Goal: Task Accomplishment & Management: Manage account settings

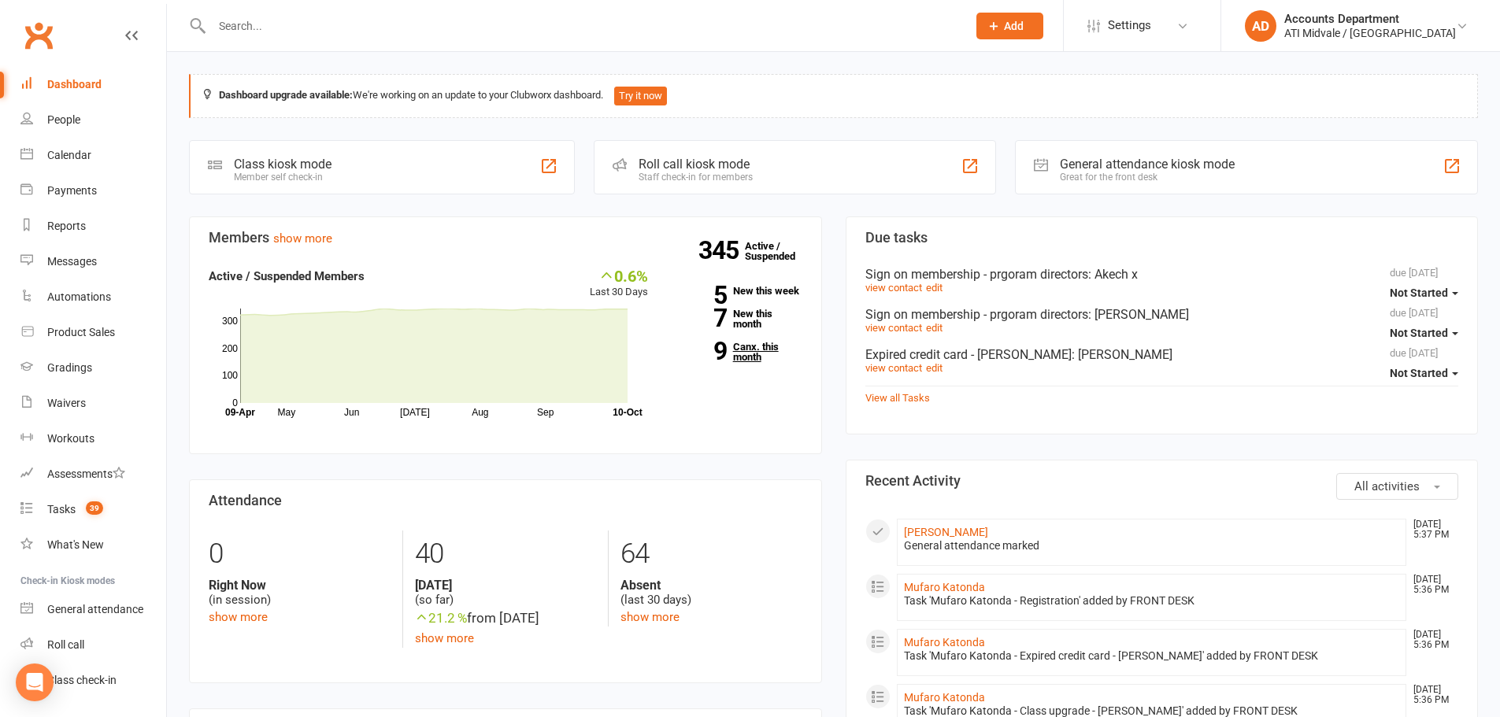
click at [750, 355] on link "9 Canx. this month" at bounding box center [737, 352] width 131 height 20
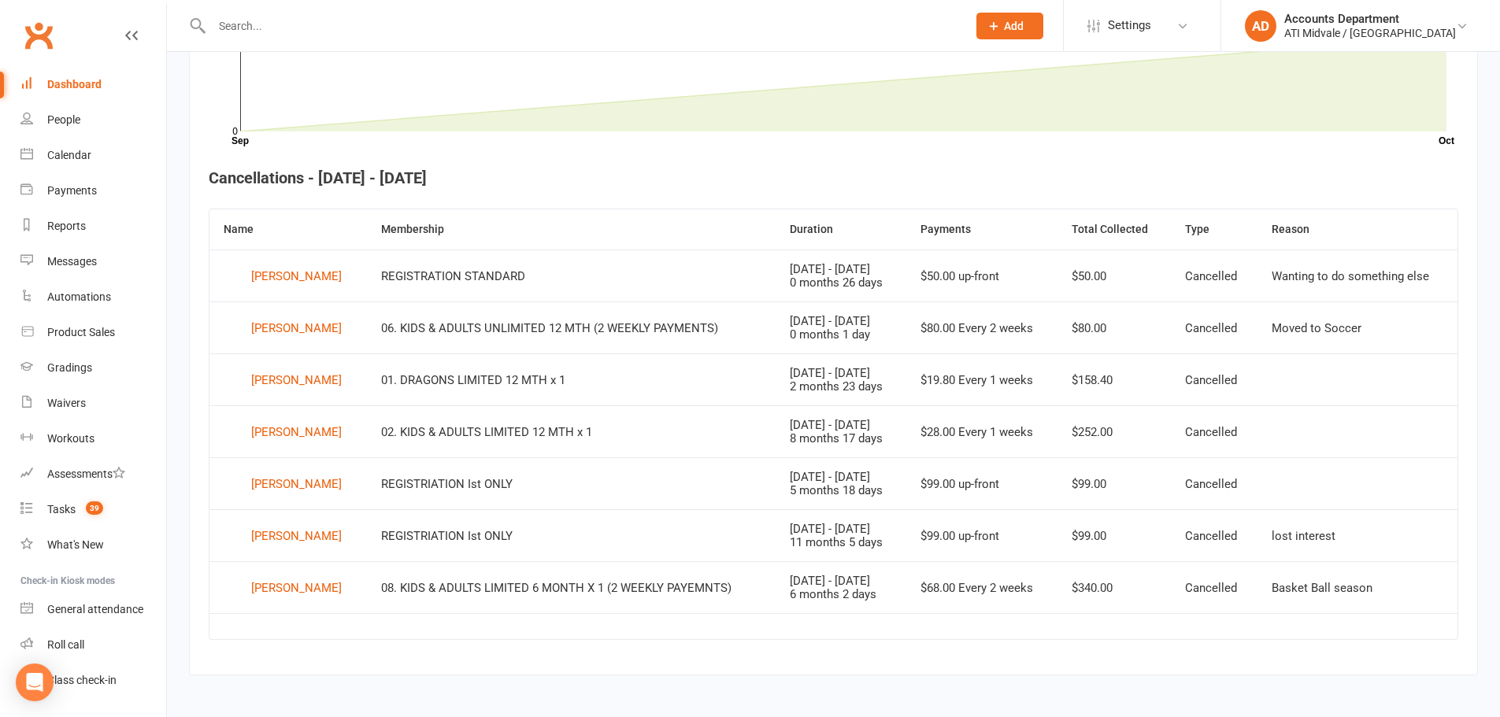
scroll to position [517, 0]
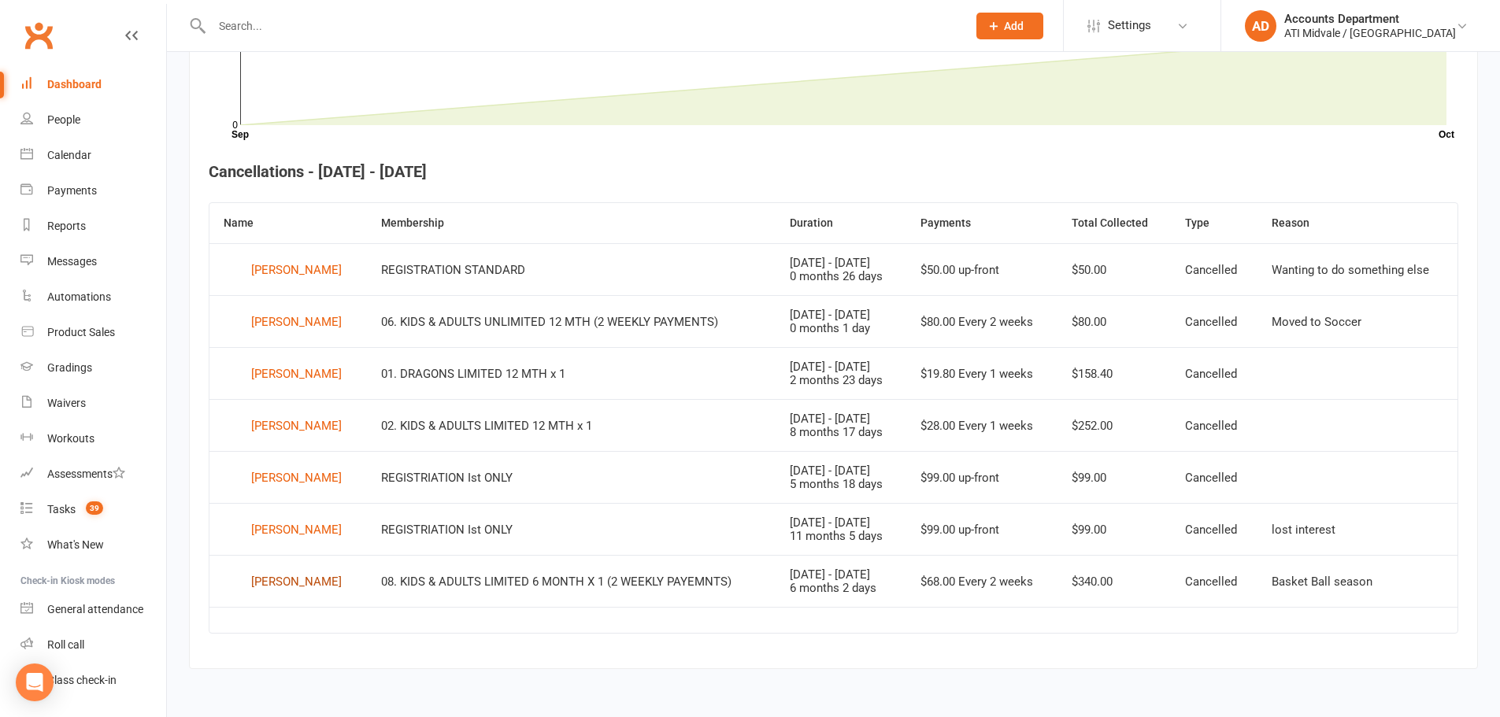
click at [289, 583] on div "[PERSON_NAME]" at bounding box center [296, 582] width 91 height 24
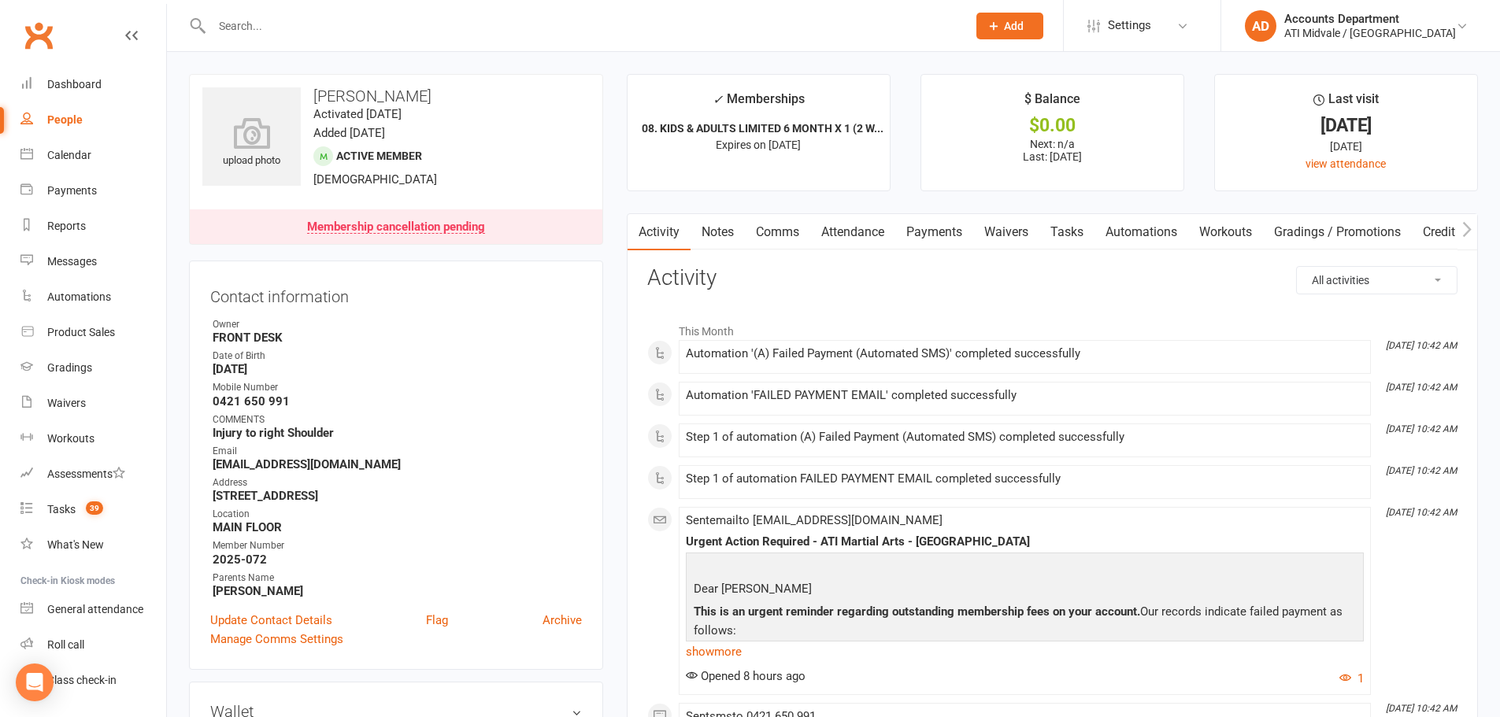
click at [935, 224] on link "Payments" at bounding box center [934, 232] width 78 height 36
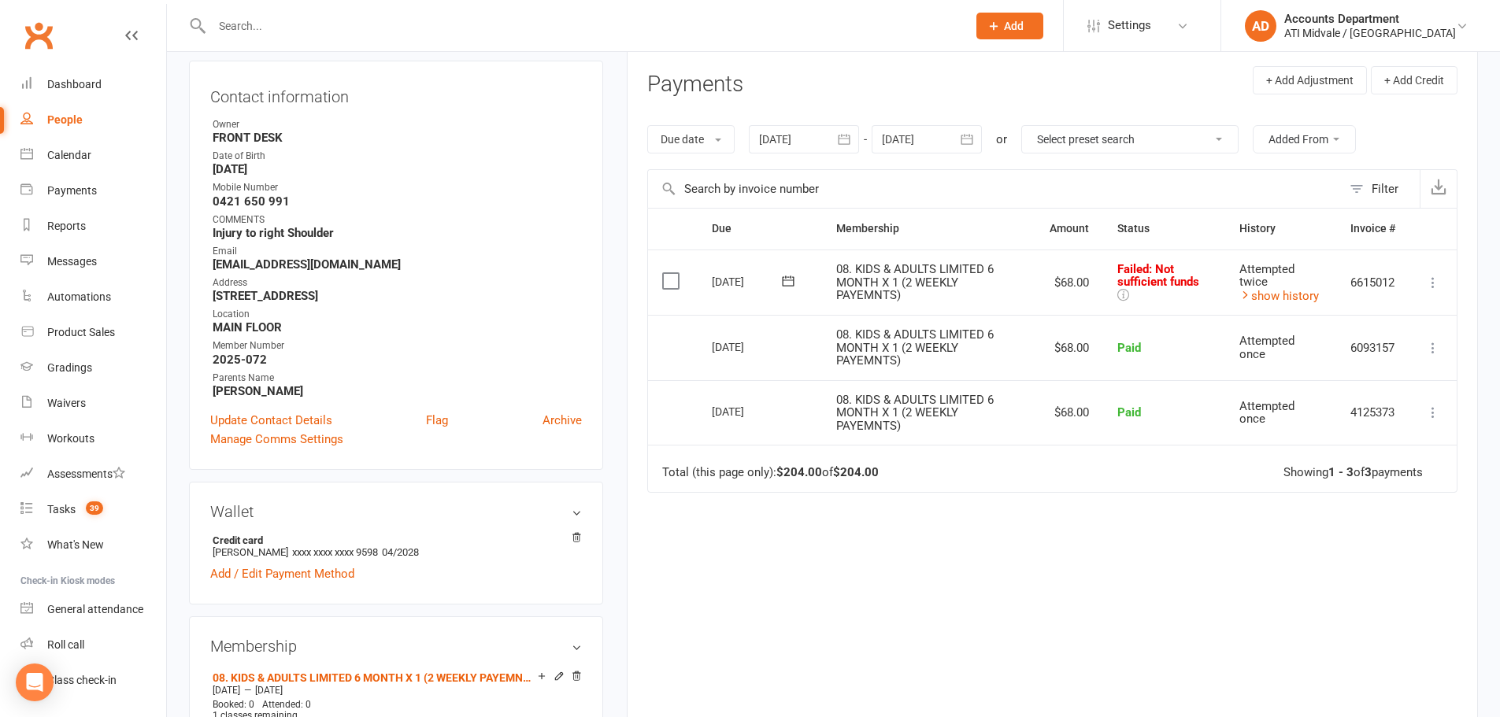
scroll to position [237, 0]
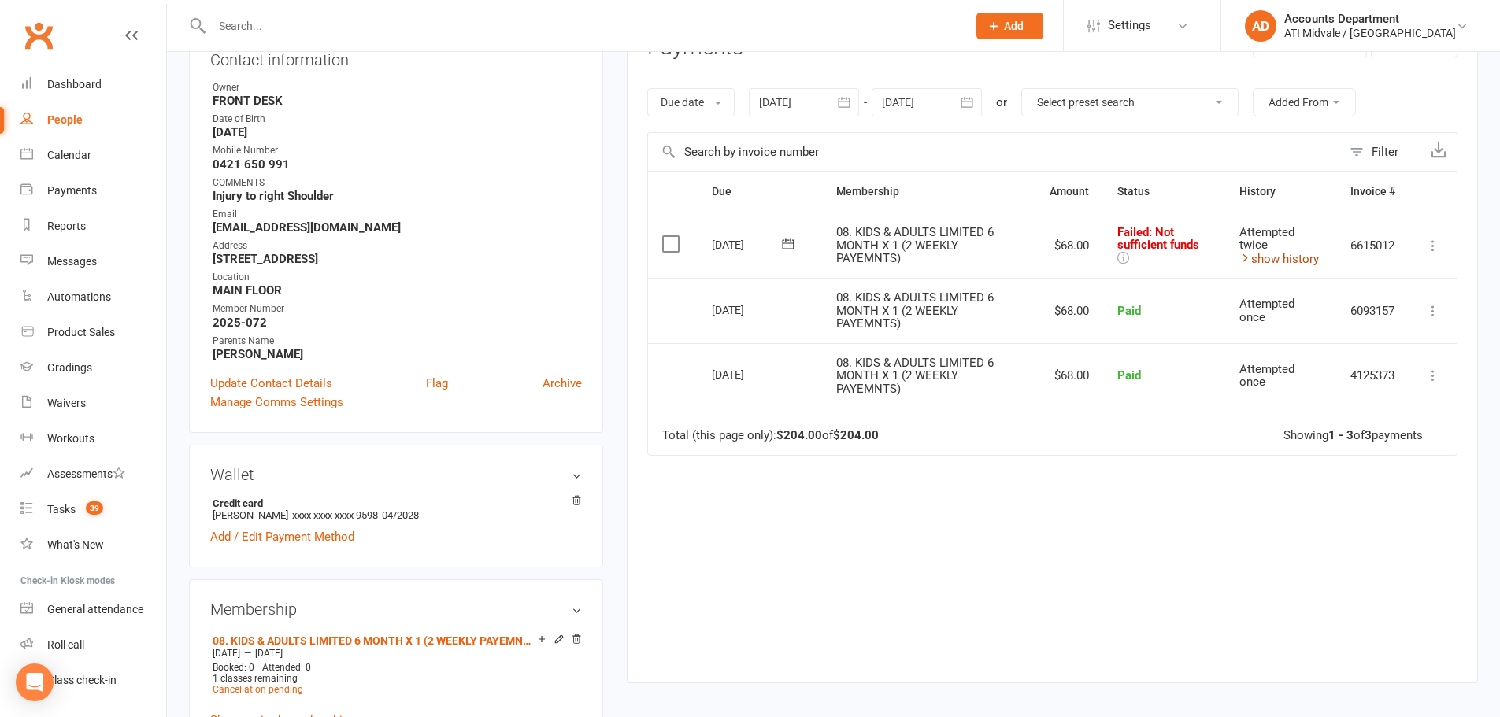
click at [1254, 259] on link "show history" at bounding box center [1279, 259] width 80 height 14
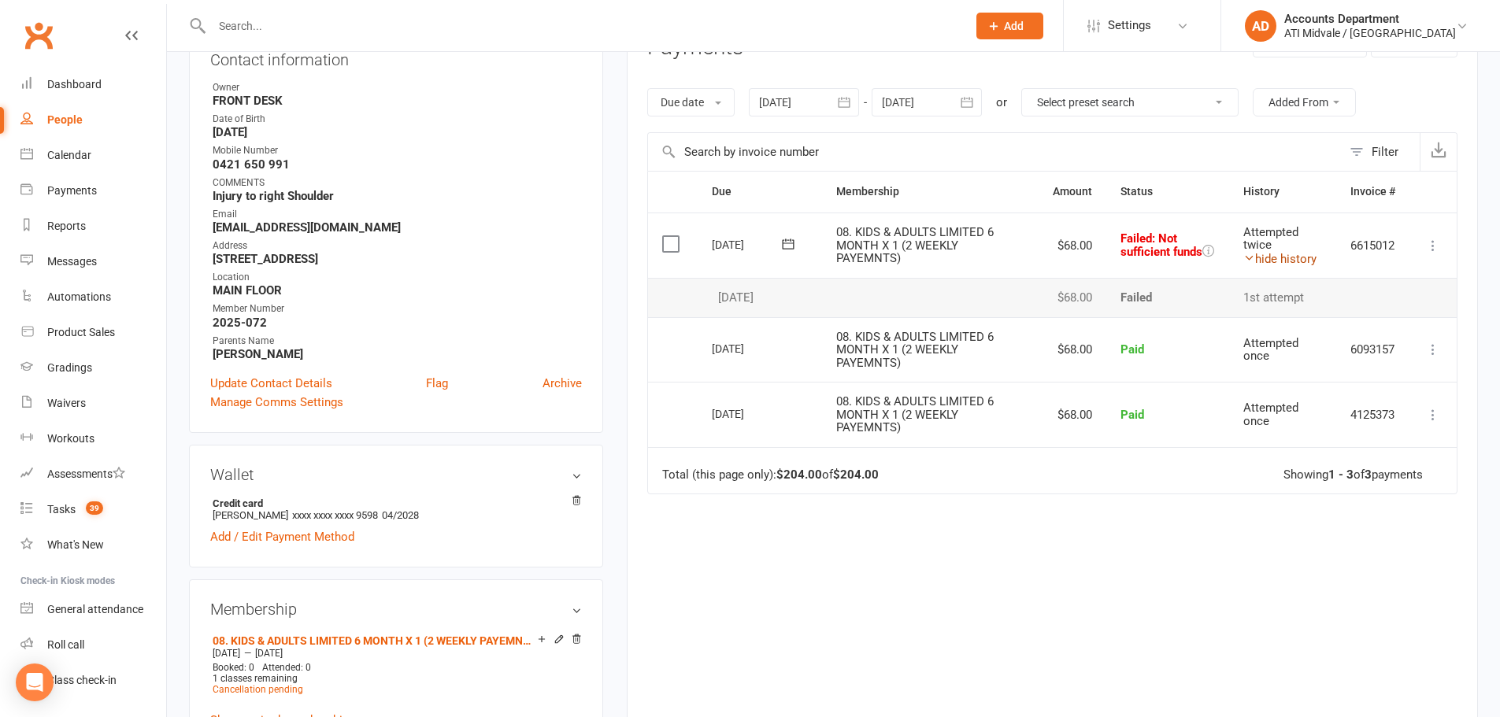
click at [1265, 264] on link "hide history" at bounding box center [1279, 259] width 73 height 14
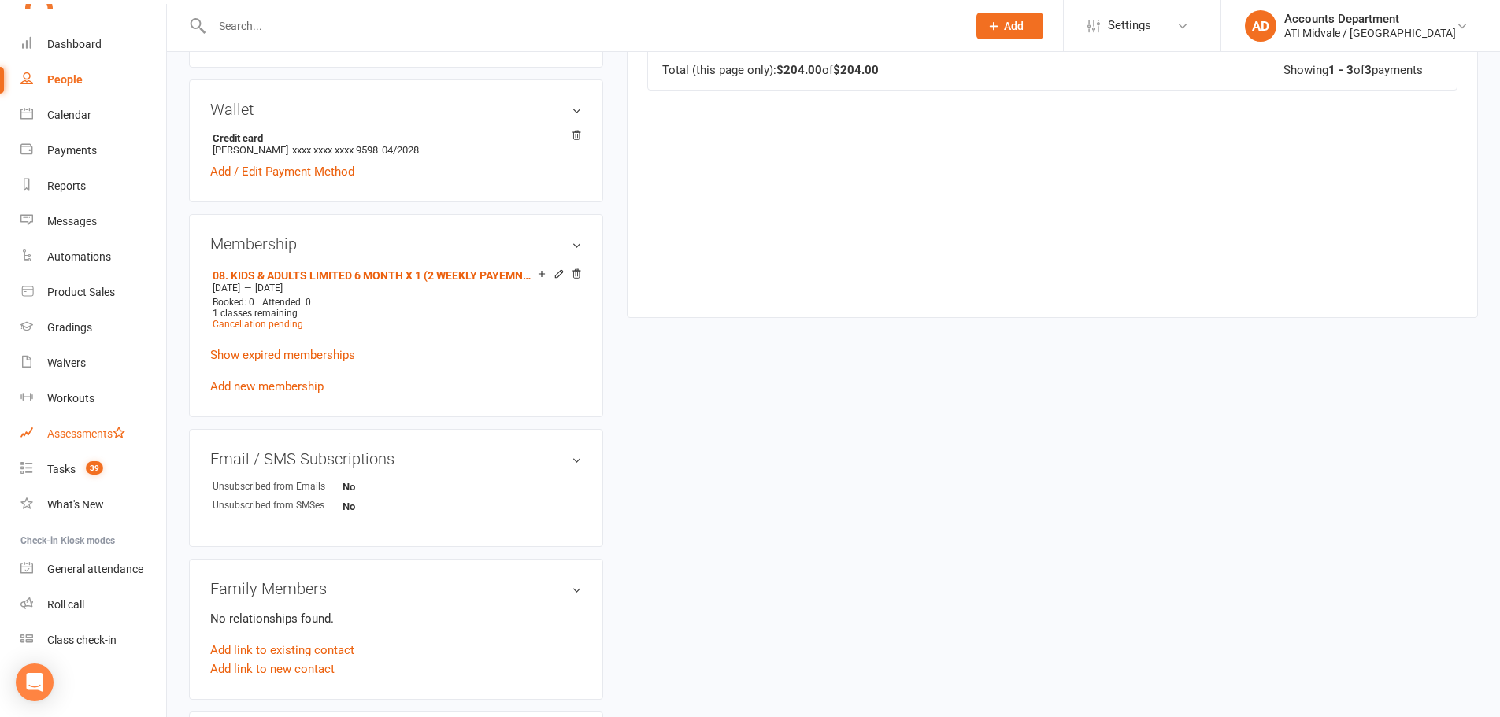
scroll to position [631, 0]
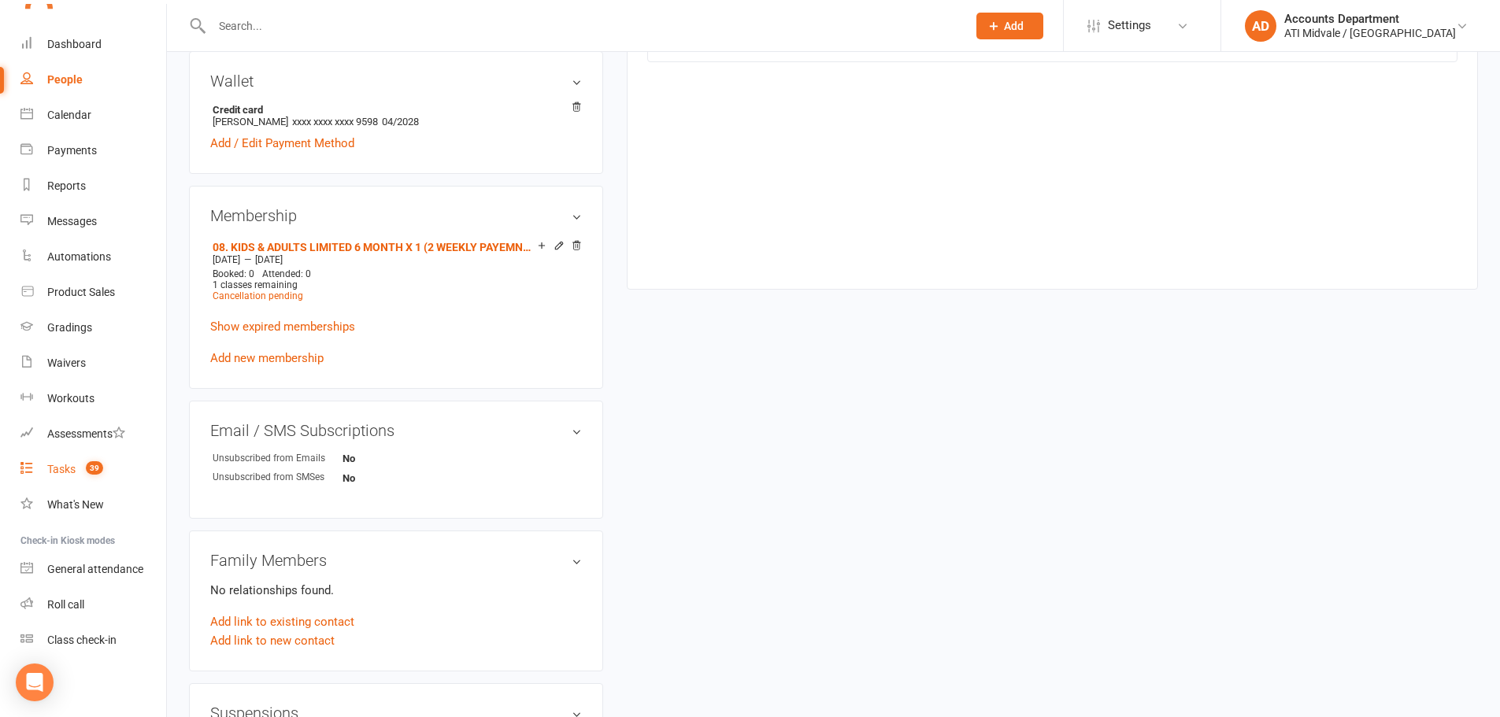
click at [68, 477] on link "Tasks 39" at bounding box center [93, 469] width 146 height 35
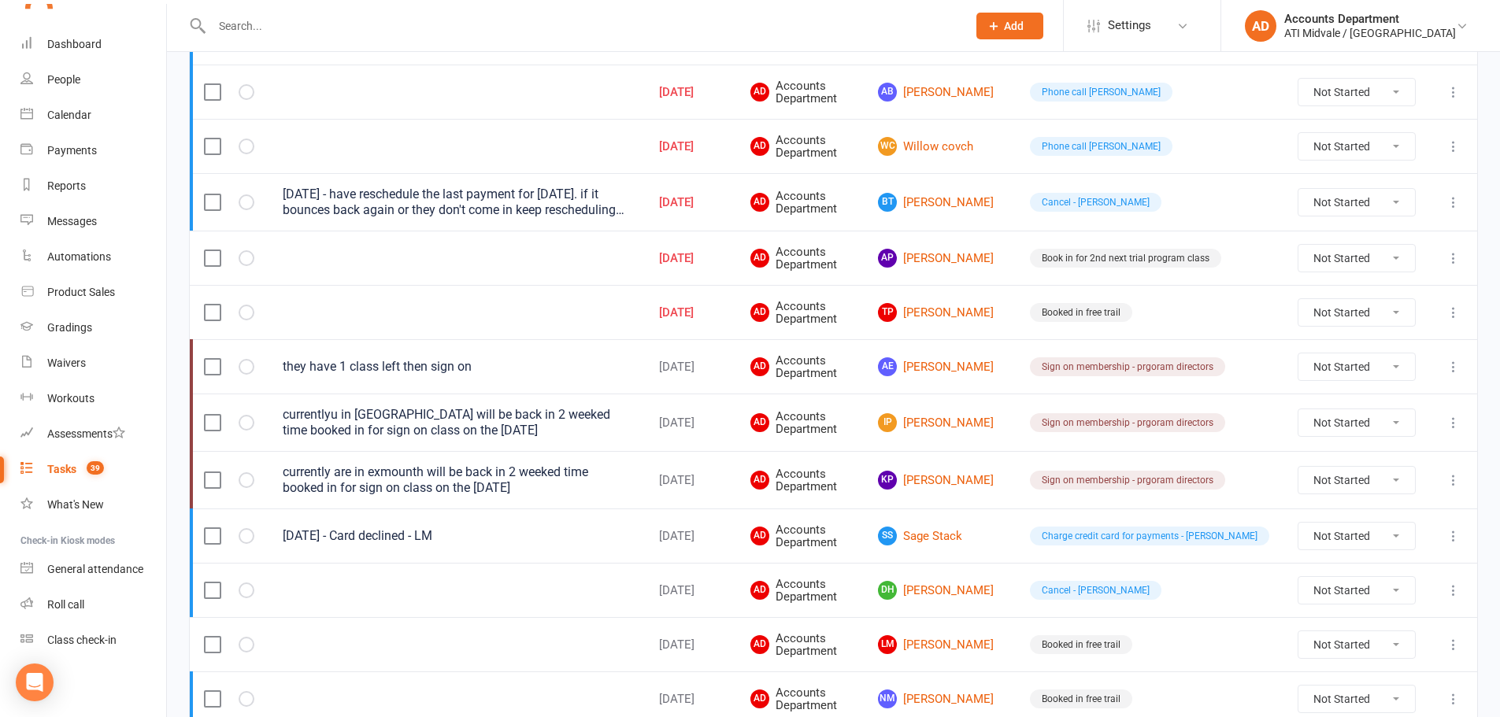
scroll to position [945, 0]
click at [994, 258] on link "[PERSON_NAME] Payling" at bounding box center [940, 257] width 124 height 19
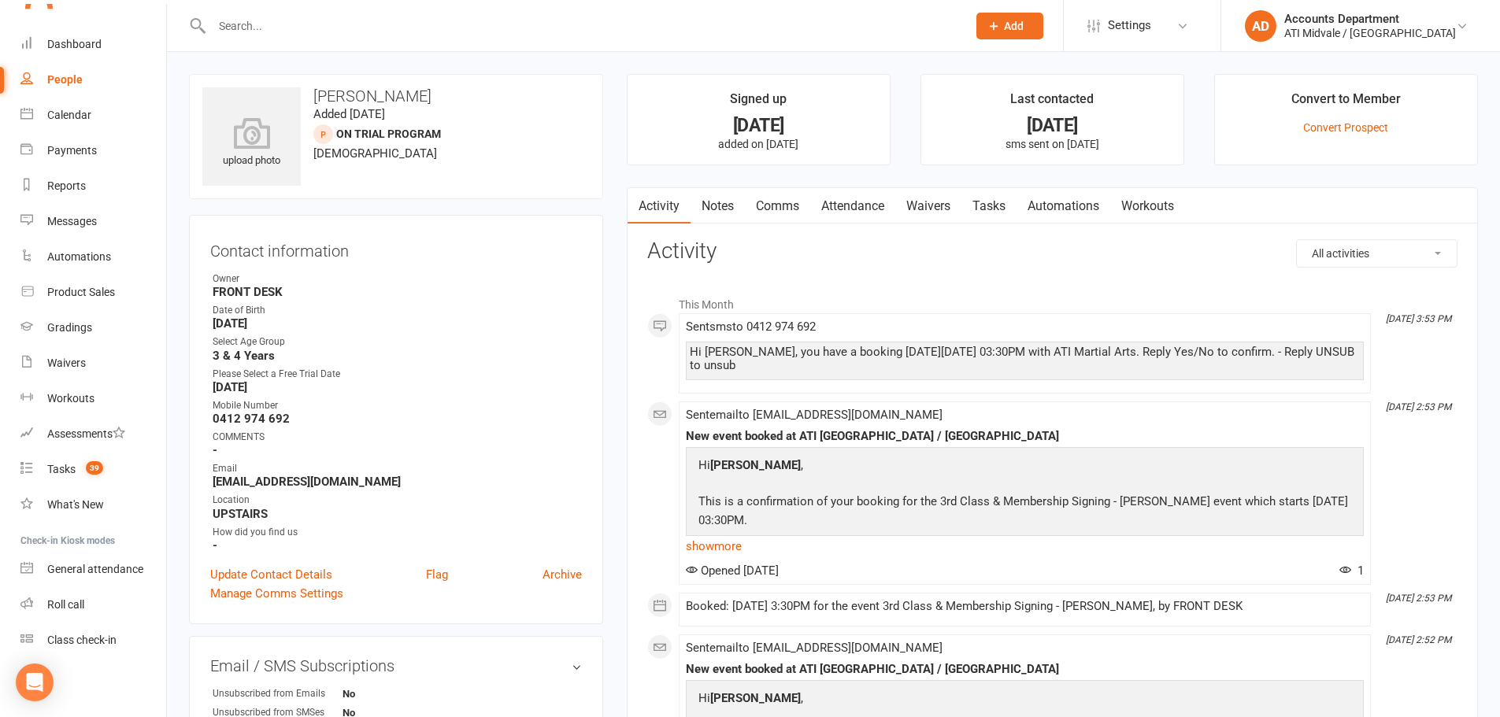
click at [878, 201] on link "Attendance" at bounding box center [852, 206] width 85 height 36
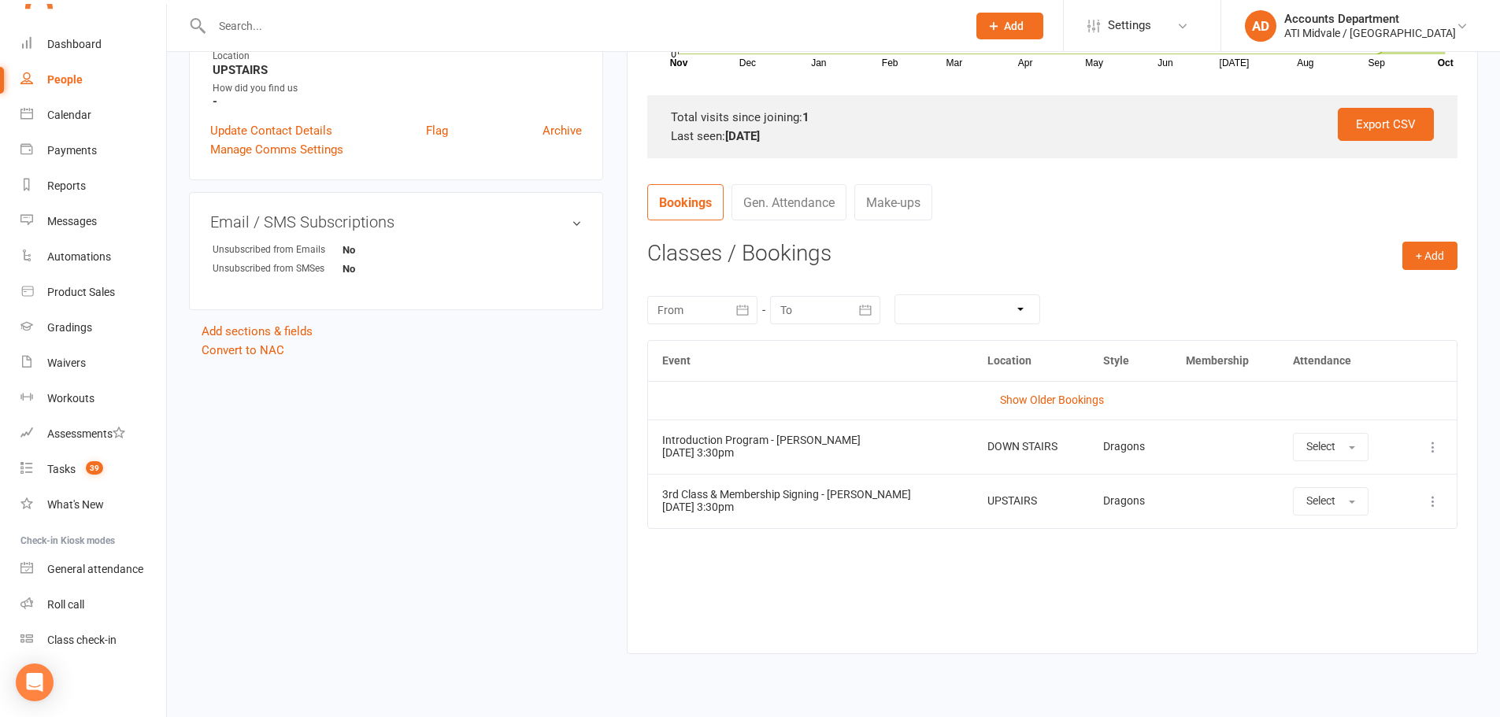
scroll to position [472, 0]
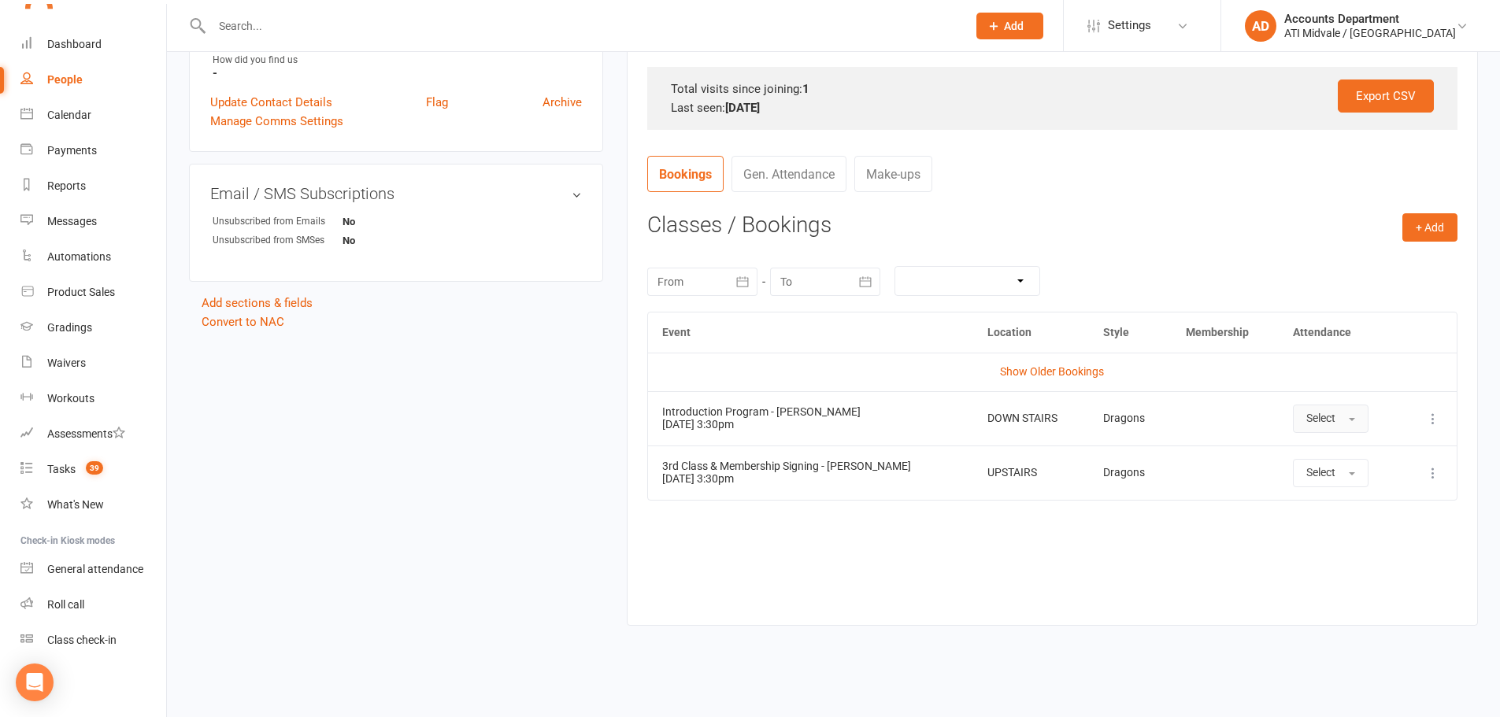
click at [1317, 419] on span "Select" at bounding box center [1320, 418] width 29 height 13
click at [1310, 461] on span "Attended" at bounding box center [1329, 454] width 47 height 14
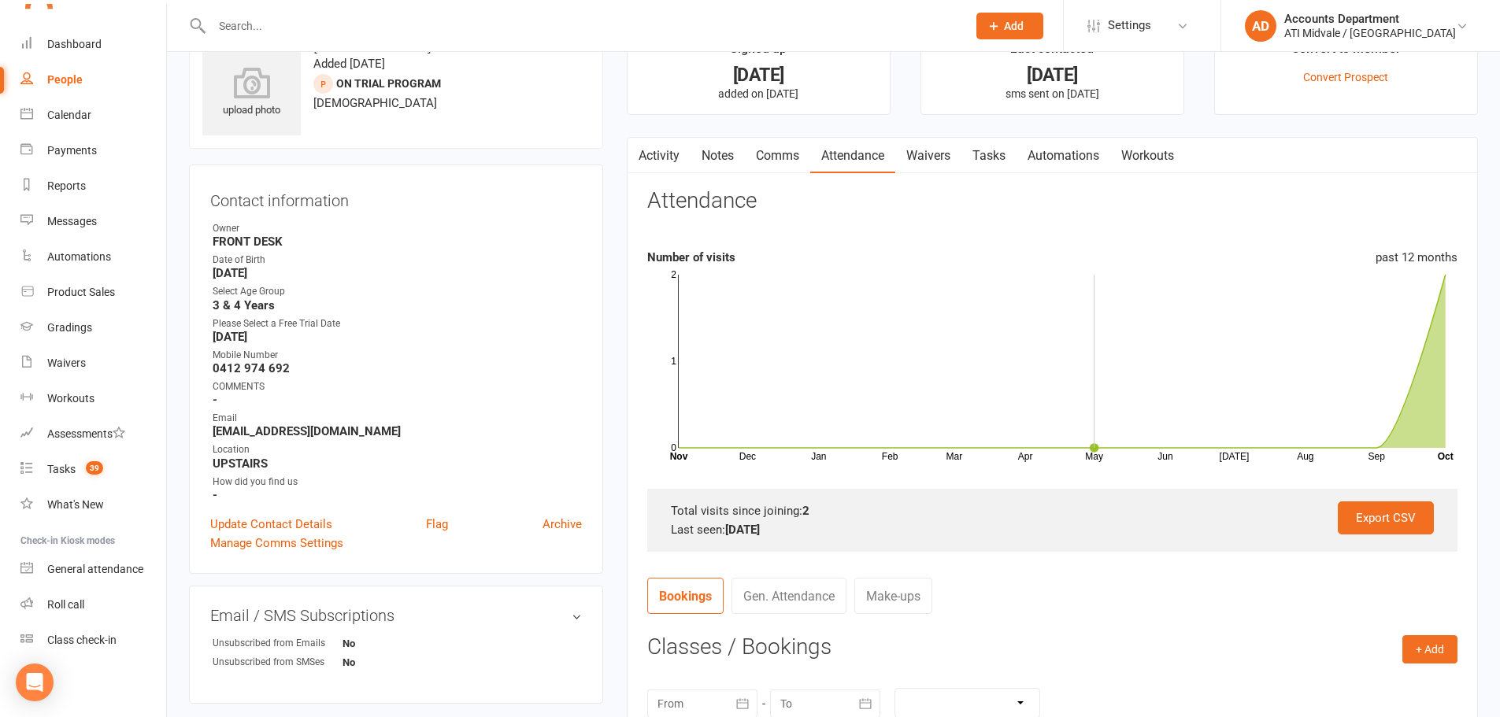
scroll to position [0, 0]
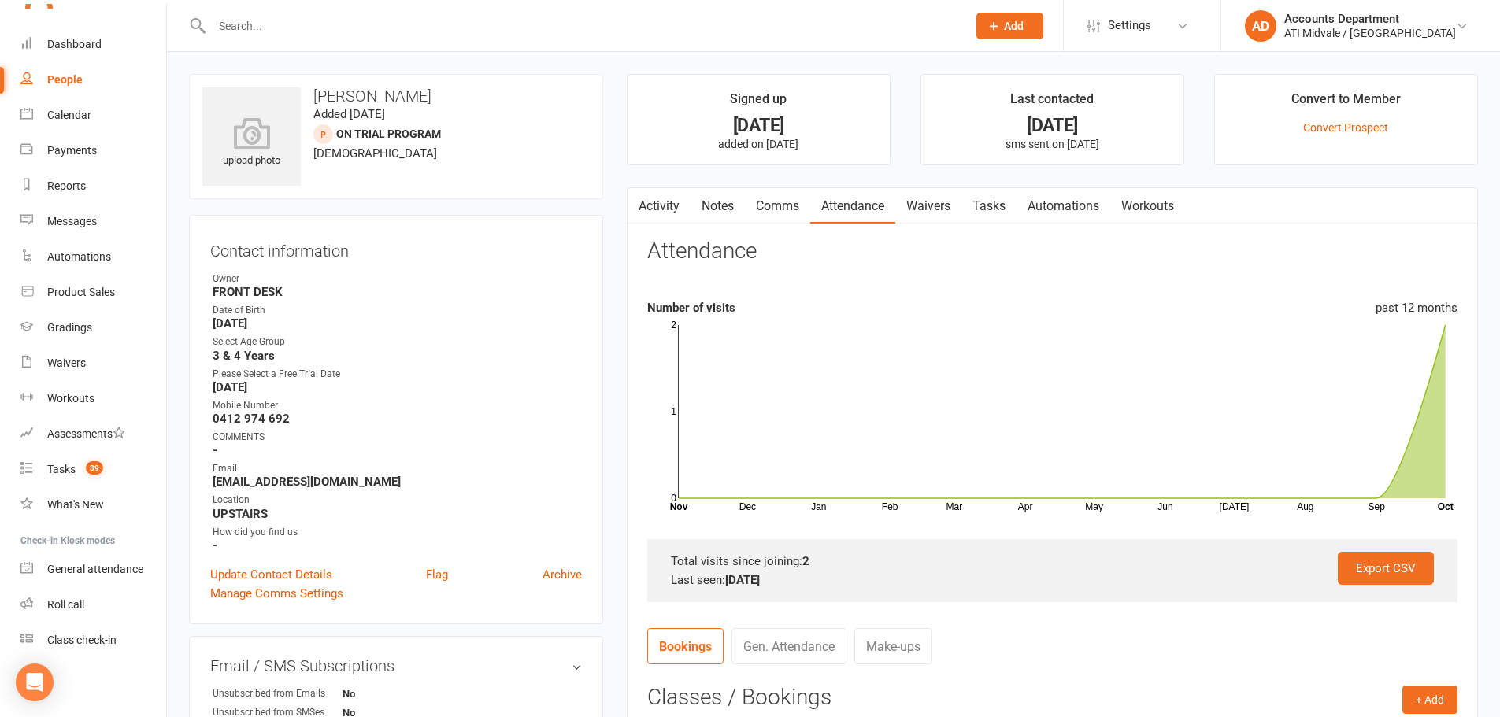
click at [1002, 203] on link "Tasks" at bounding box center [988, 206] width 55 height 36
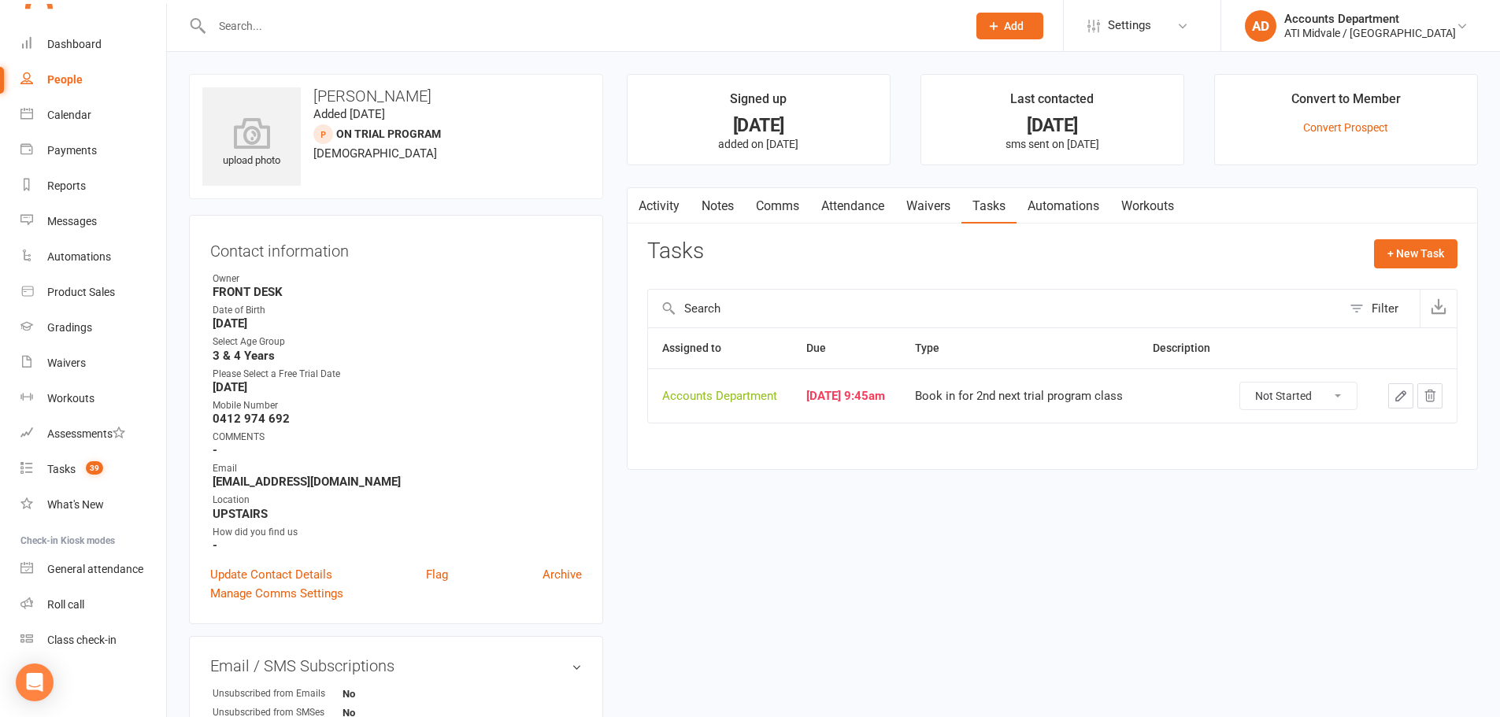
click at [1398, 397] on icon "button" at bounding box center [1400, 395] width 9 height 9
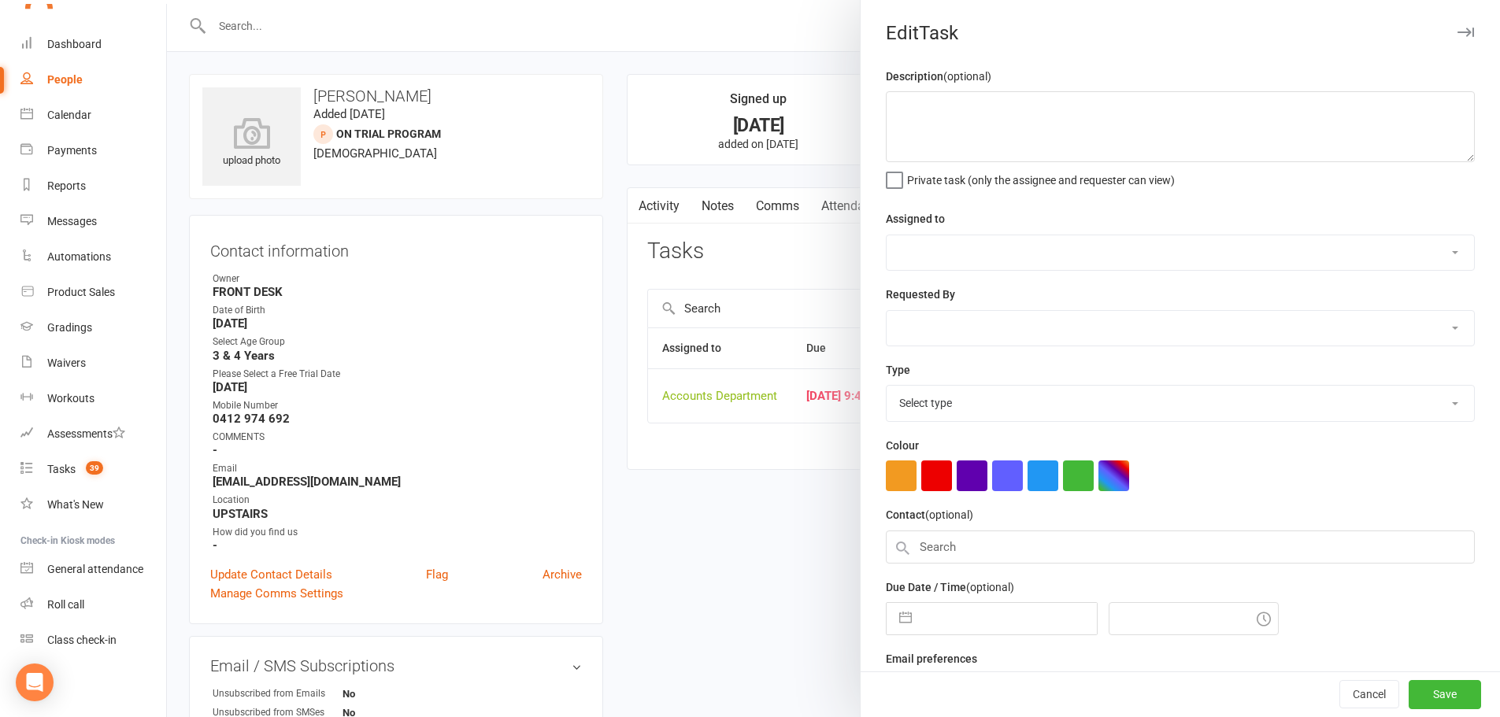
select select "4274"
type input "[DATE]"
type input "9:45am"
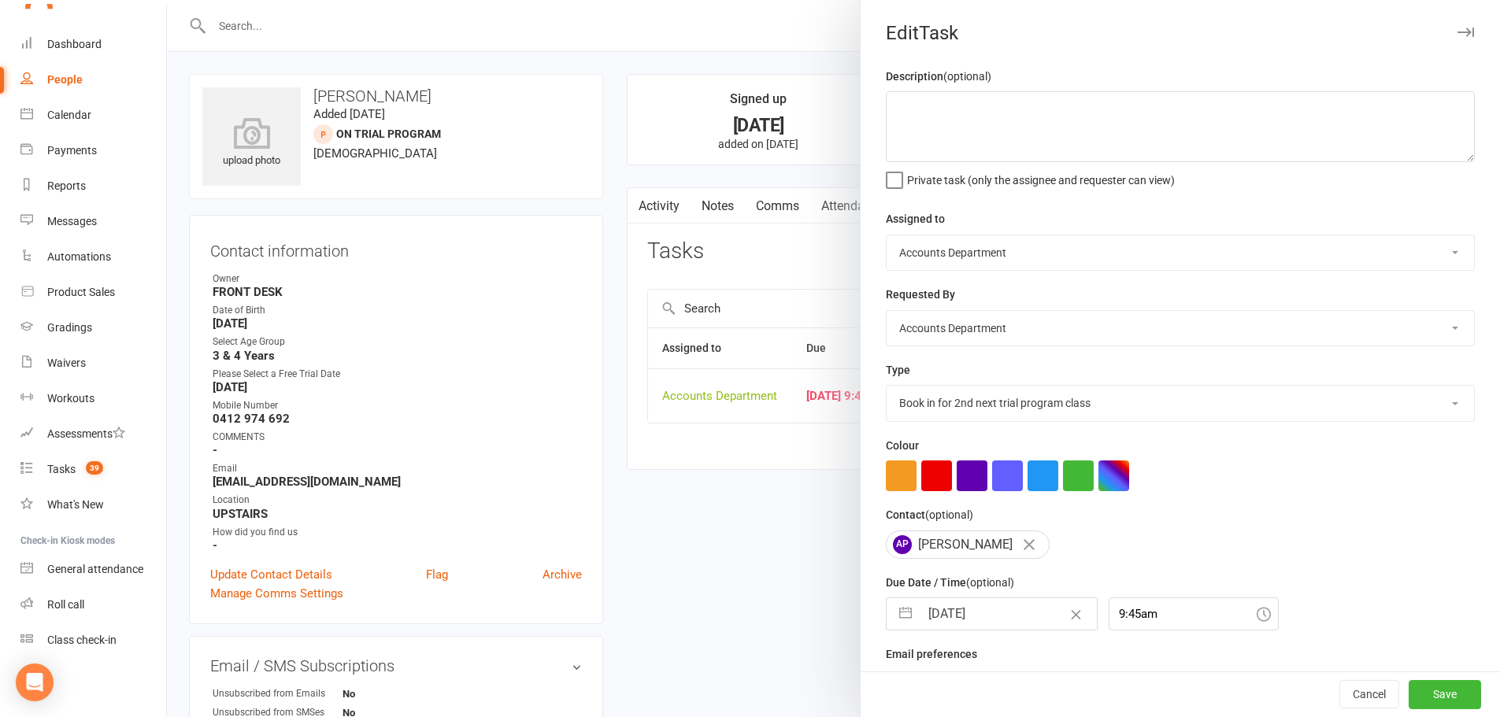
click at [1037, 405] on select "Add info to task Automatic renewal checking Booked in for 1st trial program cla…" at bounding box center [1180, 403] width 587 height 35
select select "22453"
click at [887, 389] on select "Add info to task Automatic renewal checking Booked in for 1st trial program cla…" at bounding box center [1180, 403] width 587 height 35
click at [1415, 691] on button "Save" at bounding box center [1445, 695] width 72 height 28
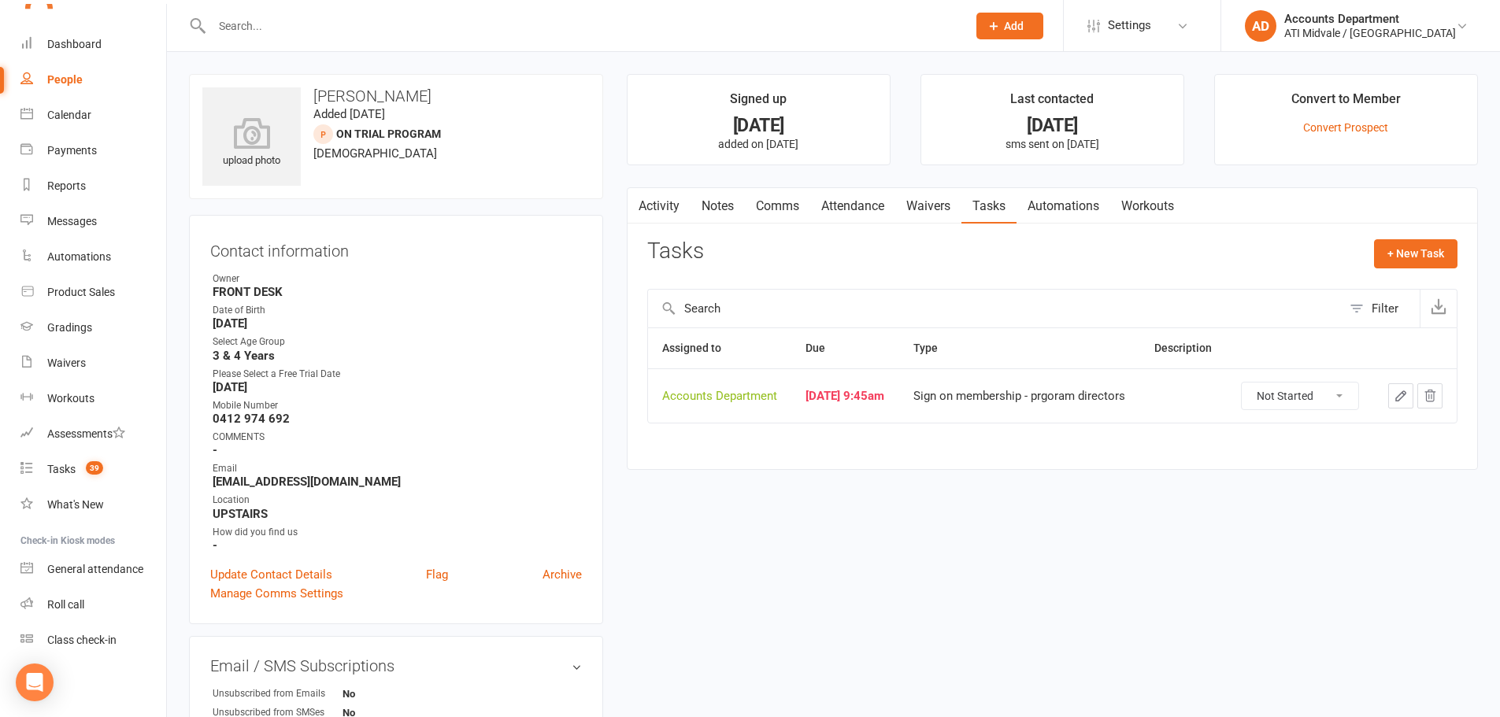
click at [857, 187] on div "Activity Notes Comms Attendance Waivers Tasks Automations Workouts Attendance N…" at bounding box center [1052, 328] width 851 height 283
click at [856, 199] on link "Attendance" at bounding box center [852, 206] width 85 height 36
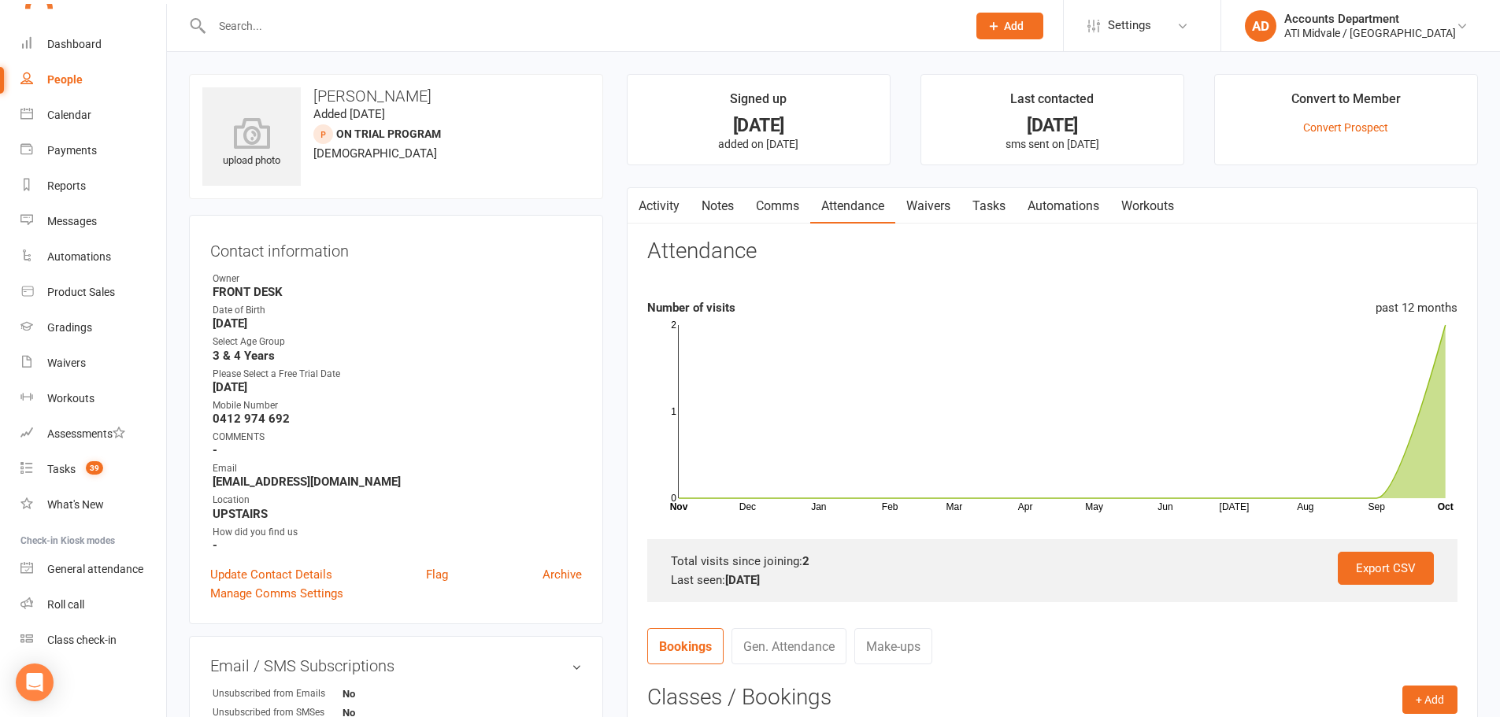
click at [983, 202] on link "Tasks" at bounding box center [988, 206] width 55 height 36
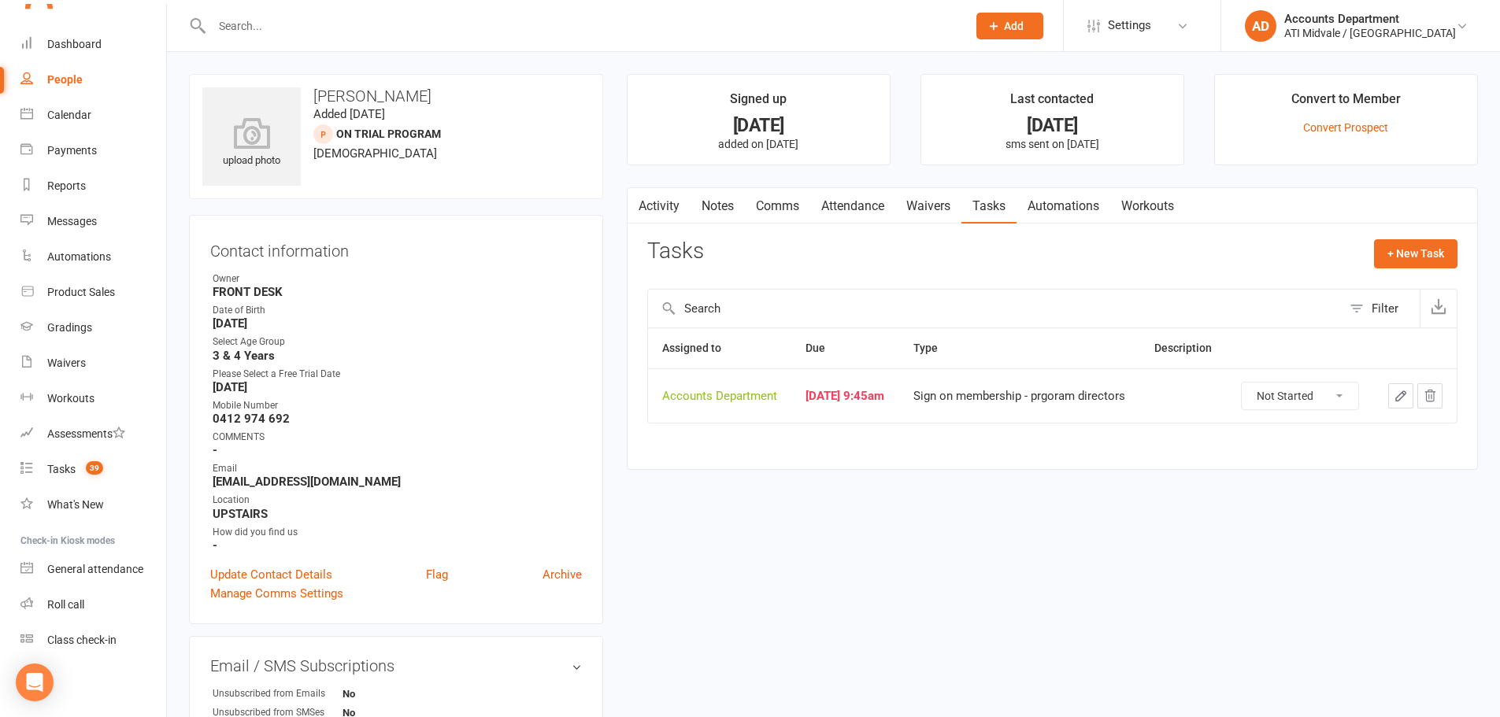
click at [1402, 402] on icon "button" at bounding box center [1401, 396] width 14 height 14
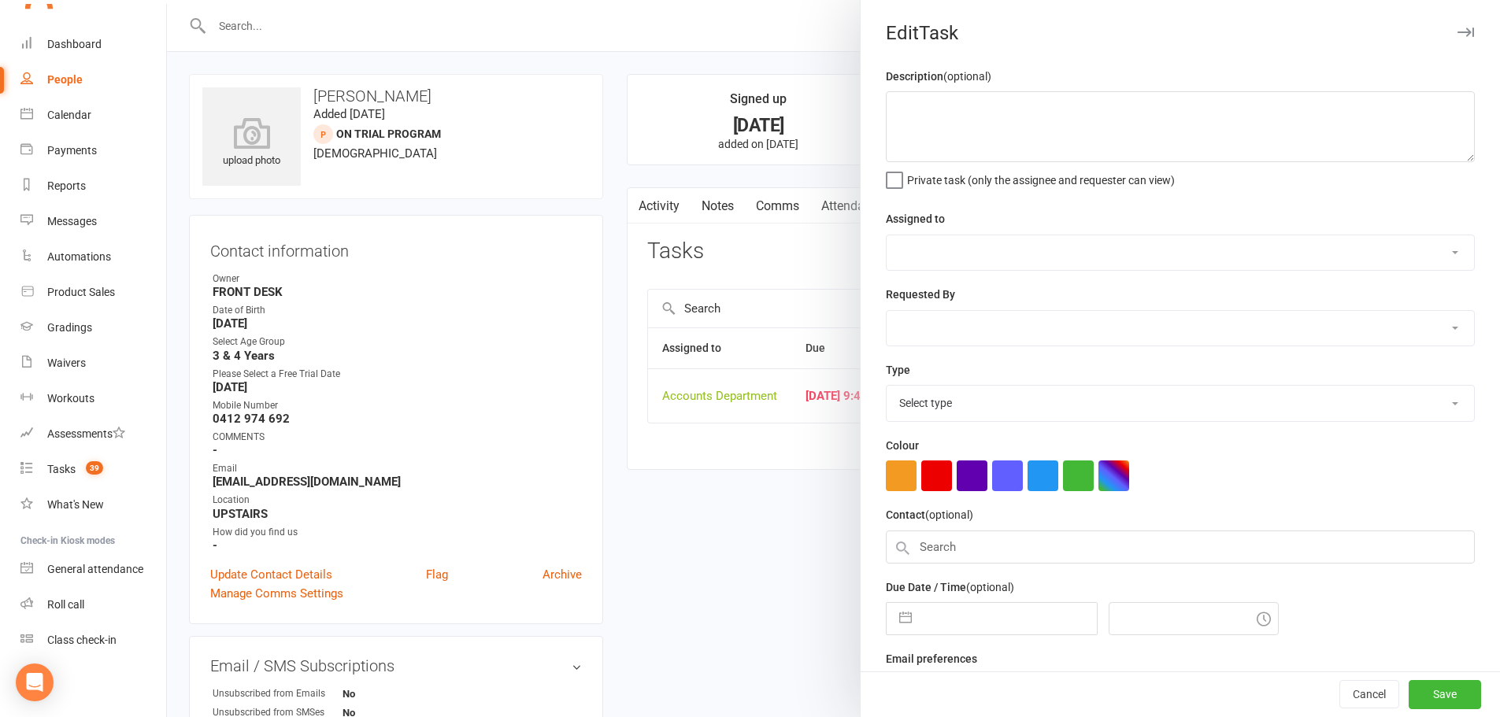
select select "4274"
type input "[DATE]"
type input "9:45am"
select select "22453"
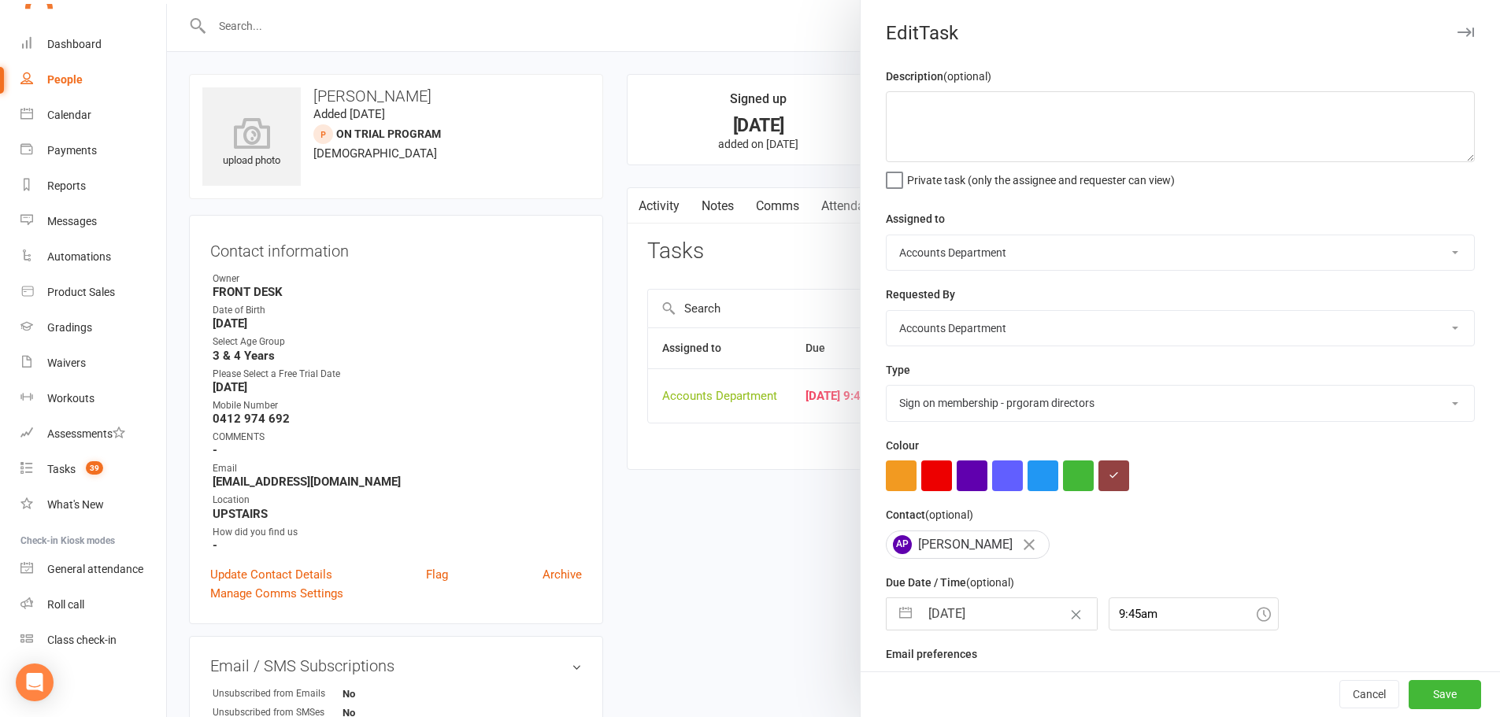
click at [895, 619] on button "button" at bounding box center [905, 613] width 28 height 31
select select "8"
select select "2025"
select select "9"
select select "2025"
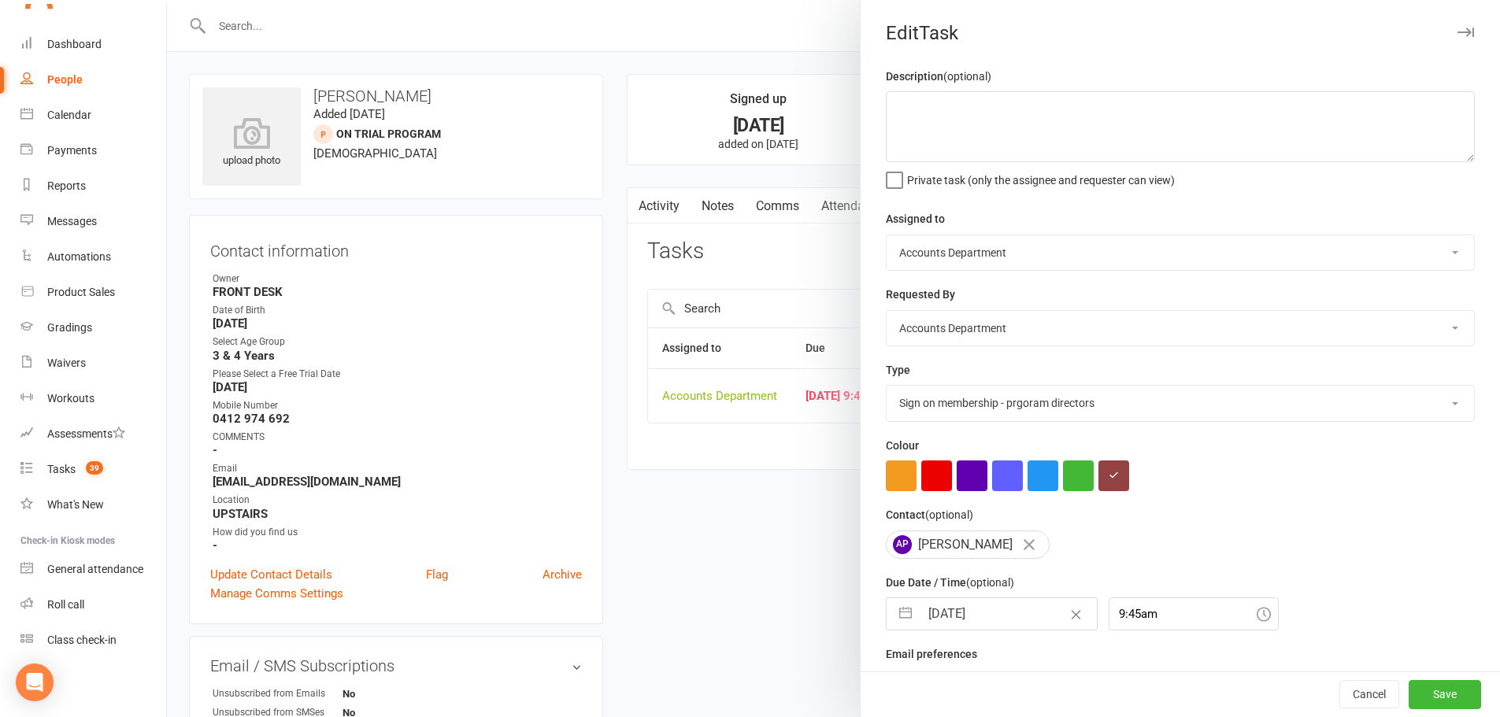
select select "10"
select select "2025"
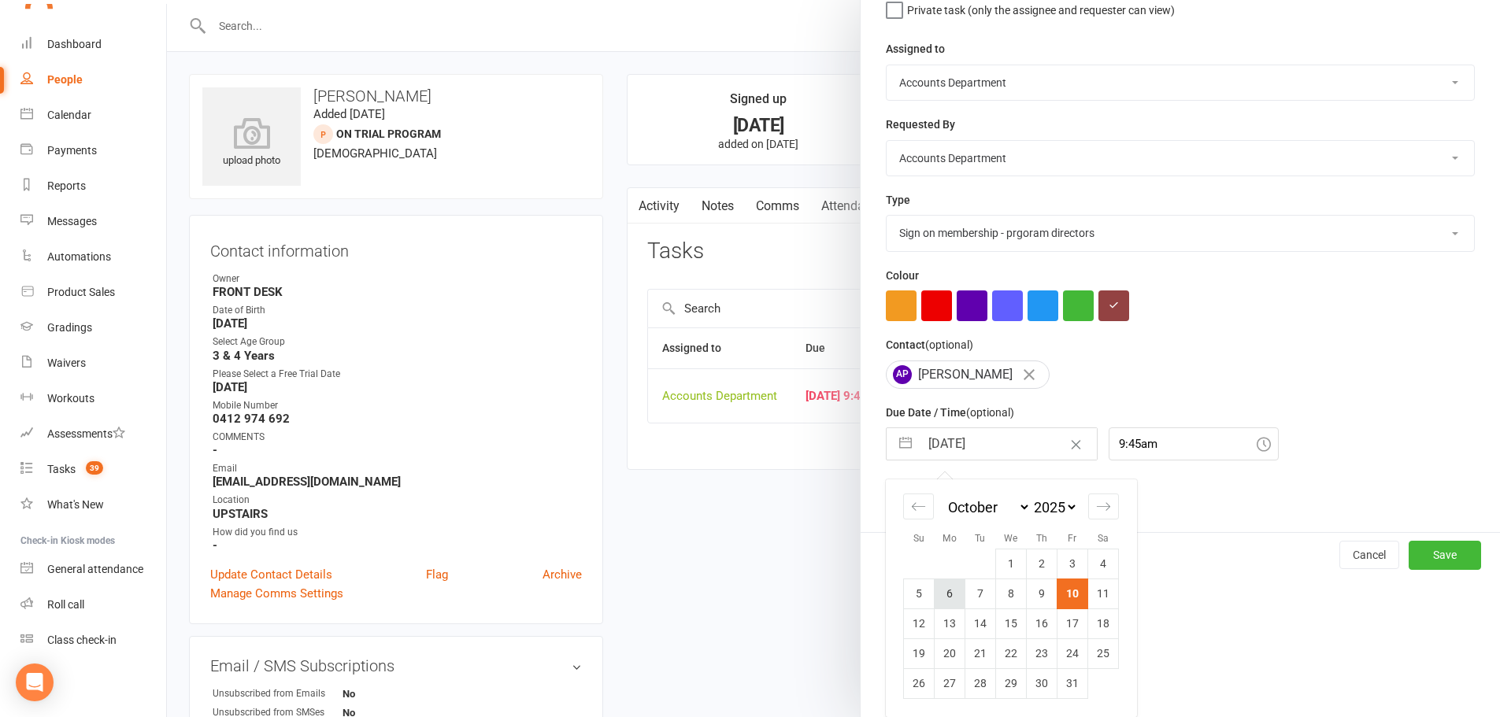
scroll to position [176, 0]
click at [1059, 624] on td "17" at bounding box center [1072, 624] width 31 height 30
type input "[DATE]"
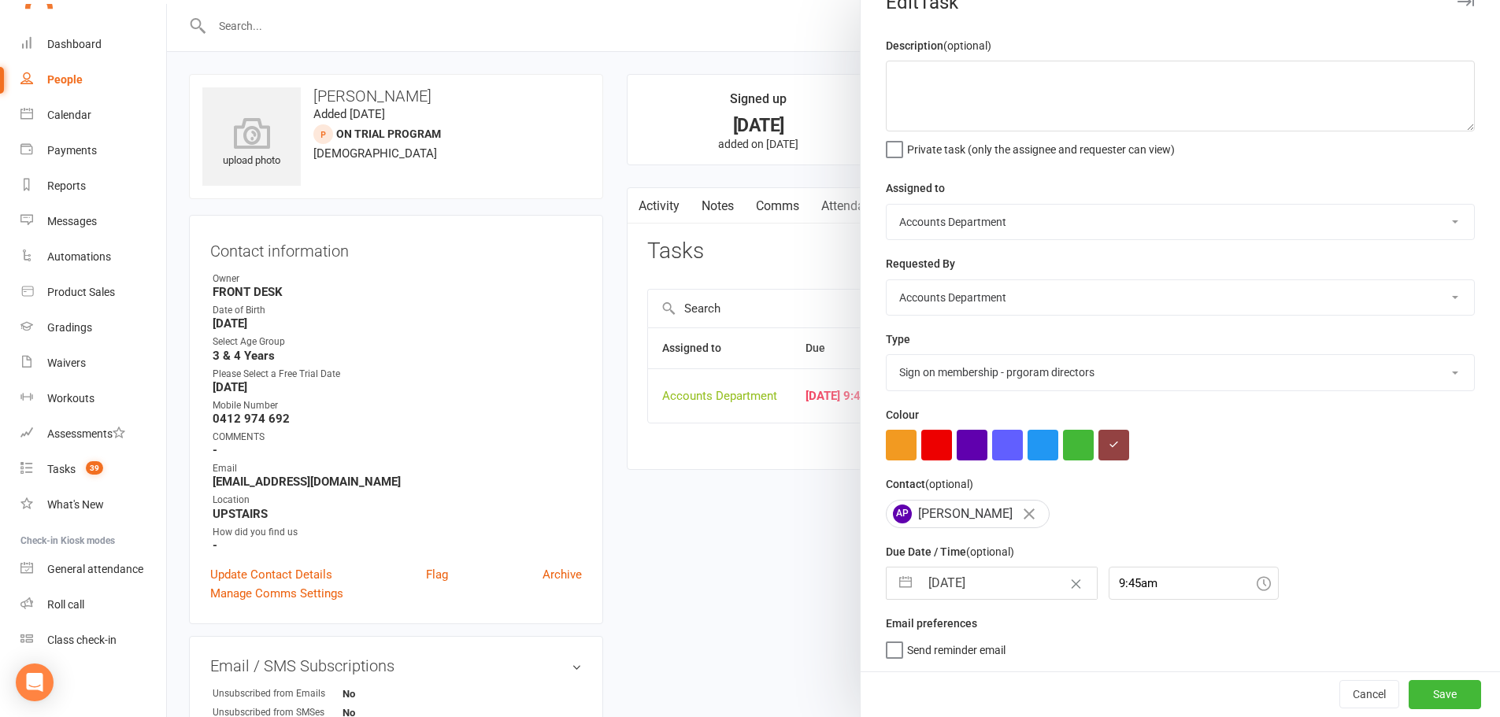
scroll to position [37, 0]
click at [1416, 702] on button "Save" at bounding box center [1445, 694] width 72 height 28
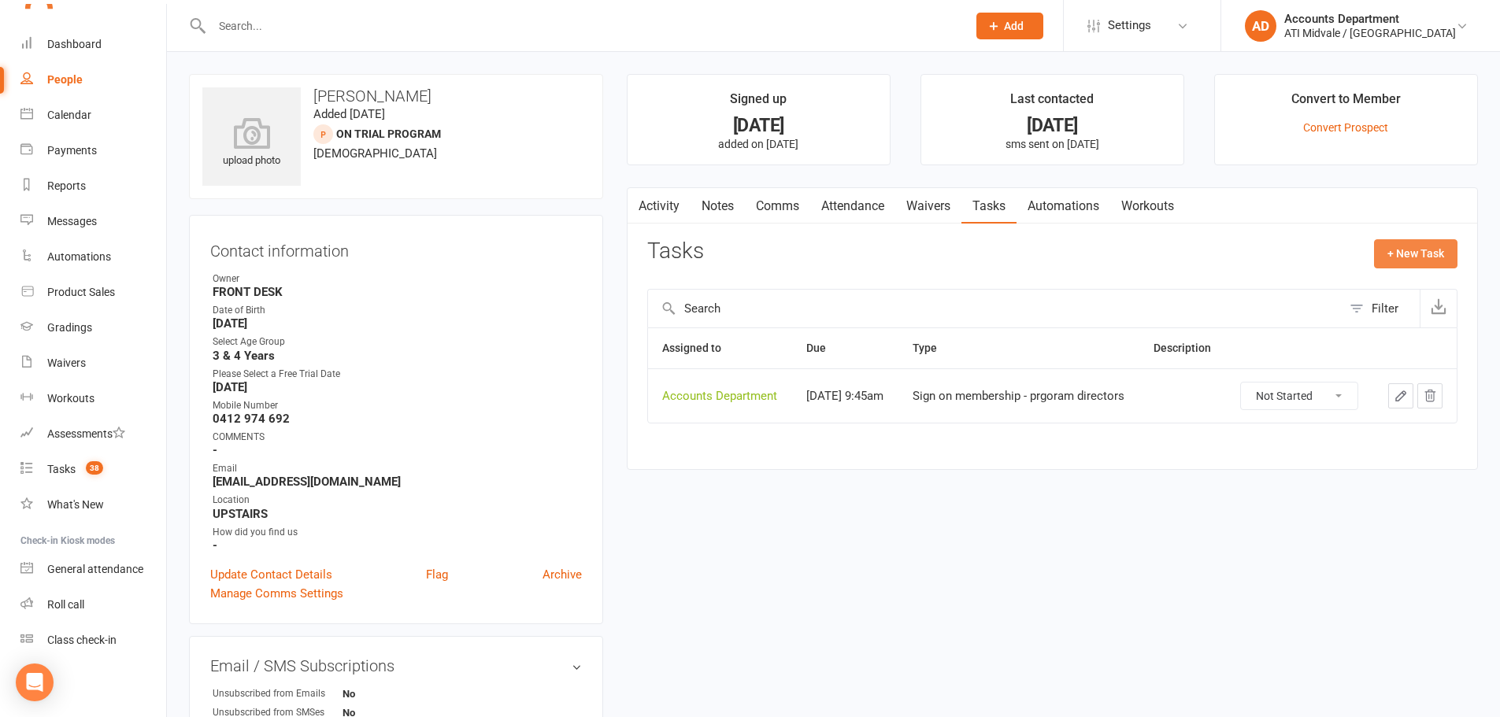
click at [1388, 250] on button "+ New Task" at bounding box center [1415, 253] width 83 height 28
select select "4274"
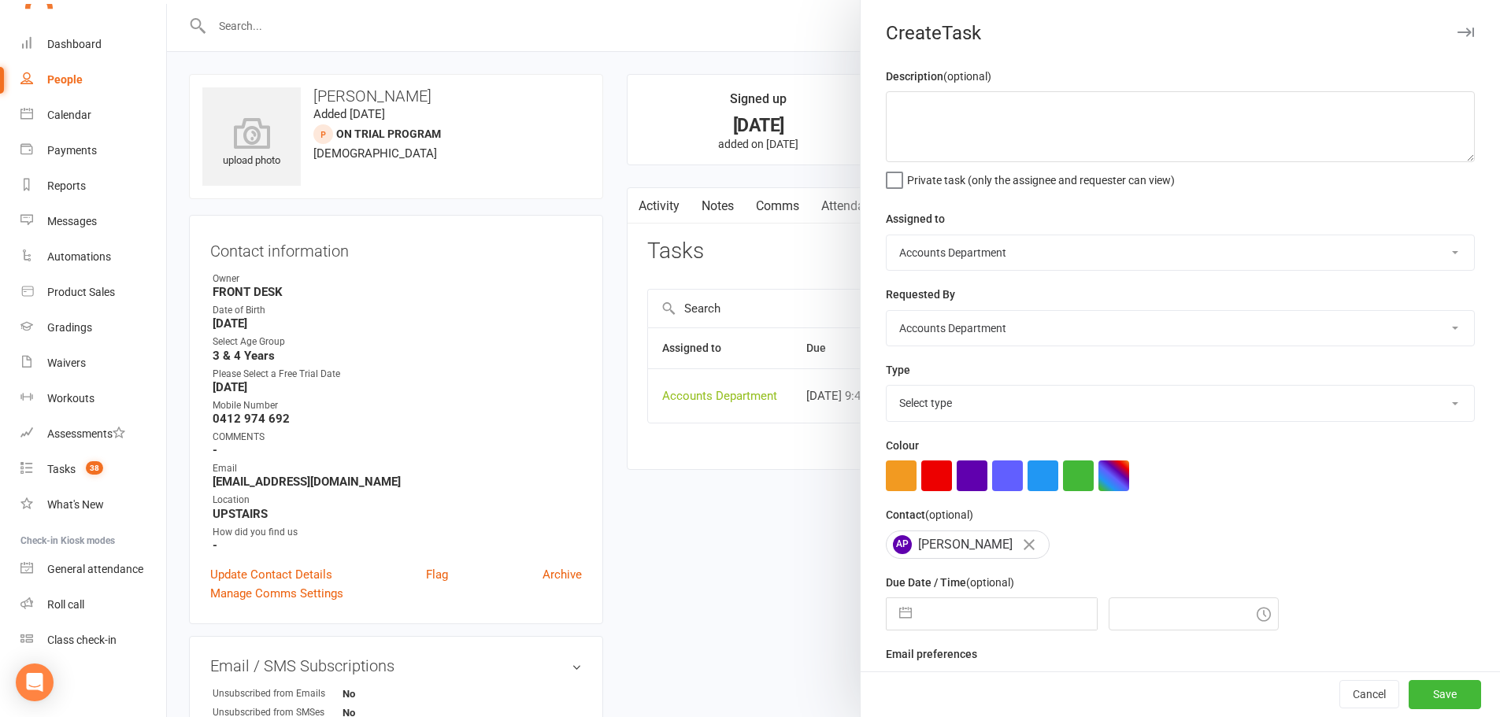
click at [941, 409] on select "Select type Add info to task Automatic renewal checking Booked in for 1st trial…" at bounding box center [1180, 403] width 587 height 35
select select "28178"
click at [887, 389] on select "Select type Add info to task Automatic renewal checking Booked in for 1st trial…" at bounding box center [1180, 403] width 587 height 35
click at [901, 616] on button "button" at bounding box center [905, 613] width 28 height 31
select select "8"
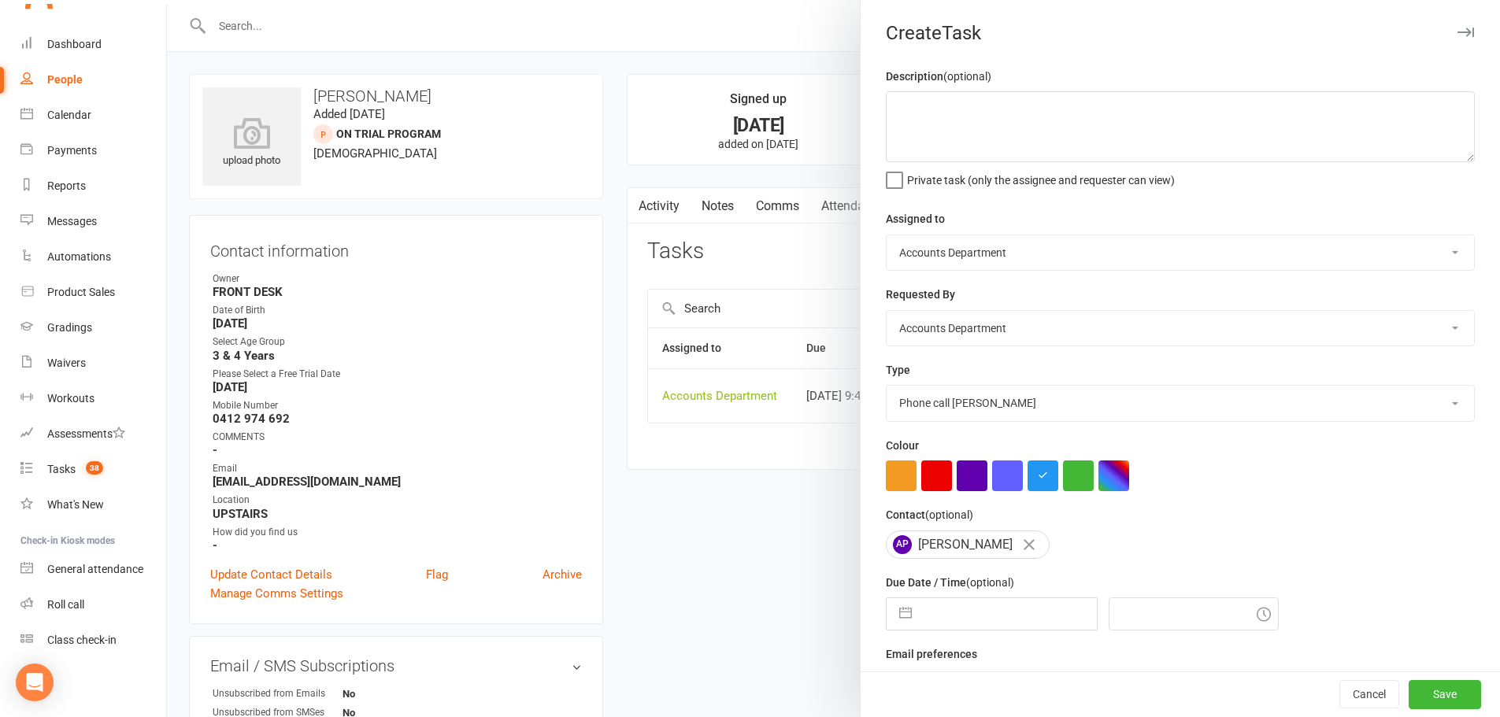
select select "2025"
select select "9"
select select "2025"
select select "10"
select select "2025"
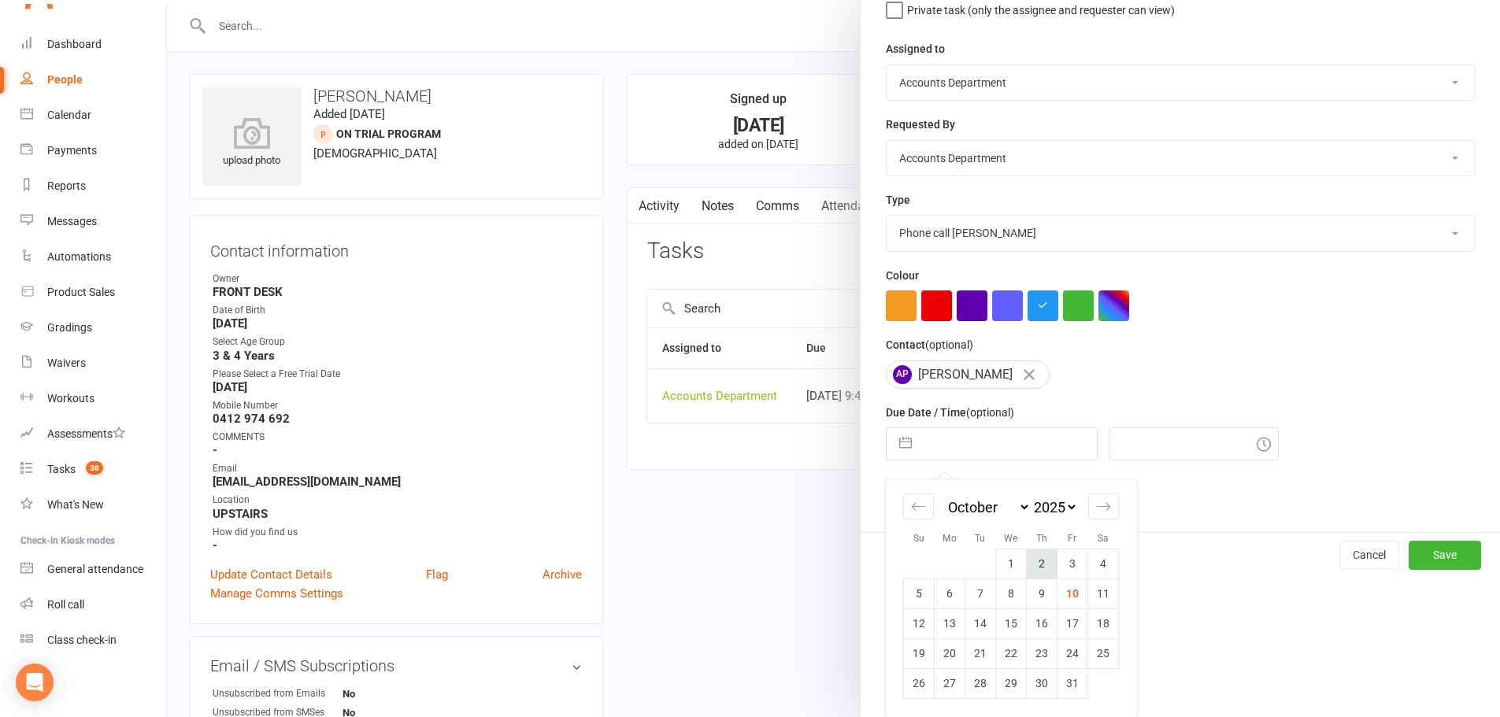
scroll to position [176, 0]
click at [1068, 623] on td "17" at bounding box center [1072, 624] width 31 height 30
type input "[DATE]"
type input "7:30pm"
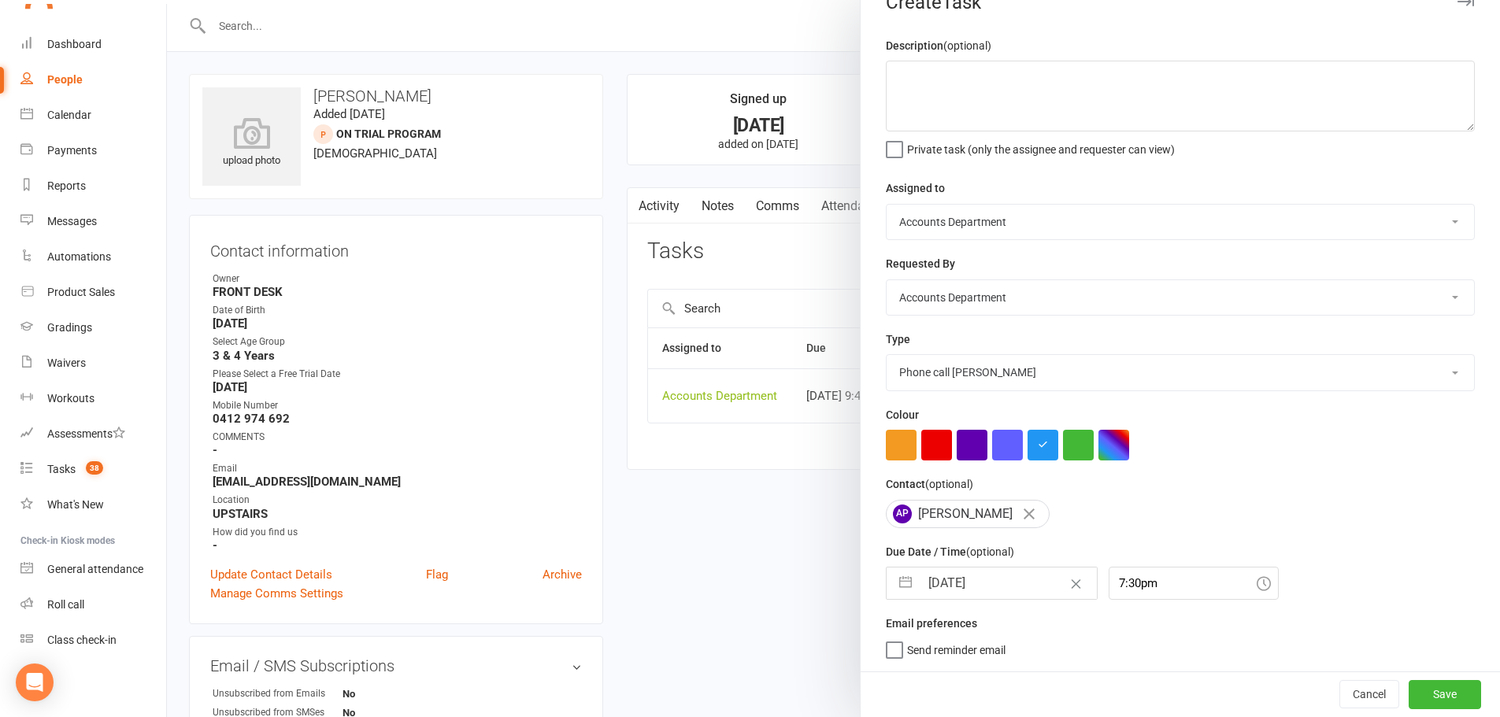
click at [901, 586] on button "button" at bounding box center [905, 583] width 28 height 31
select select "8"
select select "2025"
select select "9"
select select "2025"
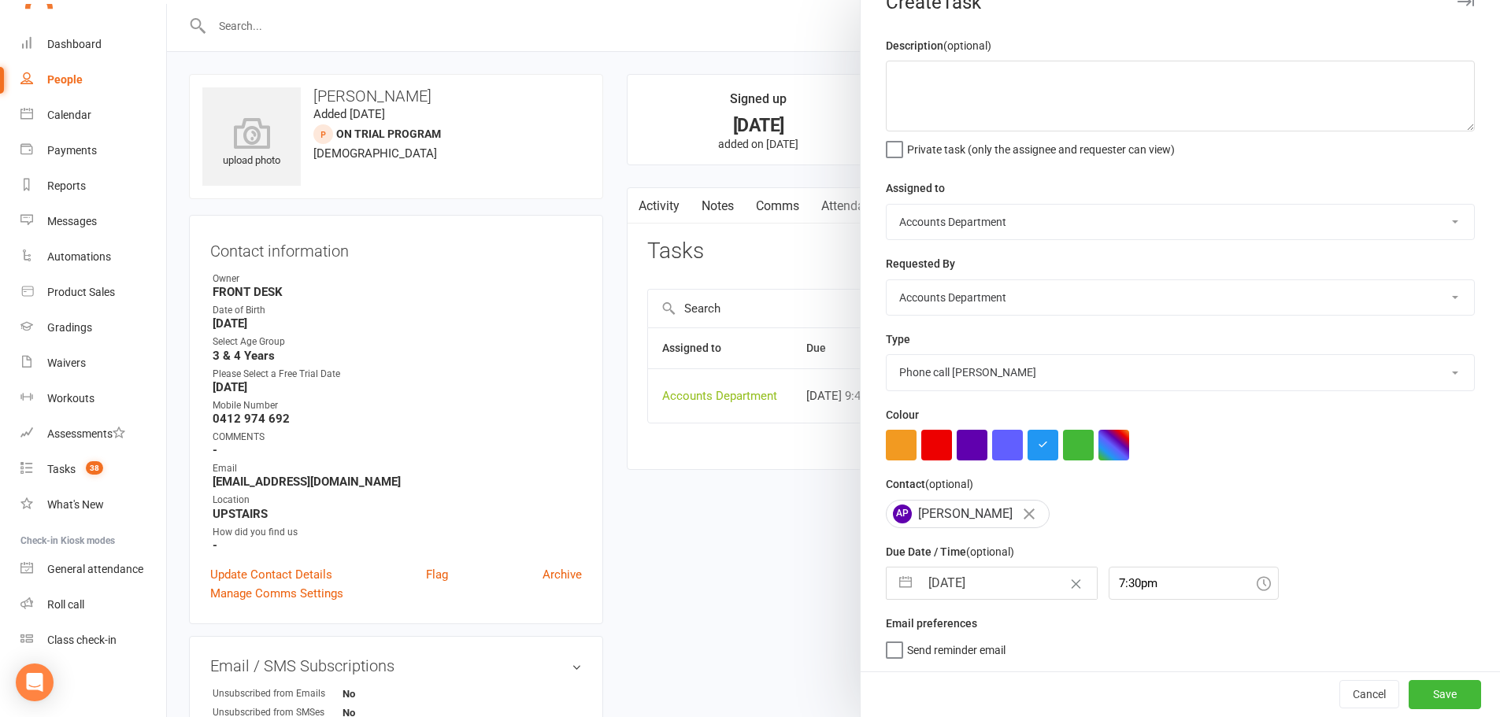
select select "10"
select select "2025"
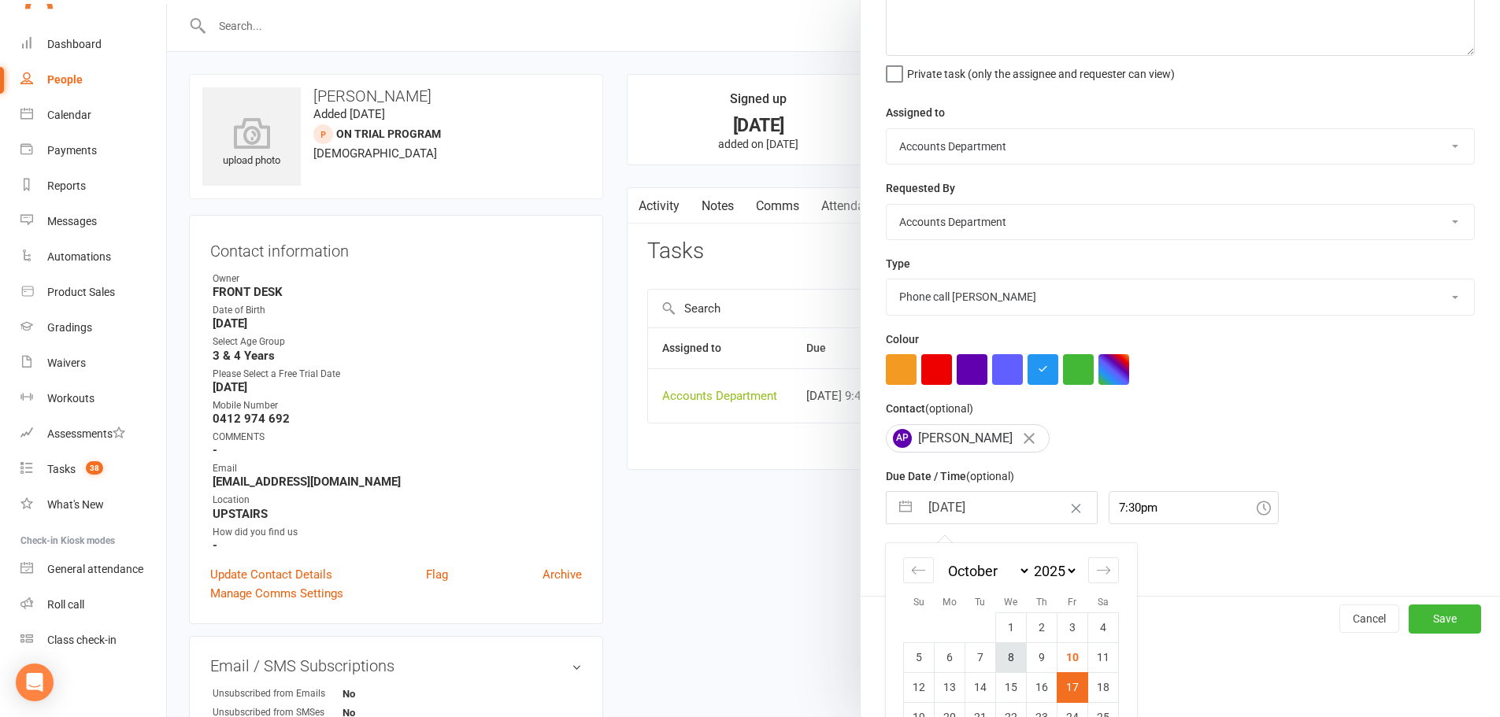
scroll to position [176, 0]
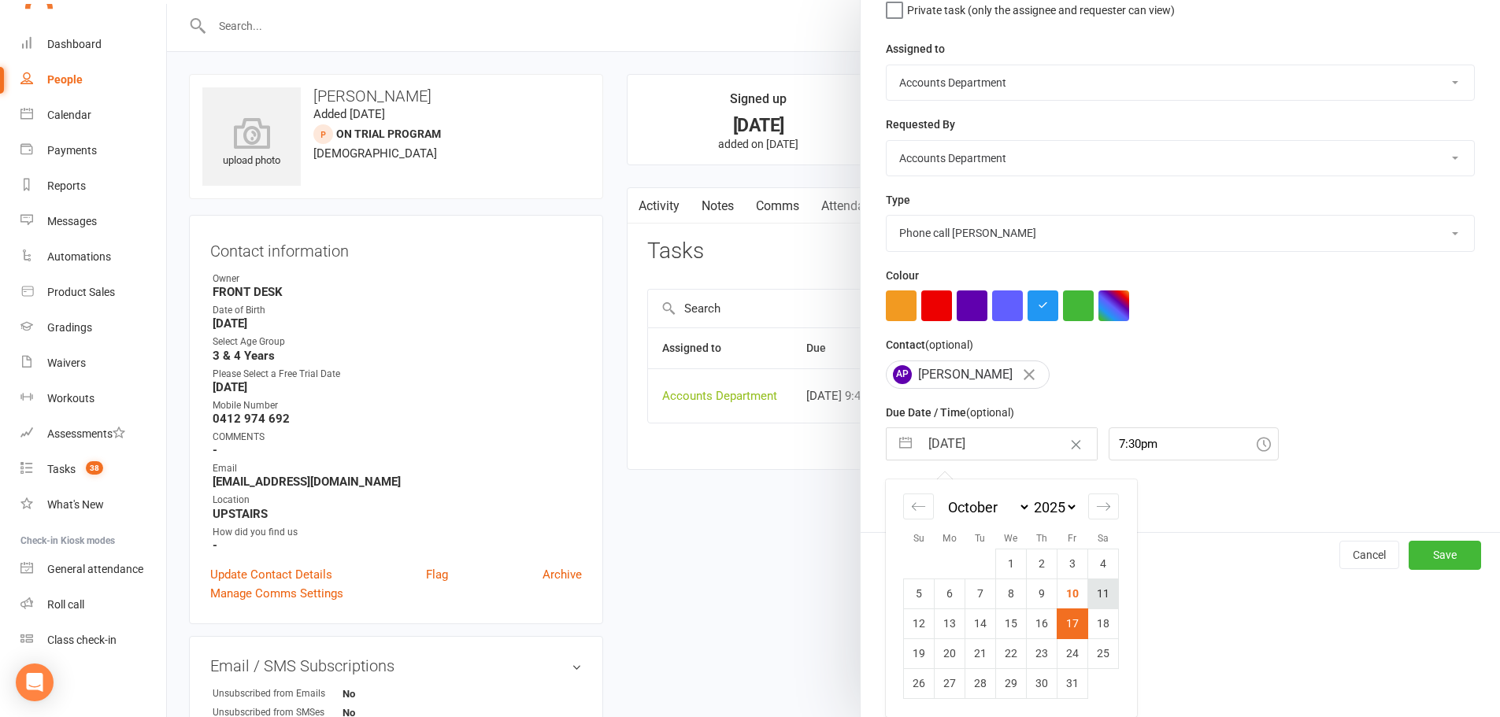
click at [1096, 597] on td "11" at bounding box center [1103, 594] width 31 height 30
type input "[DATE]"
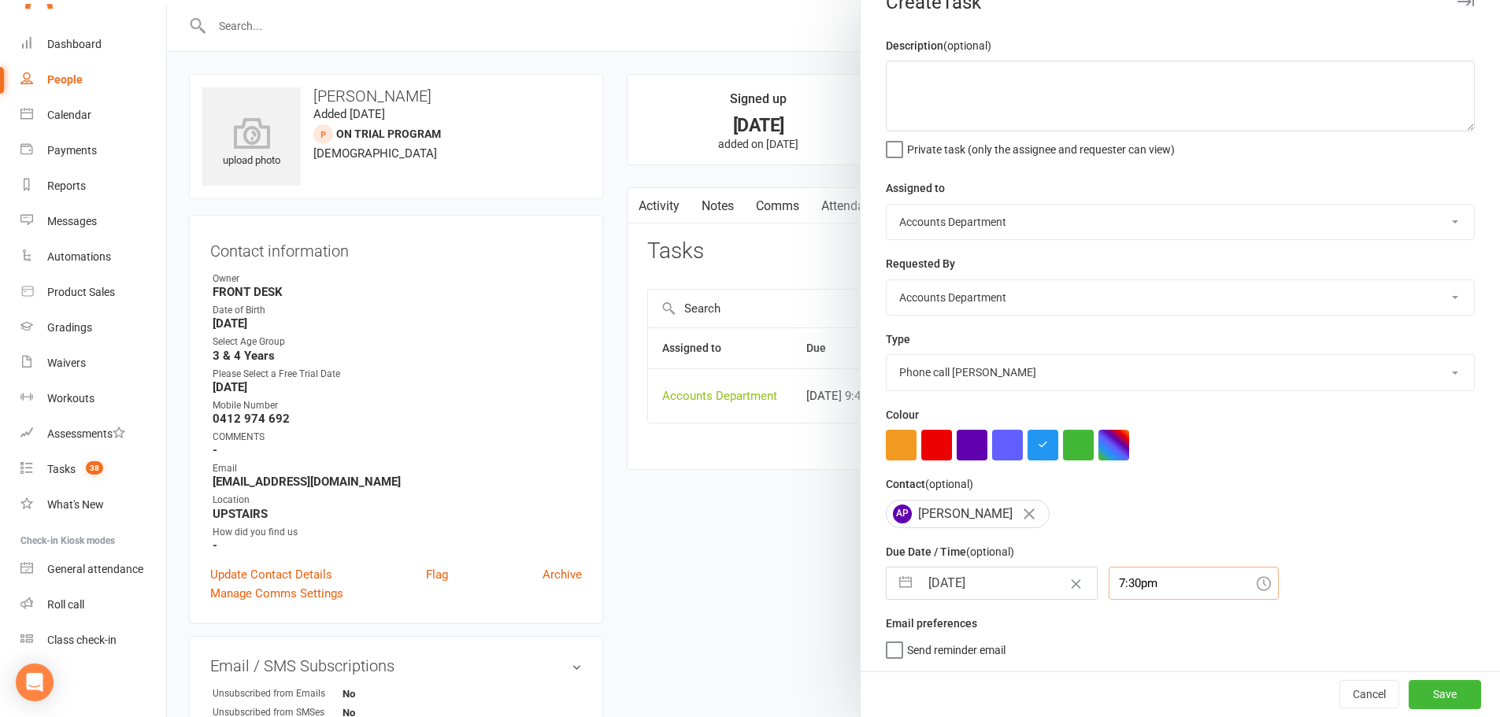
click at [1138, 594] on div "7:30pm" at bounding box center [1194, 583] width 170 height 33
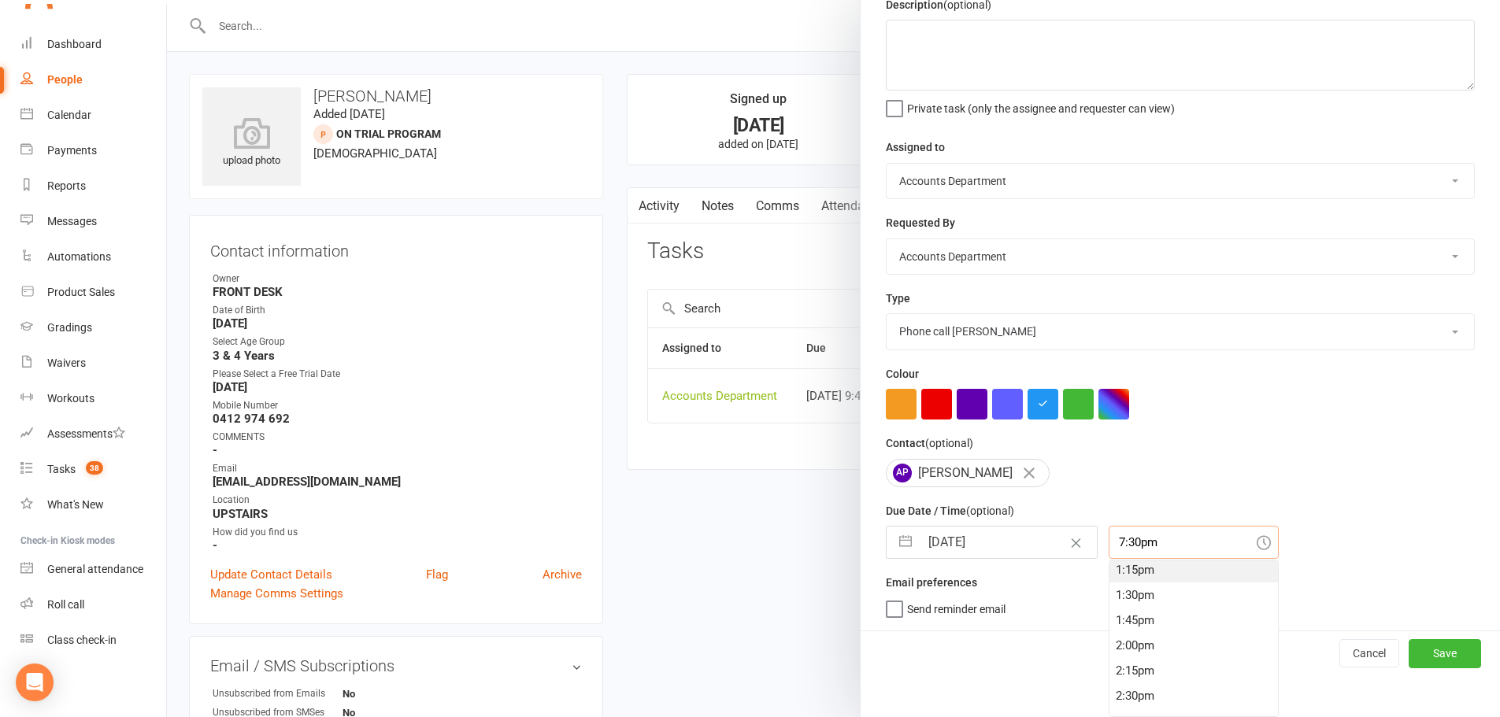
scroll to position [1310, 0]
click at [1120, 586] on div "1:15pm" at bounding box center [1193, 598] width 168 height 25
type input "1:15pm"
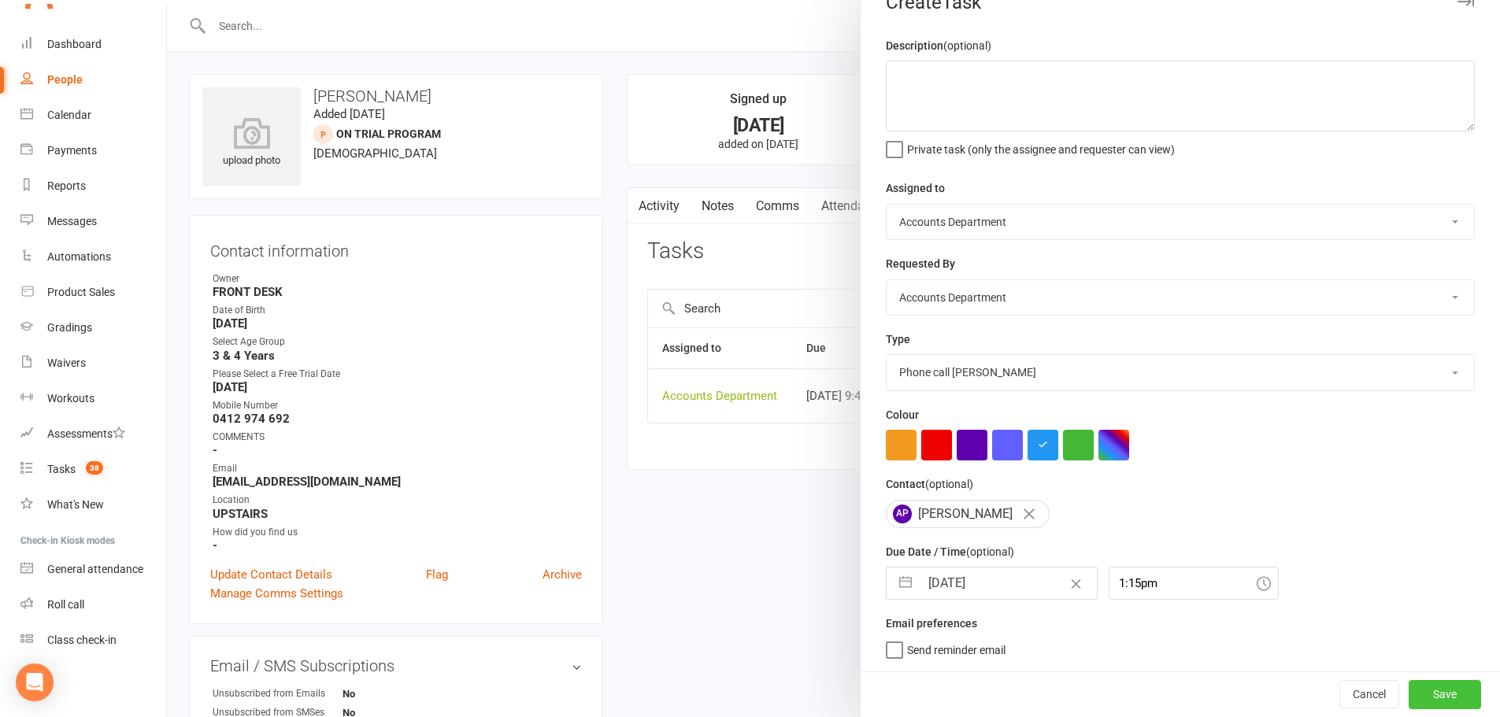
click at [1427, 690] on button "Save" at bounding box center [1445, 694] width 72 height 28
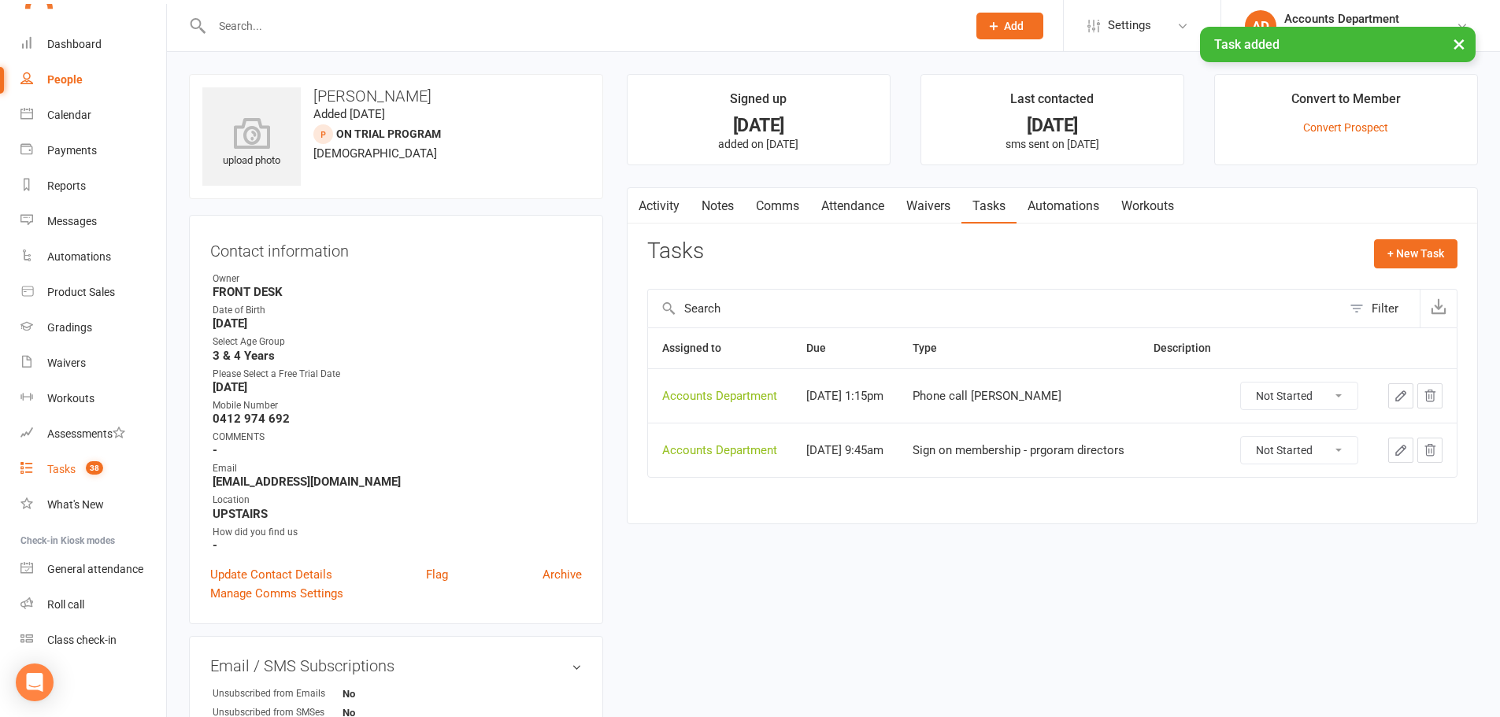
click at [58, 461] on link "Tasks 38" at bounding box center [93, 469] width 146 height 35
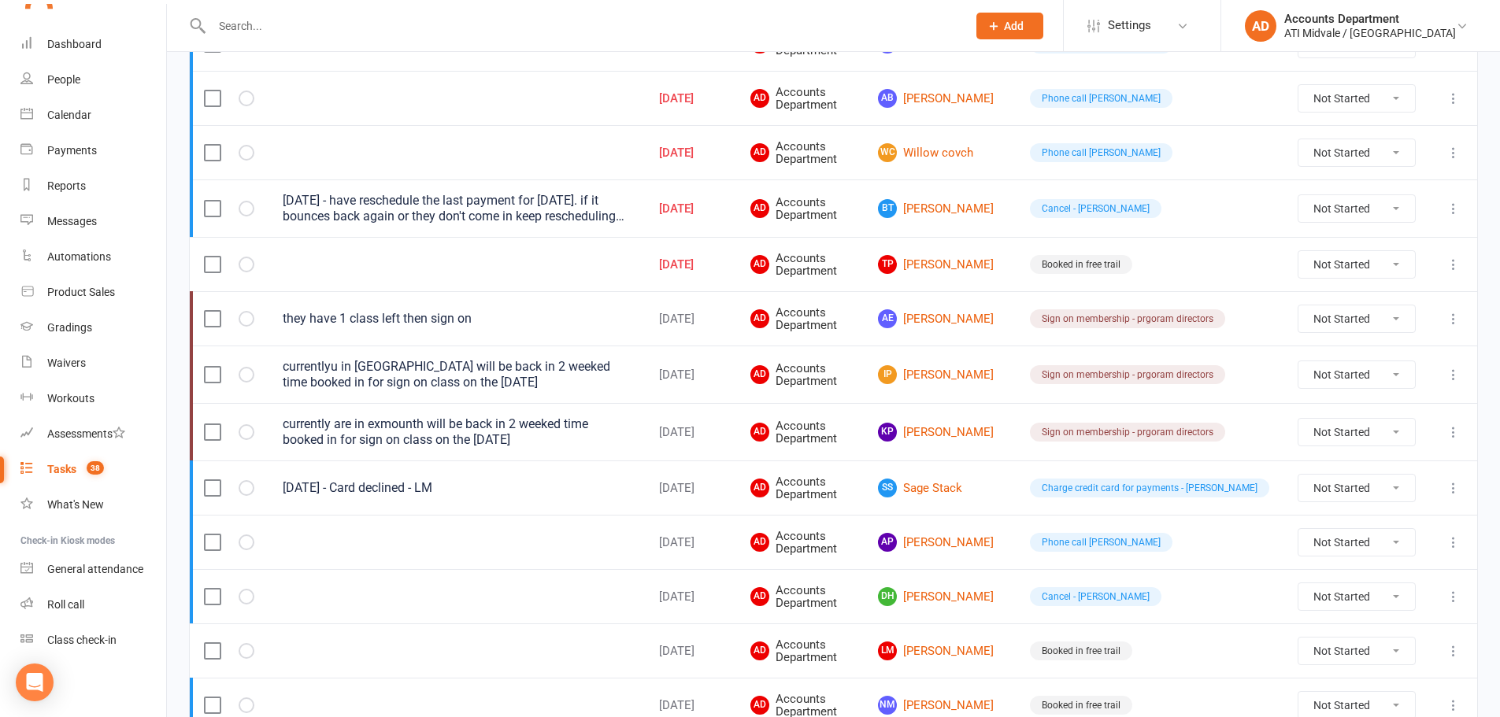
scroll to position [945, 0]
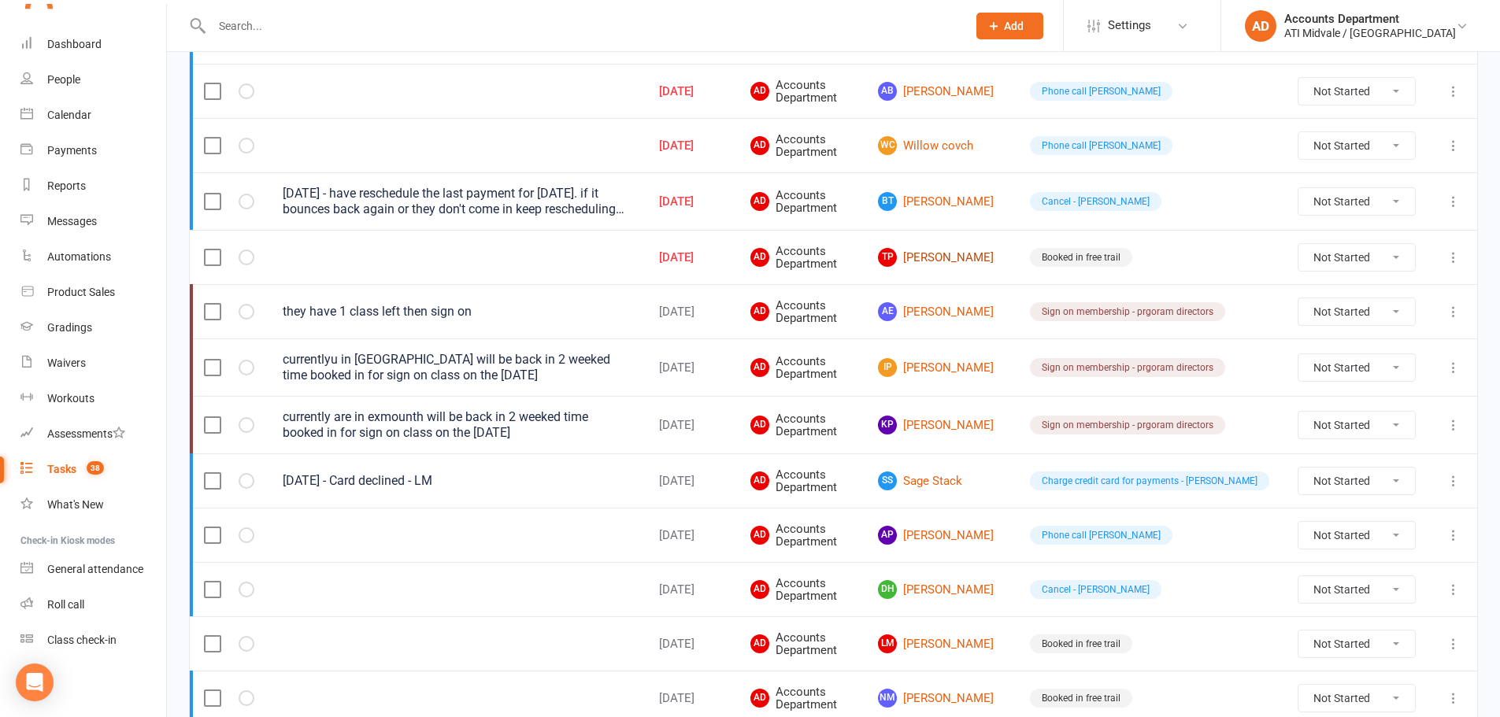
click at [995, 258] on link "TP [PERSON_NAME]" at bounding box center [940, 257] width 124 height 19
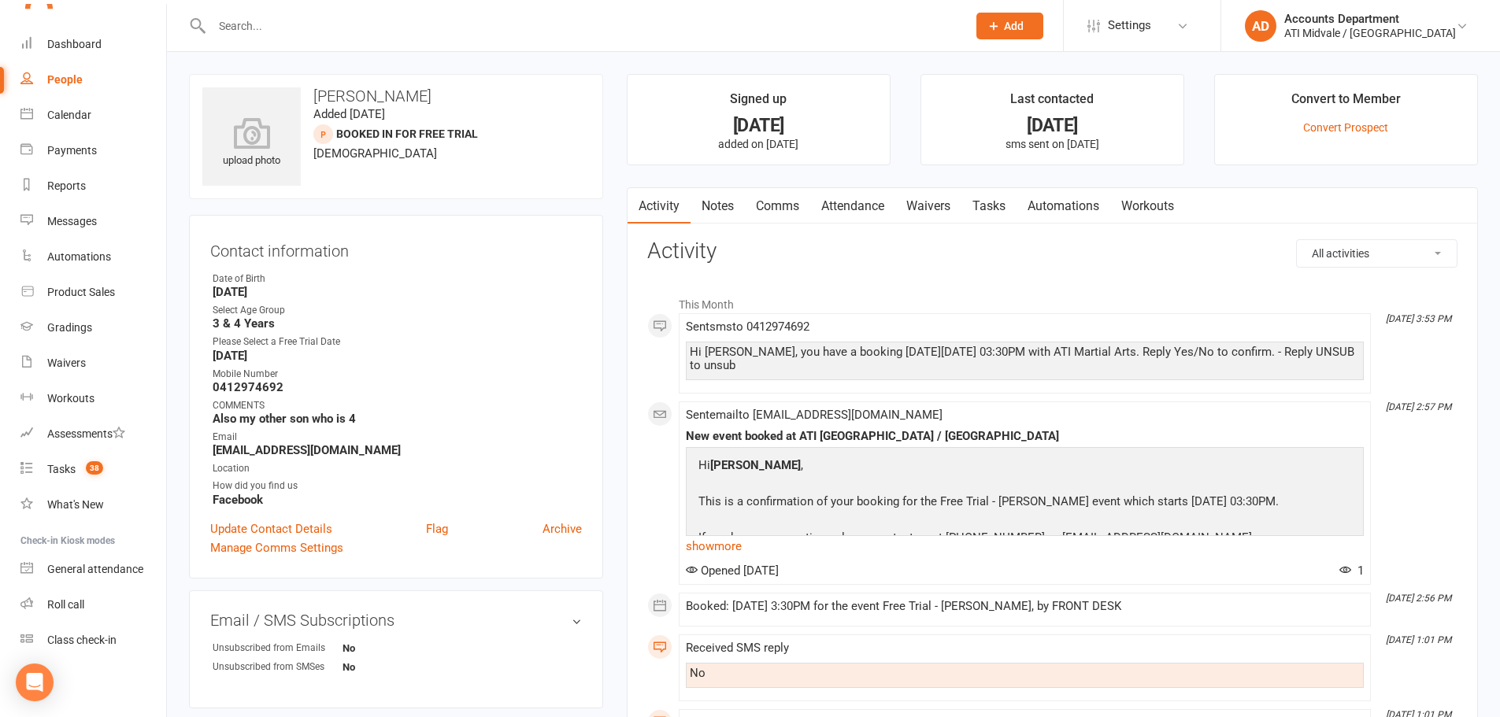
click at [983, 206] on link "Tasks" at bounding box center [988, 206] width 55 height 36
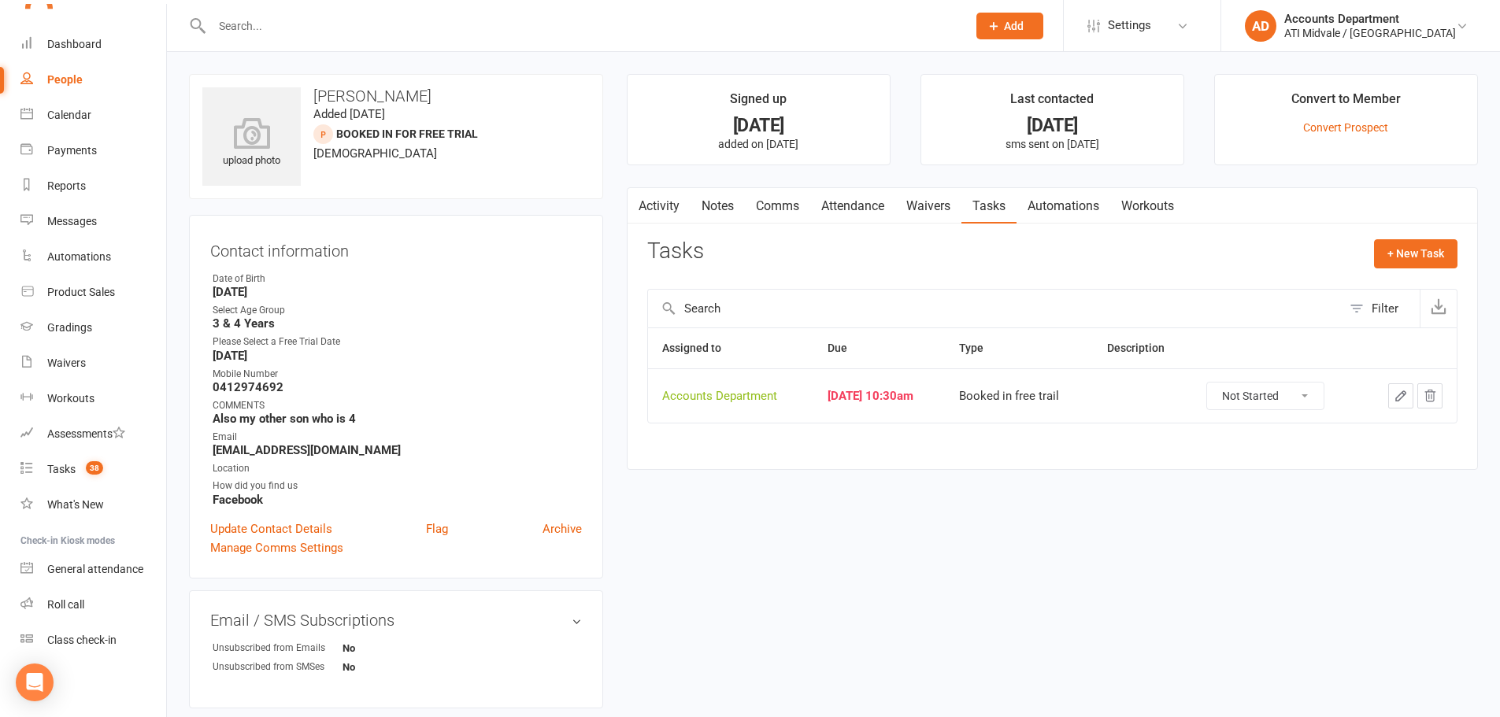
click at [870, 212] on link "Attendance" at bounding box center [852, 206] width 85 height 36
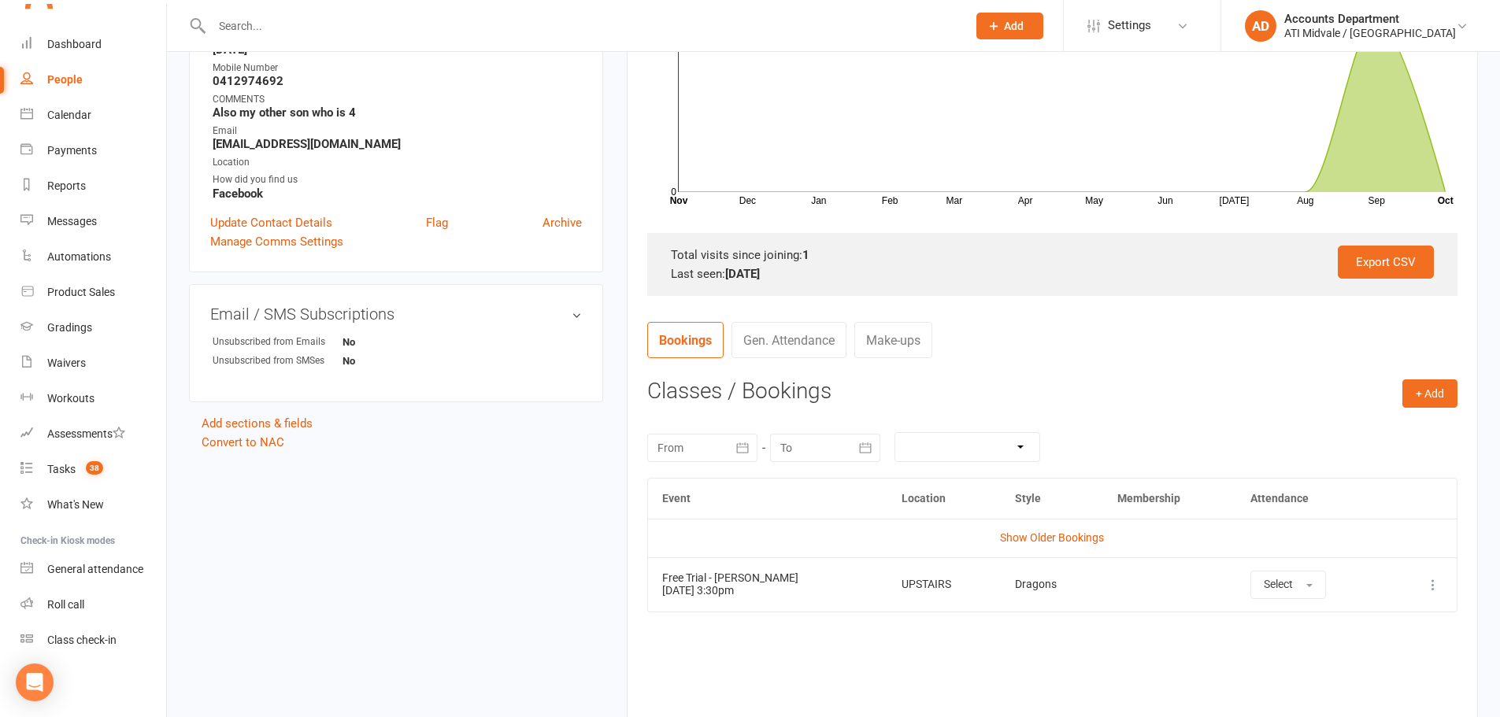
scroll to position [315, 0]
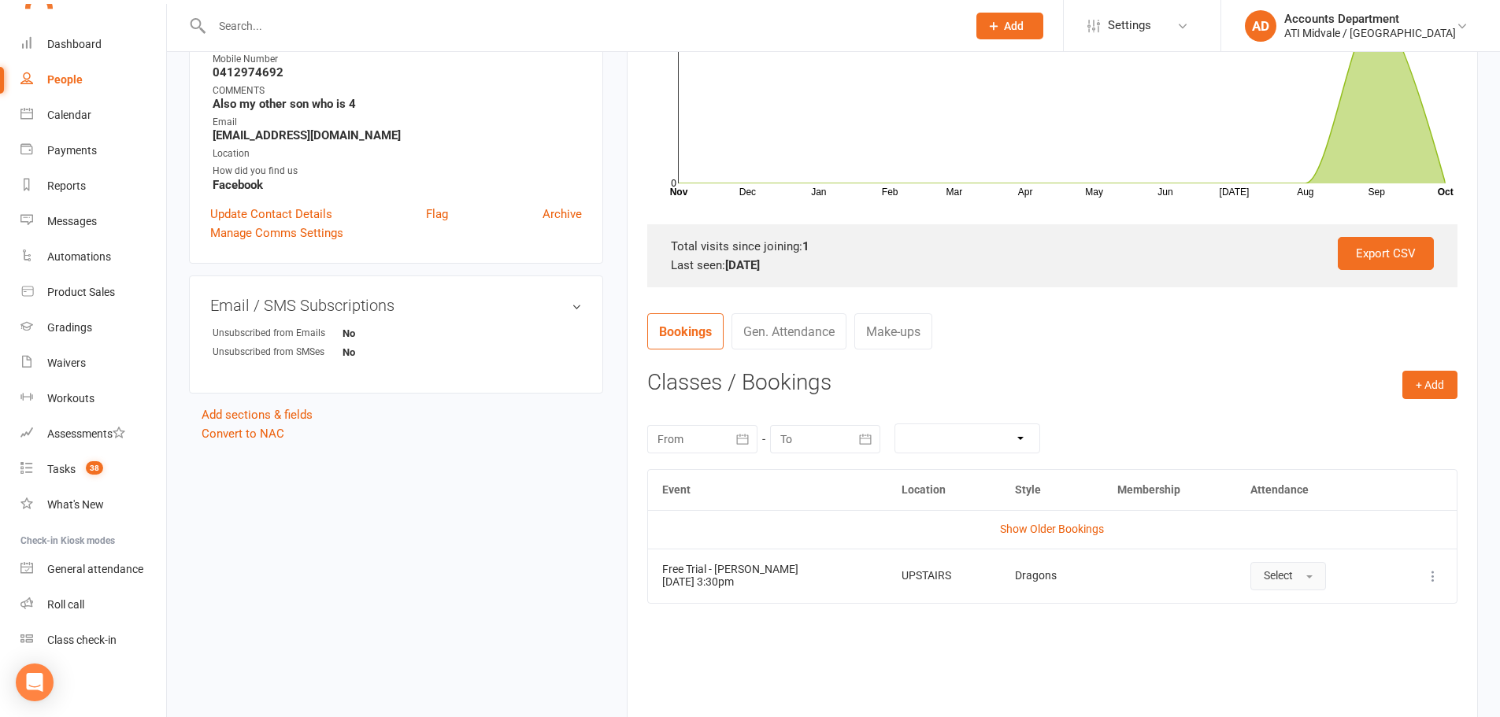
click at [1293, 581] on button "Select" at bounding box center [1288, 576] width 76 height 28
click at [1263, 602] on link "Attended" at bounding box center [1329, 611] width 156 height 31
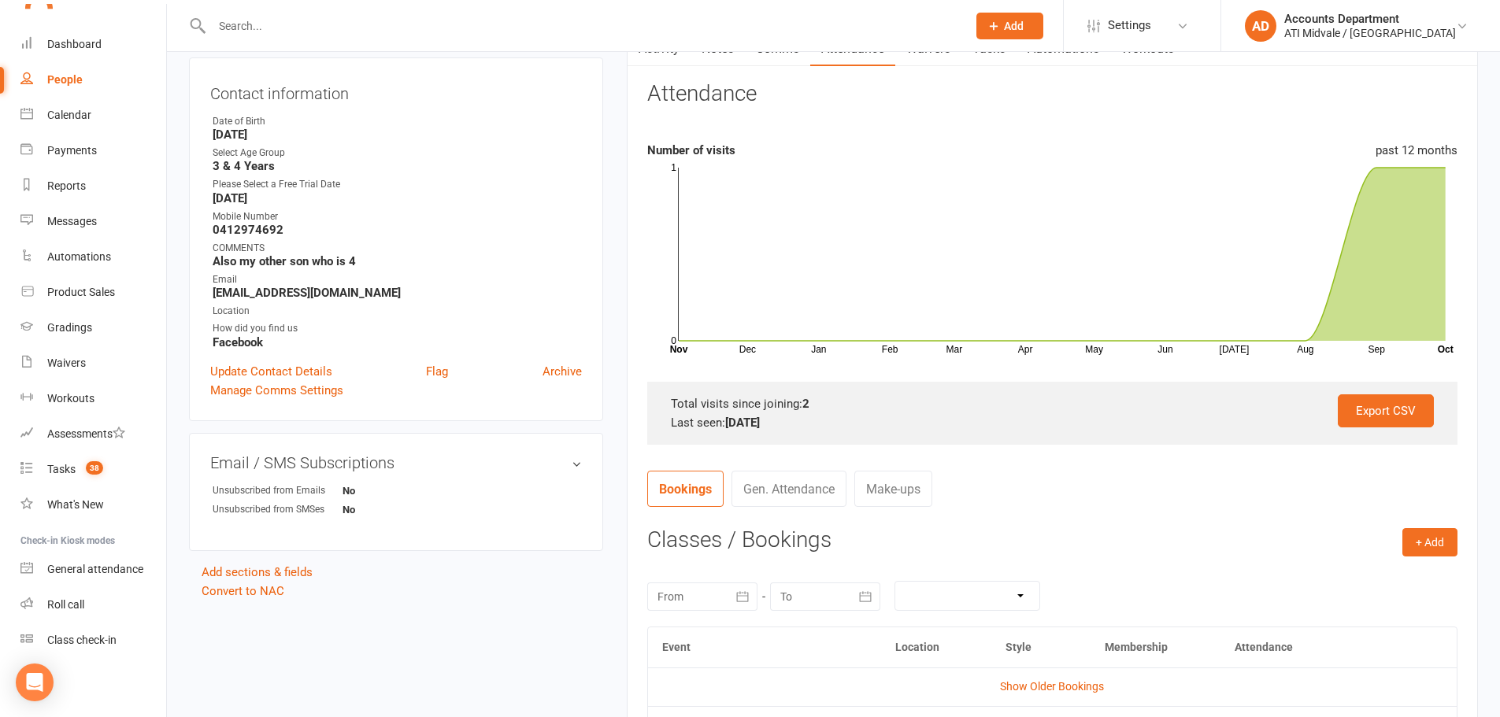
scroll to position [0, 0]
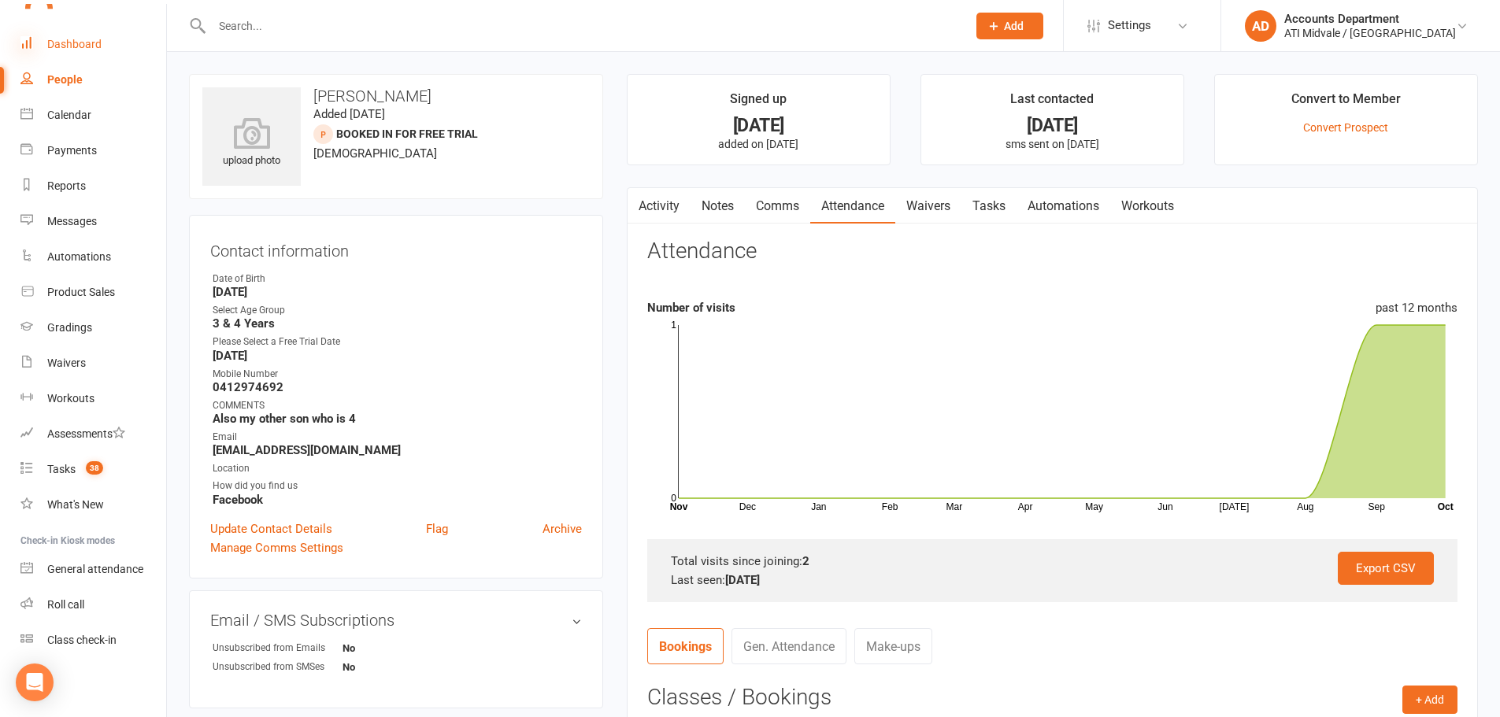
click at [28, 39] on icon at bounding box center [26, 42] width 13 height 13
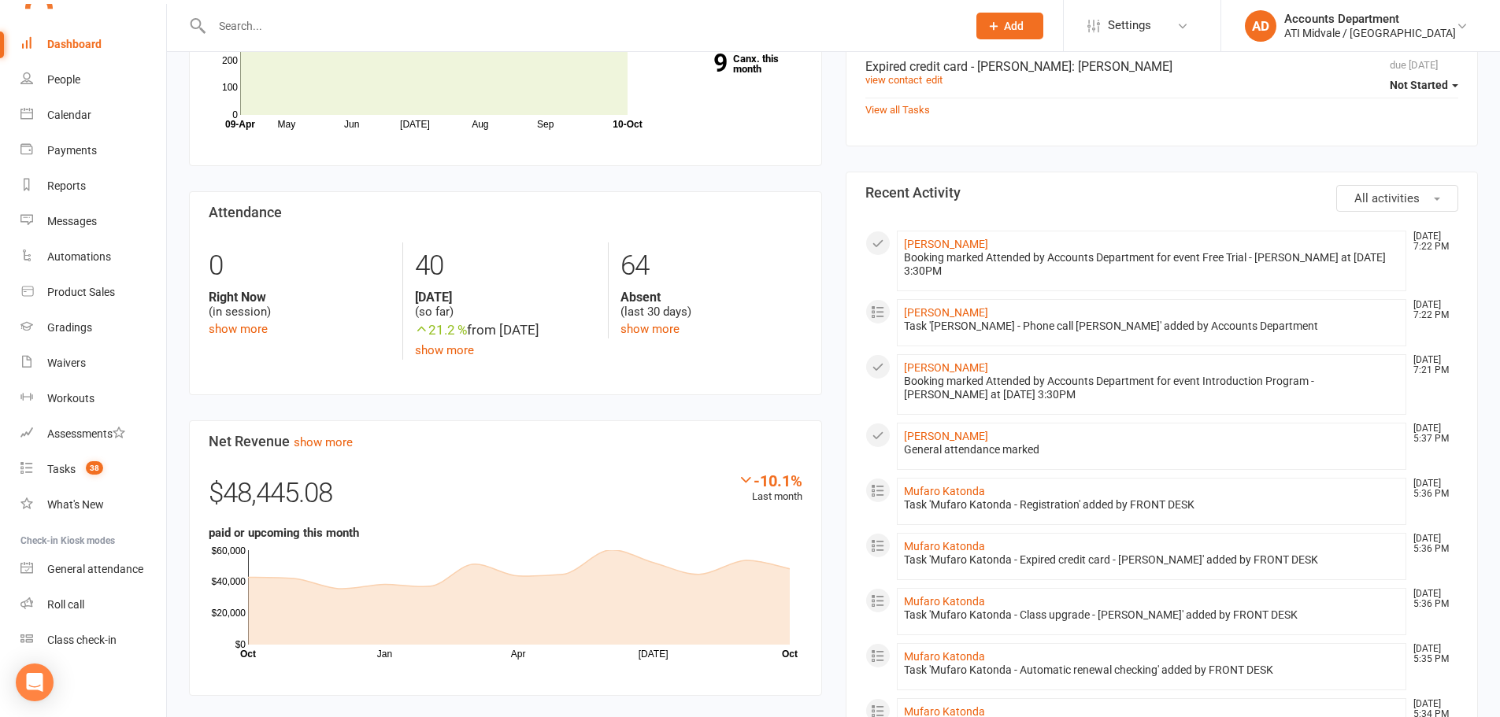
scroll to position [315, 0]
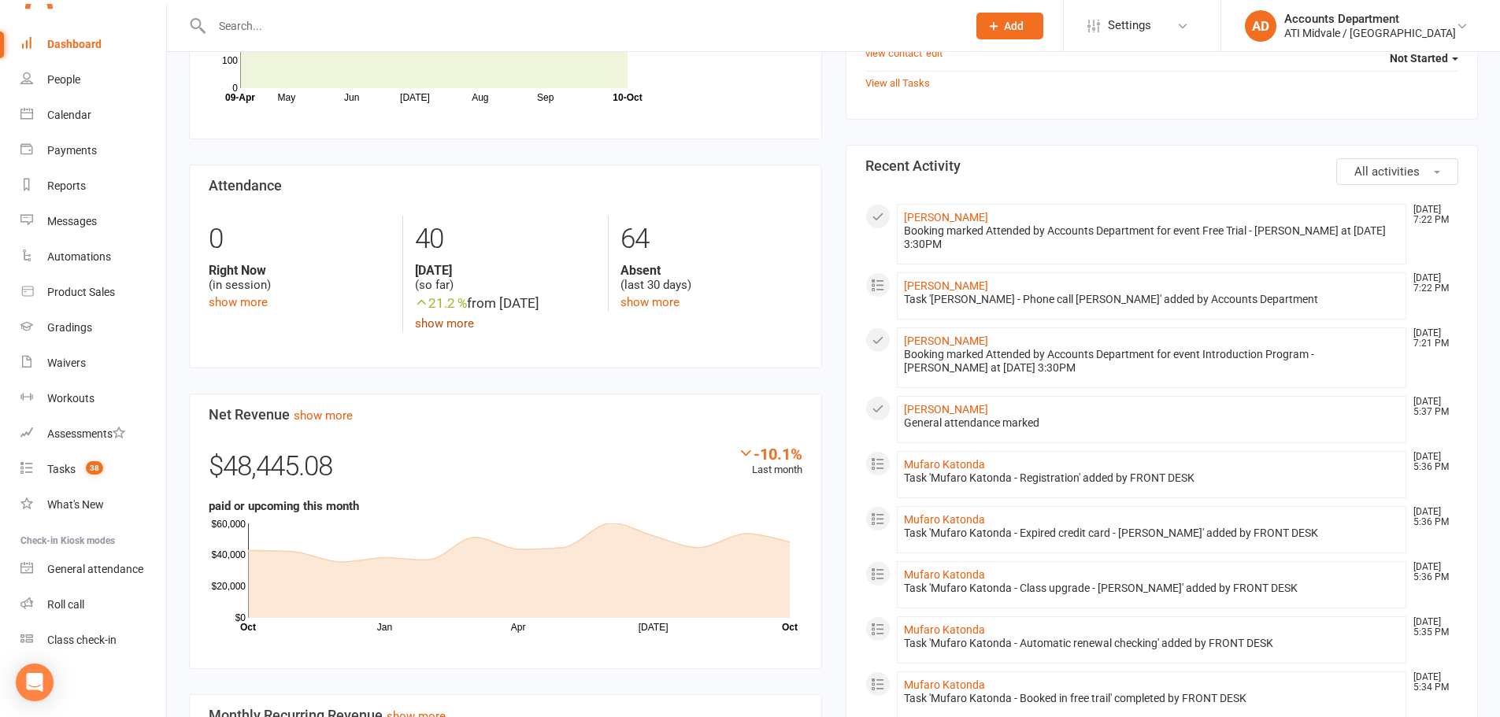
click at [435, 322] on link "show more" at bounding box center [444, 324] width 59 height 14
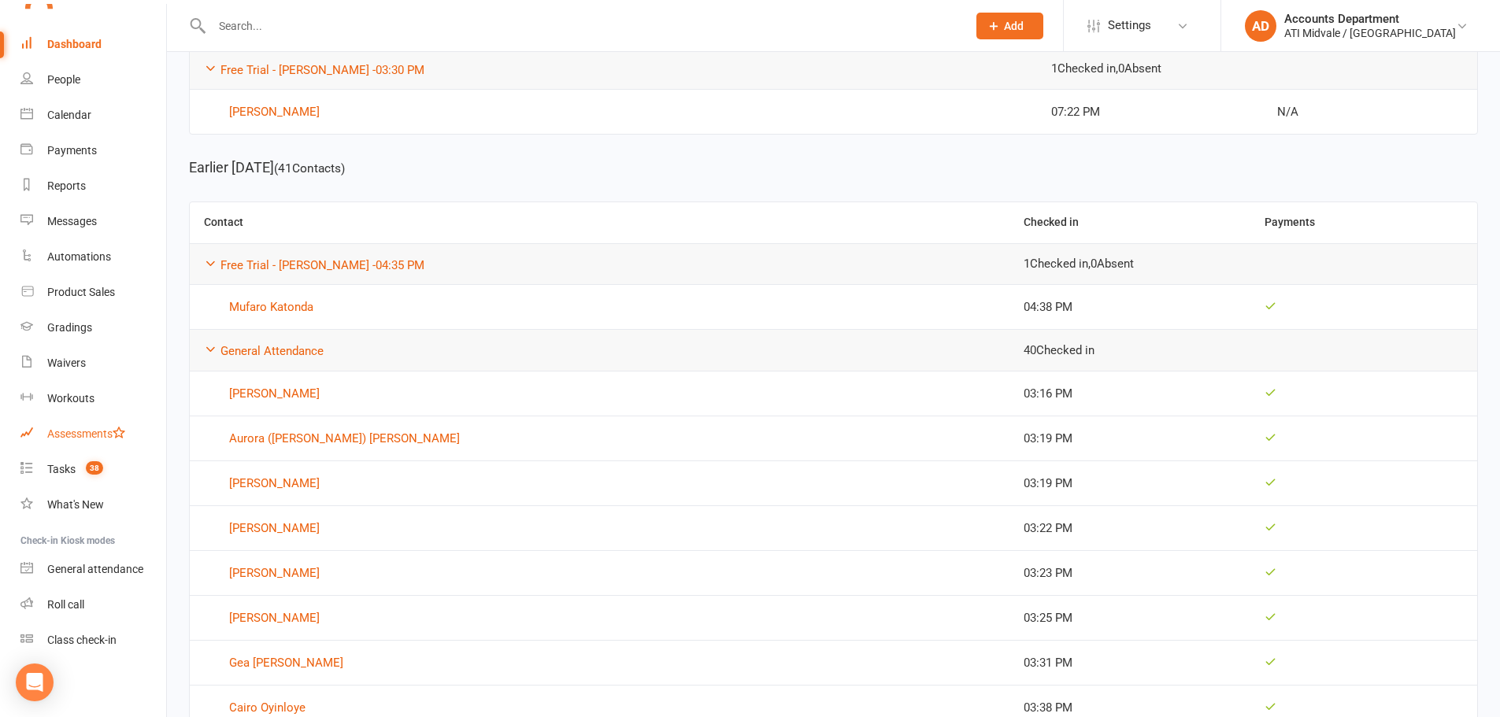
scroll to position [394, 0]
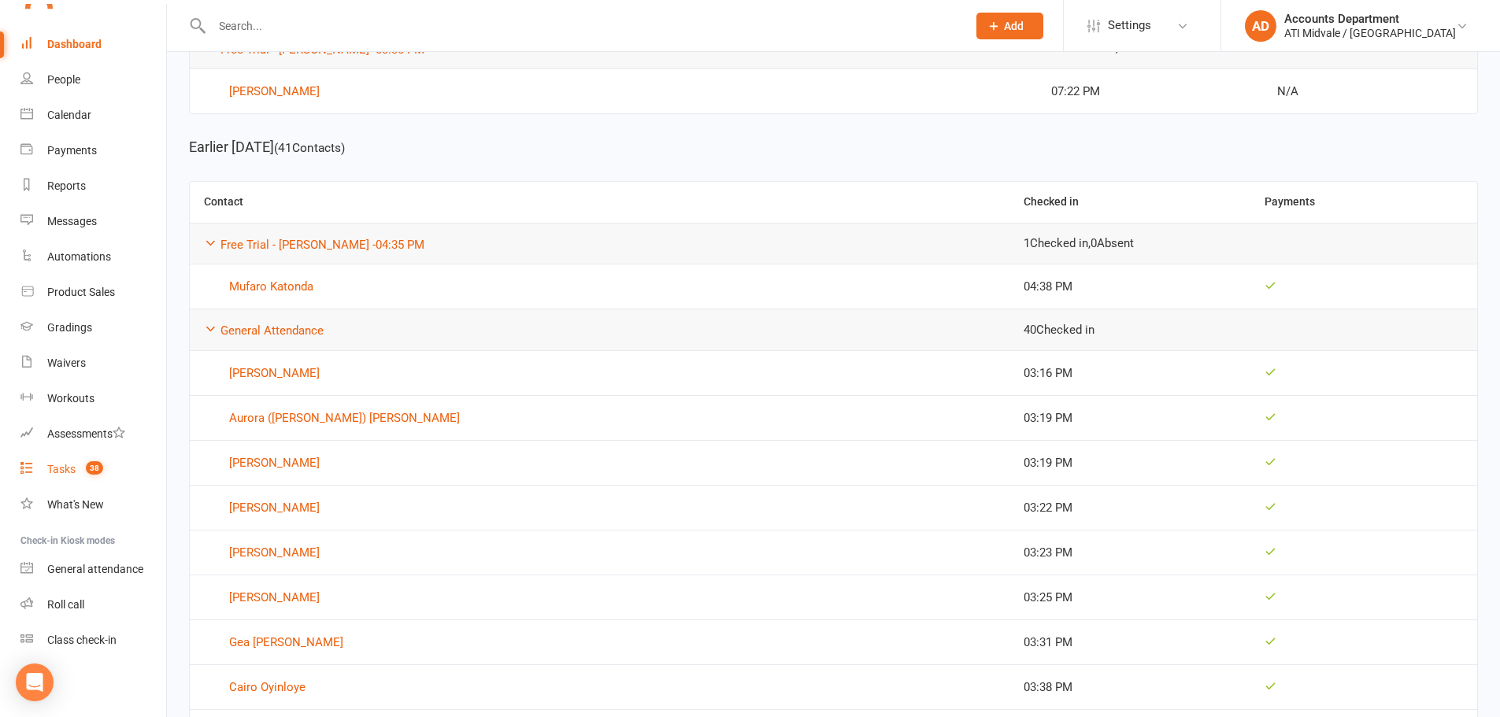
click at [68, 473] on div "Tasks" at bounding box center [61, 469] width 28 height 13
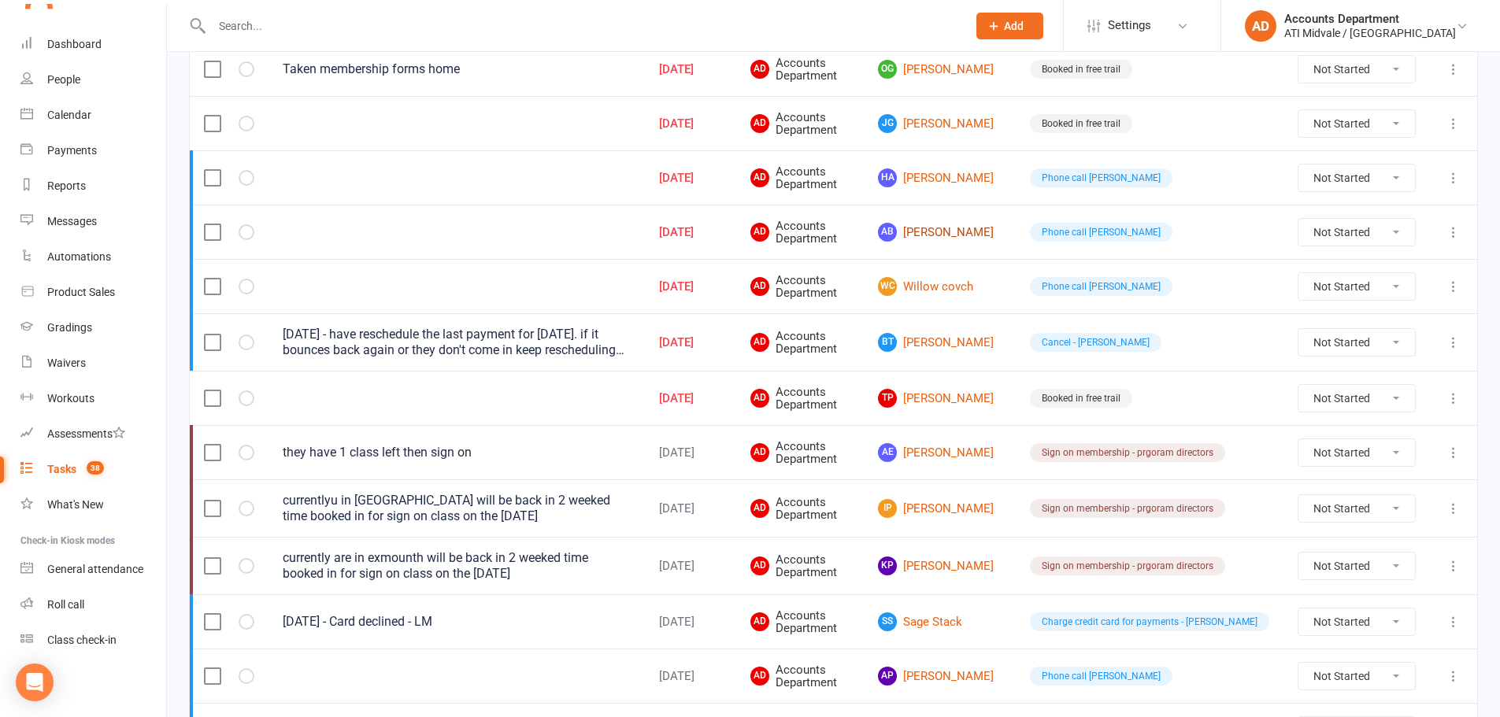
scroll to position [866, 0]
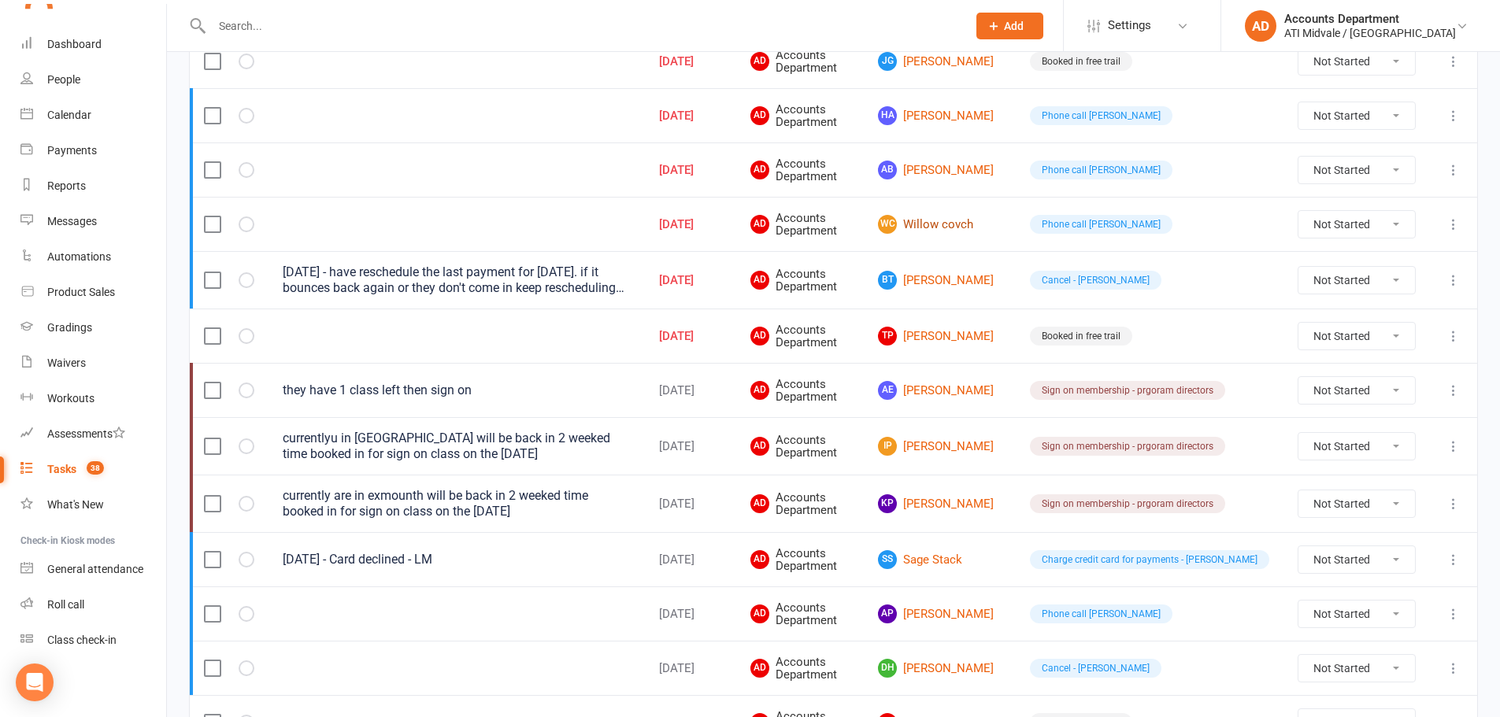
click at [1001, 221] on link "Wc Willow covch" at bounding box center [940, 224] width 124 height 19
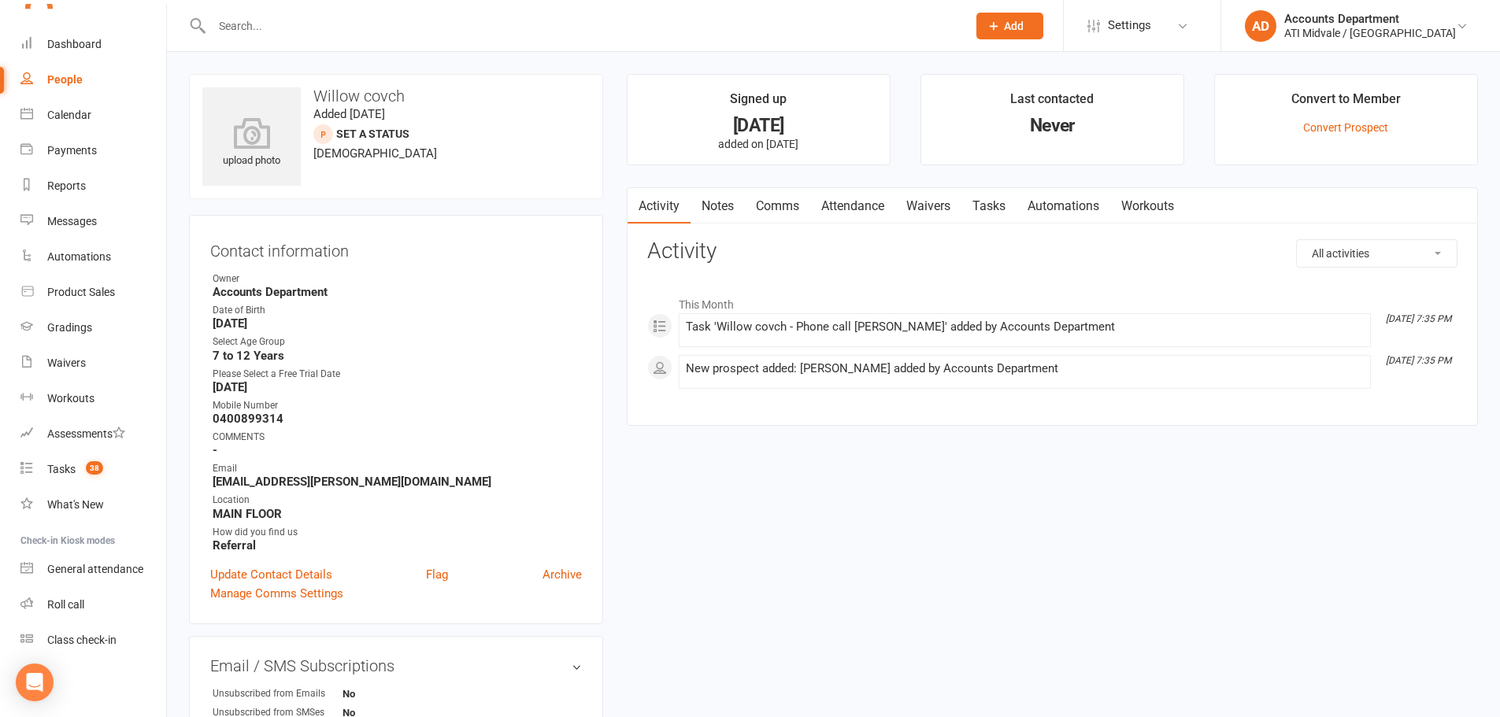
click at [969, 202] on link "Tasks" at bounding box center [988, 206] width 55 height 36
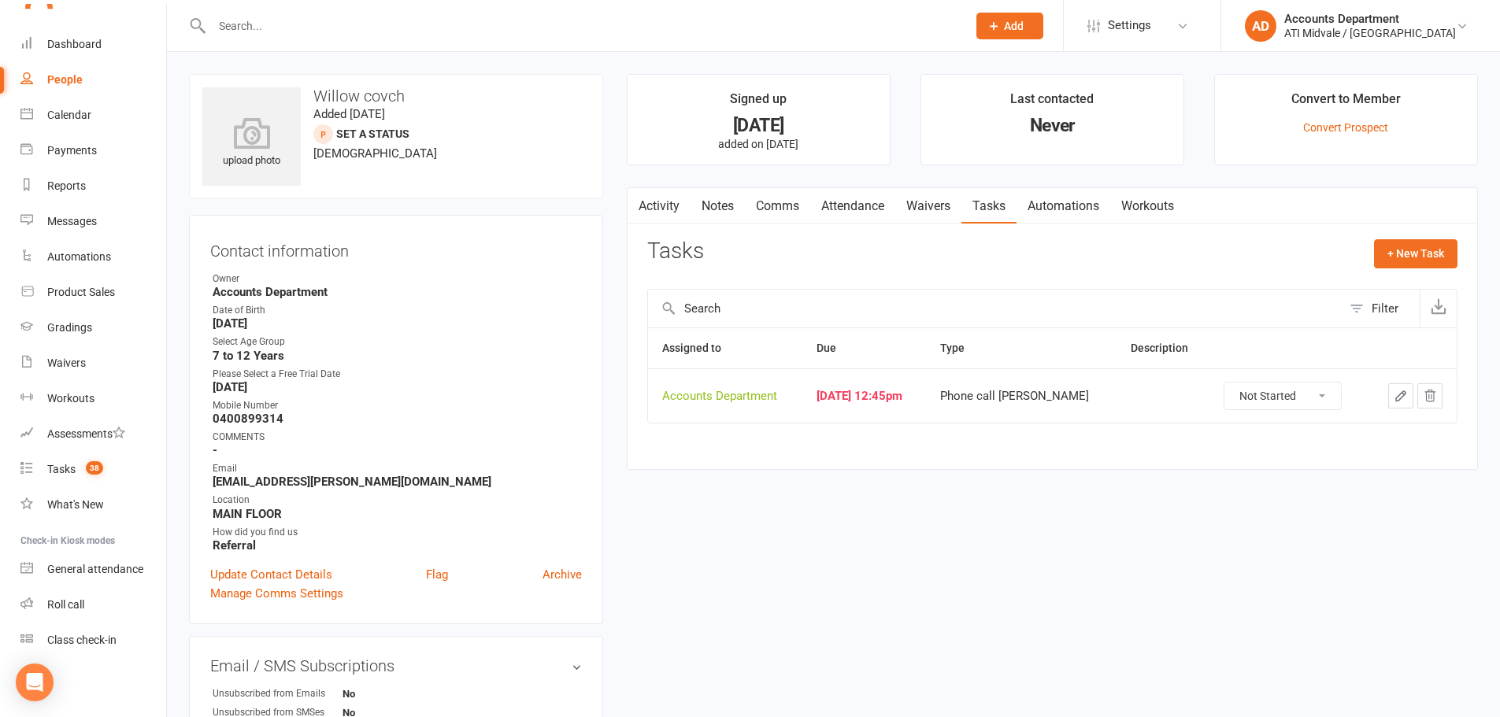
click at [877, 212] on link "Attendance" at bounding box center [852, 206] width 85 height 36
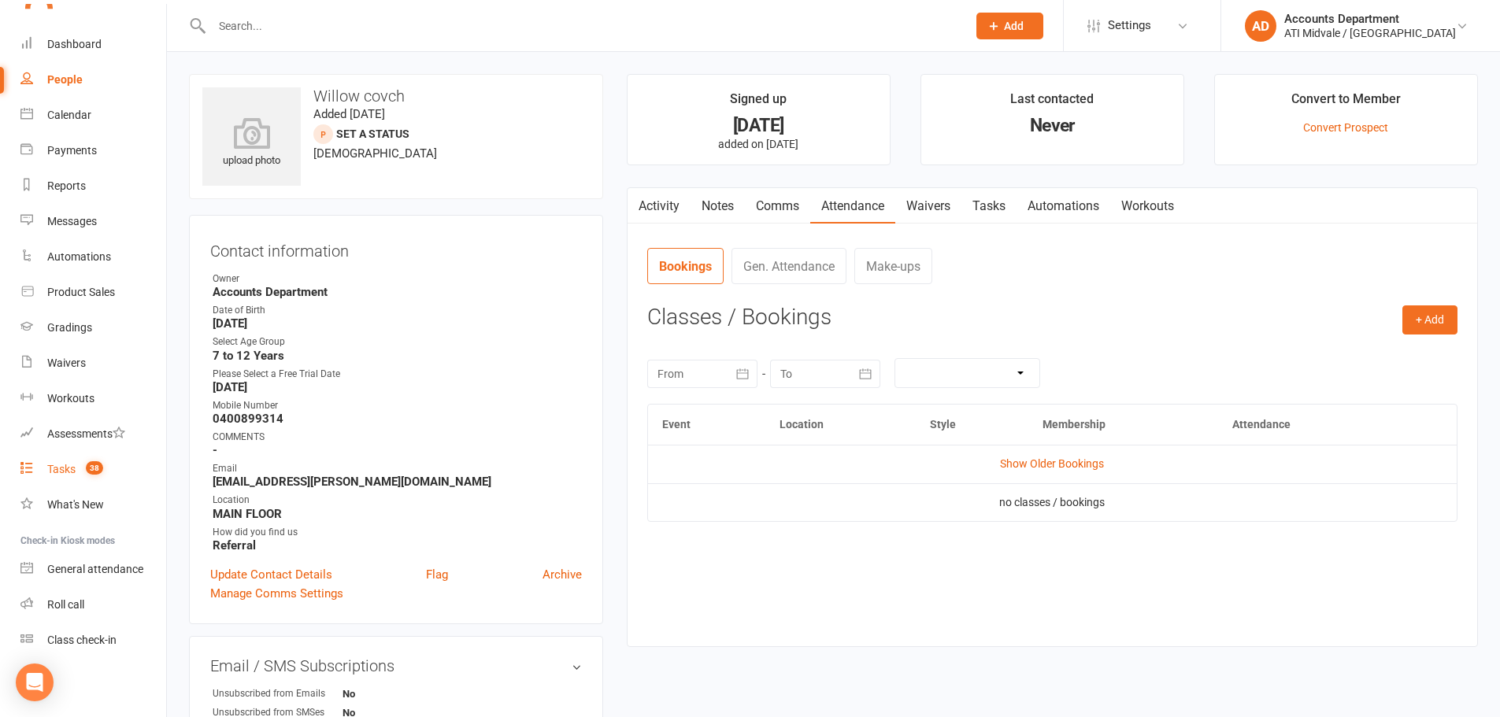
click at [44, 468] on link "Tasks 38" at bounding box center [93, 469] width 146 height 35
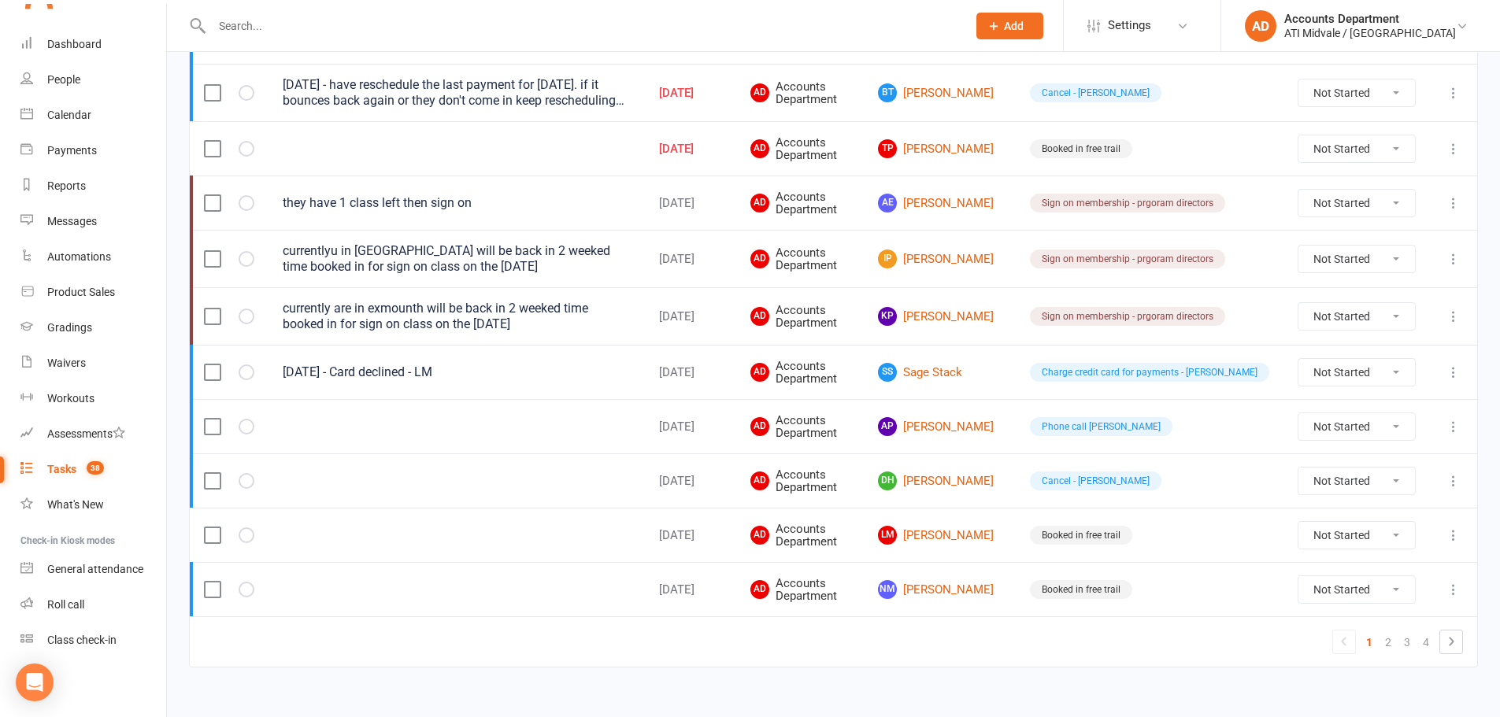
scroll to position [1070, 0]
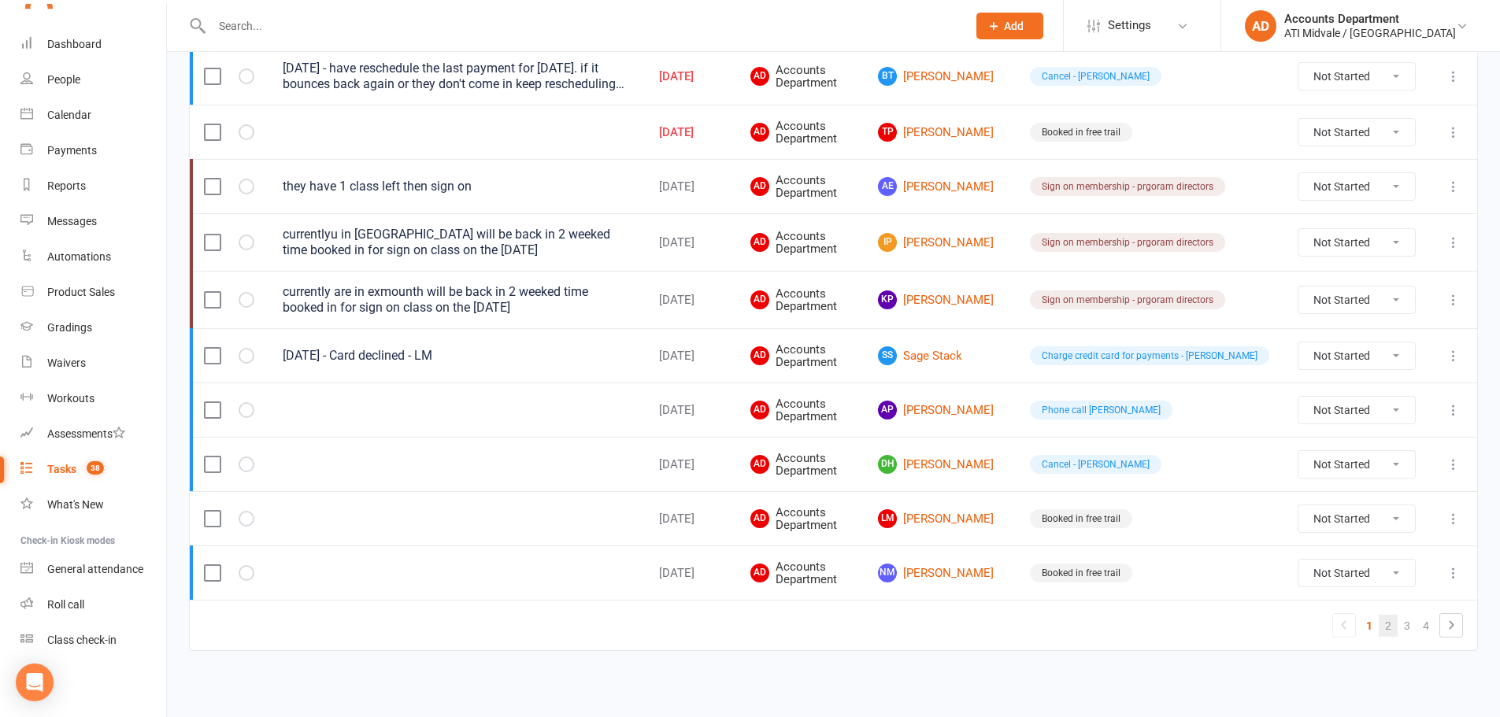
click at [1391, 624] on link "2" at bounding box center [1388, 626] width 19 height 22
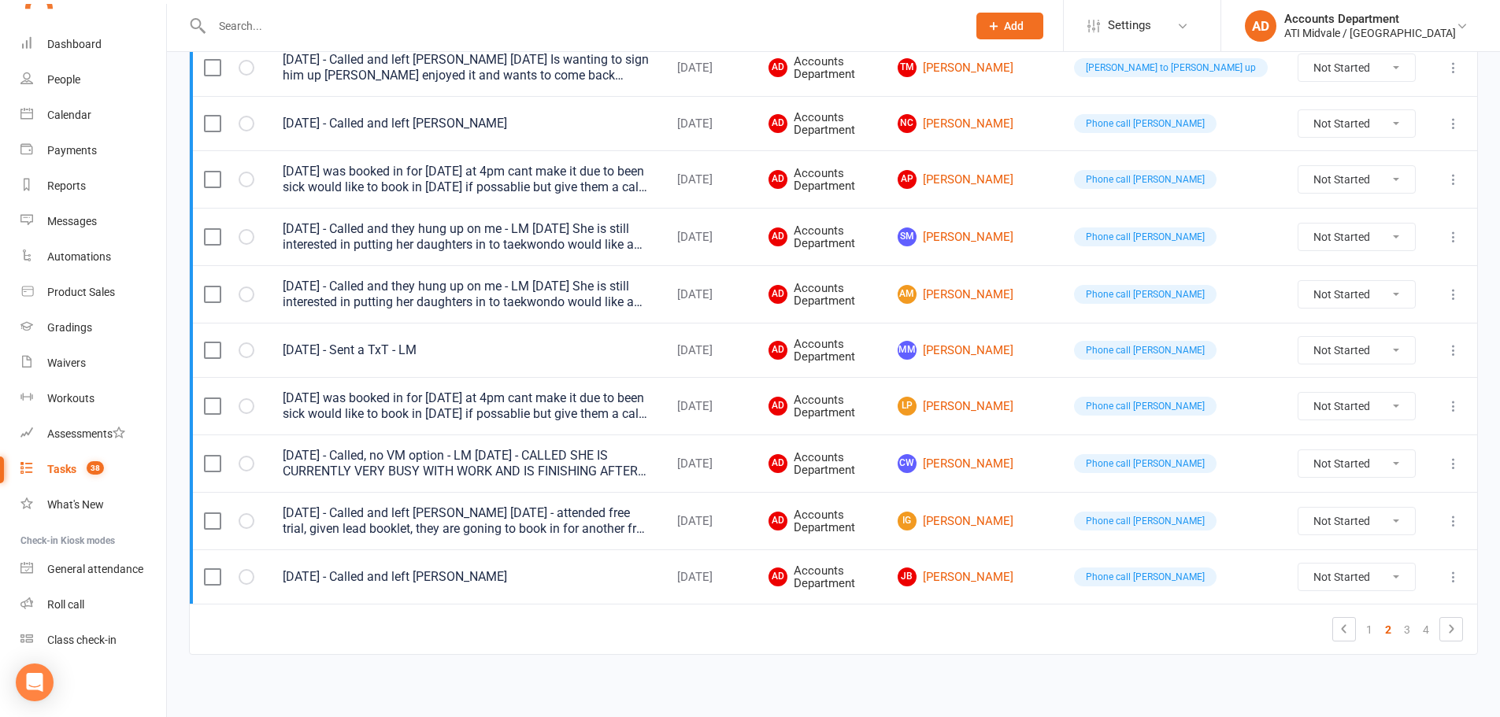
scroll to position [1083, 0]
click at [1376, 631] on link "1" at bounding box center [1369, 629] width 19 height 22
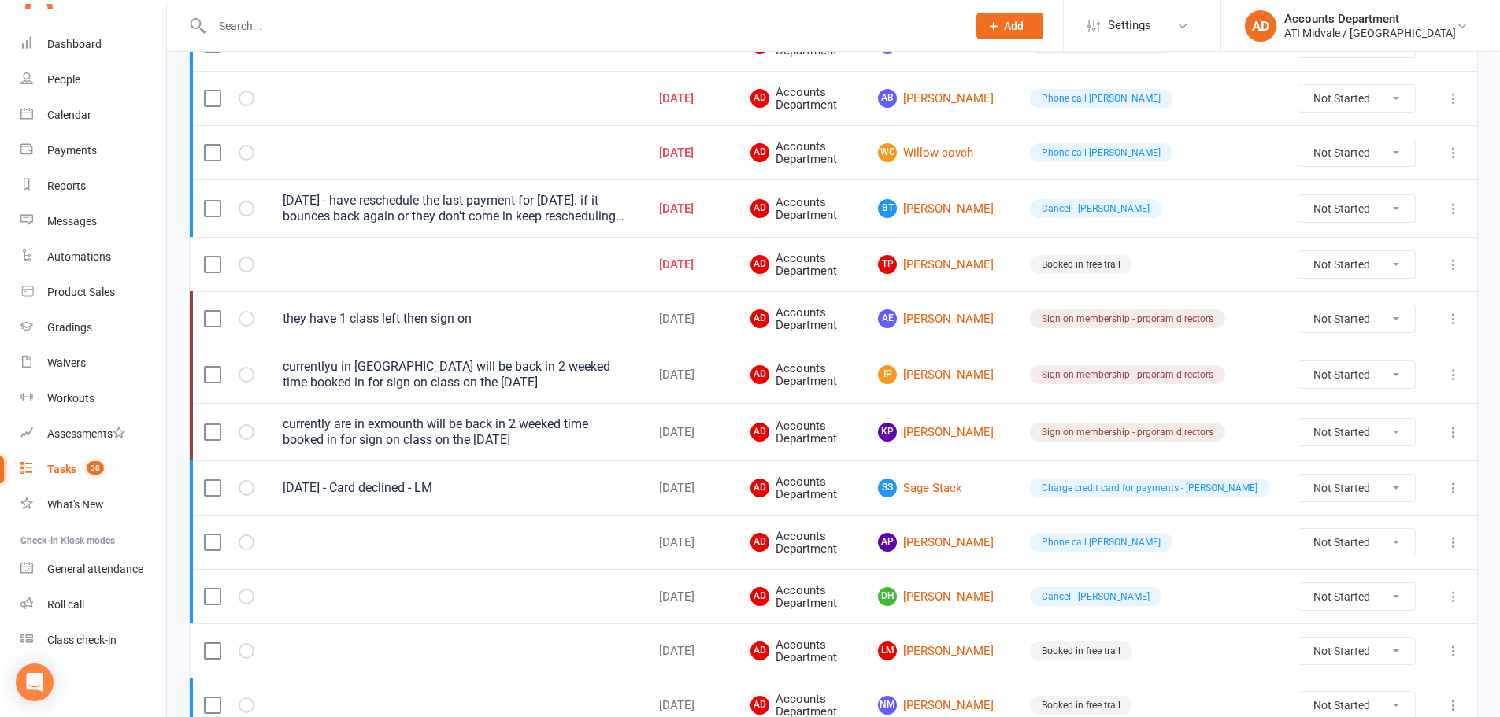
scroll to position [945, 0]
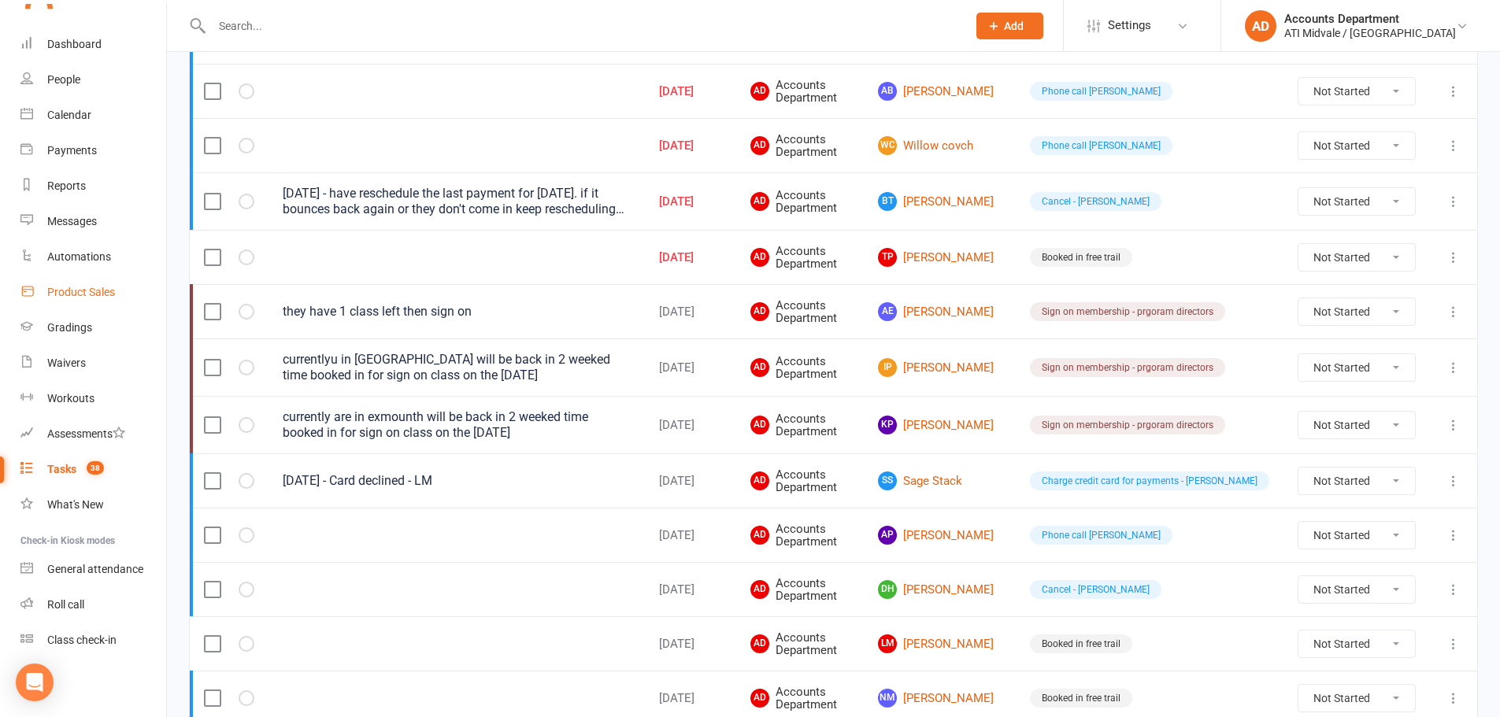
click at [89, 291] on div "Product Sales" at bounding box center [81, 292] width 68 height 13
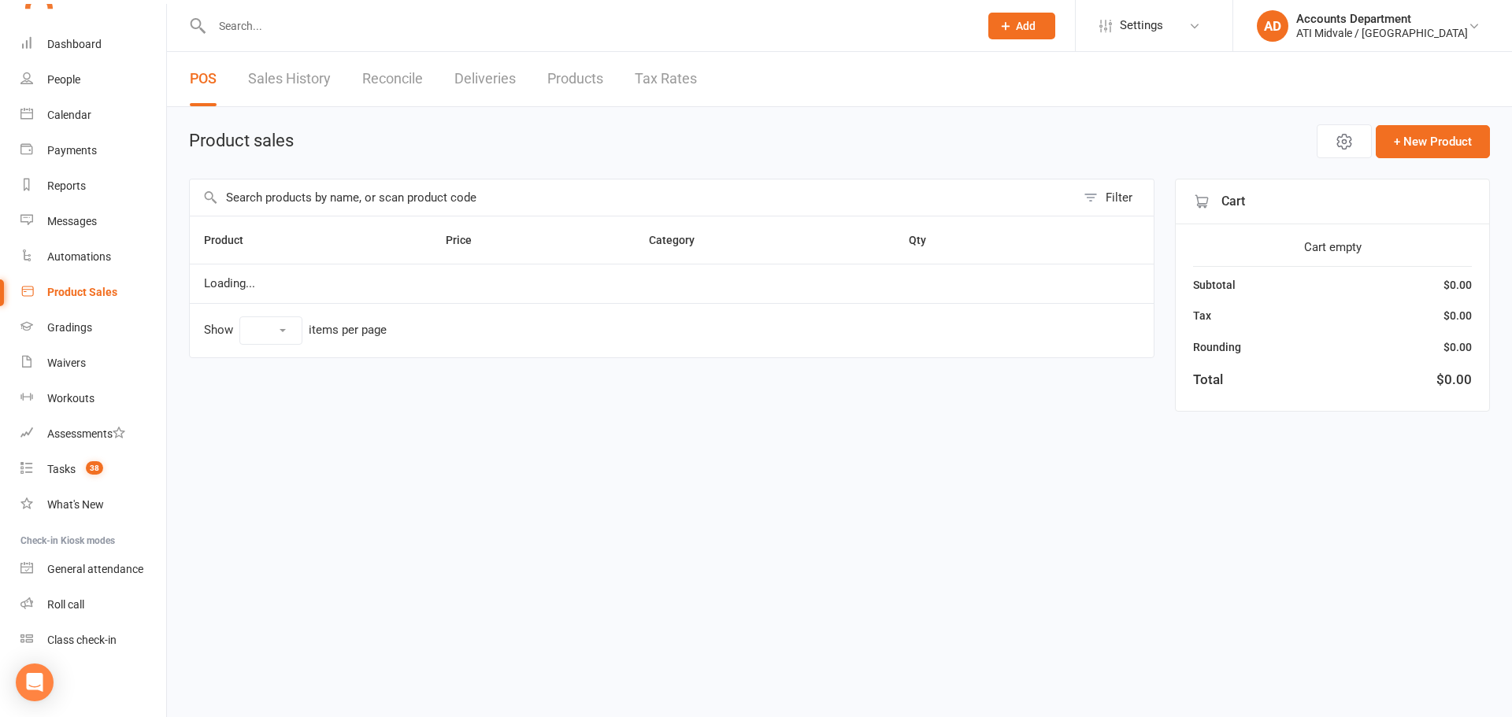
select select "10"
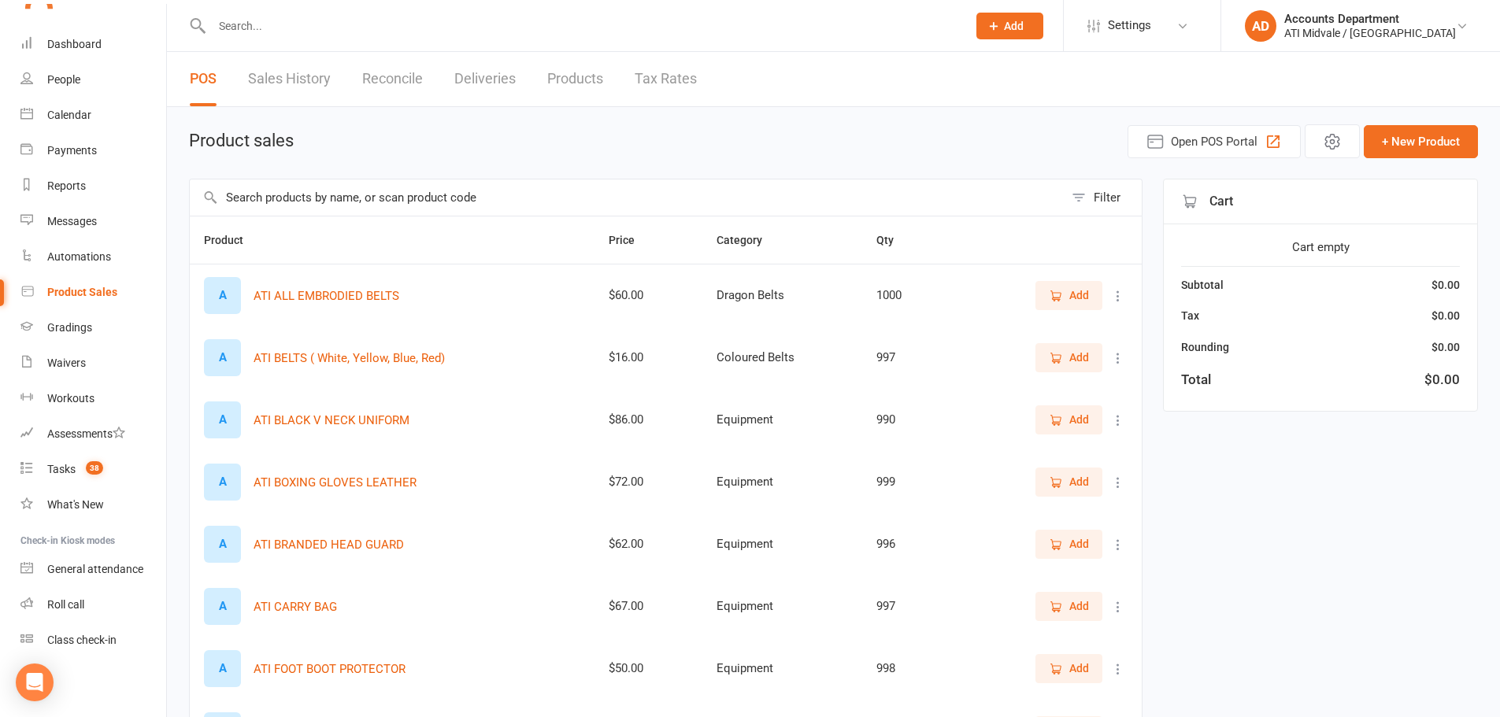
click at [499, 92] on link "Deliveries" at bounding box center [484, 79] width 61 height 54
select select "any"
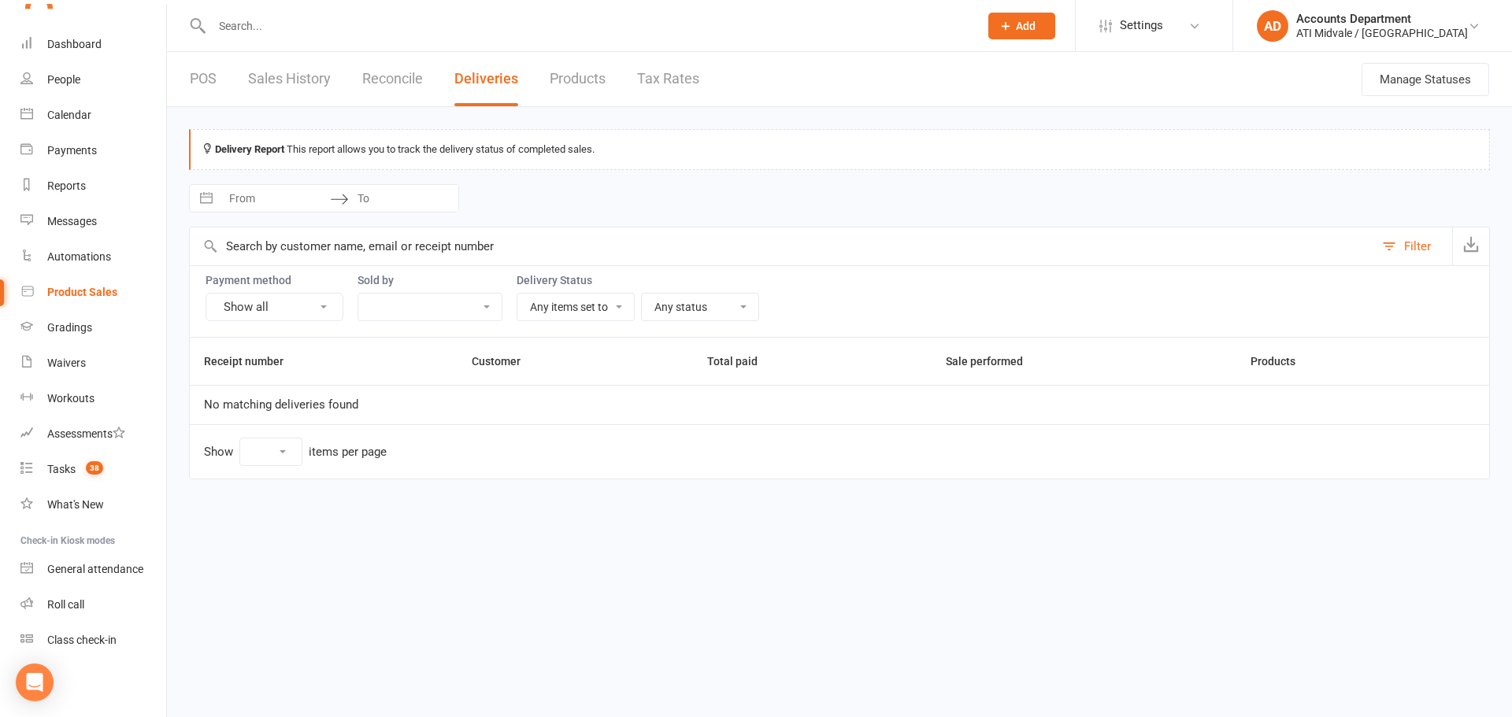
select select "25"
click at [0, 0] on div "Loading" at bounding box center [0, 0] width 0 height 0
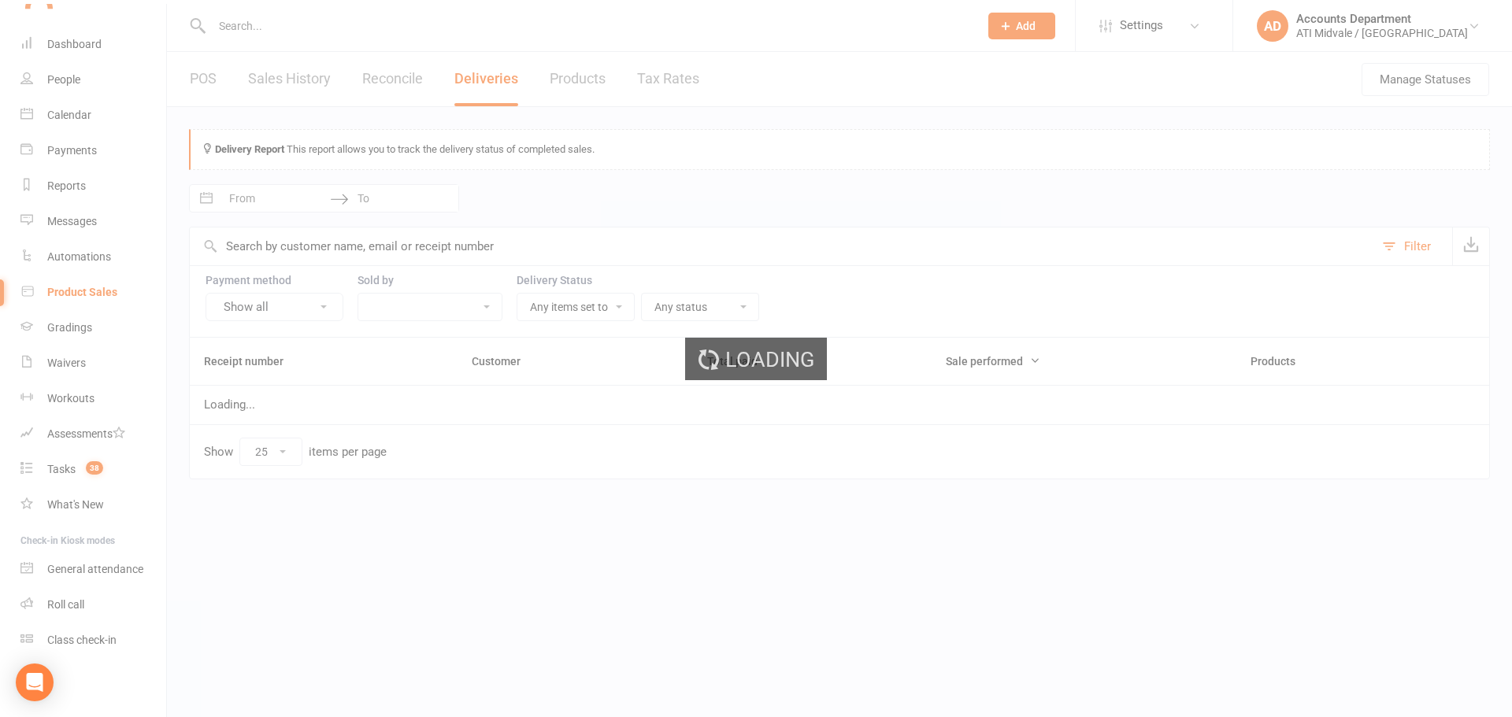
click at [420, 72] on div "Loading" at bounding box center [756, 358] width 1512 height 717
click at [417, 80] on ui-view "Prospect Member Non-attending contact Class / event Appointment Grading event T…" at bounding box center [750, 253] width 1500 height 498
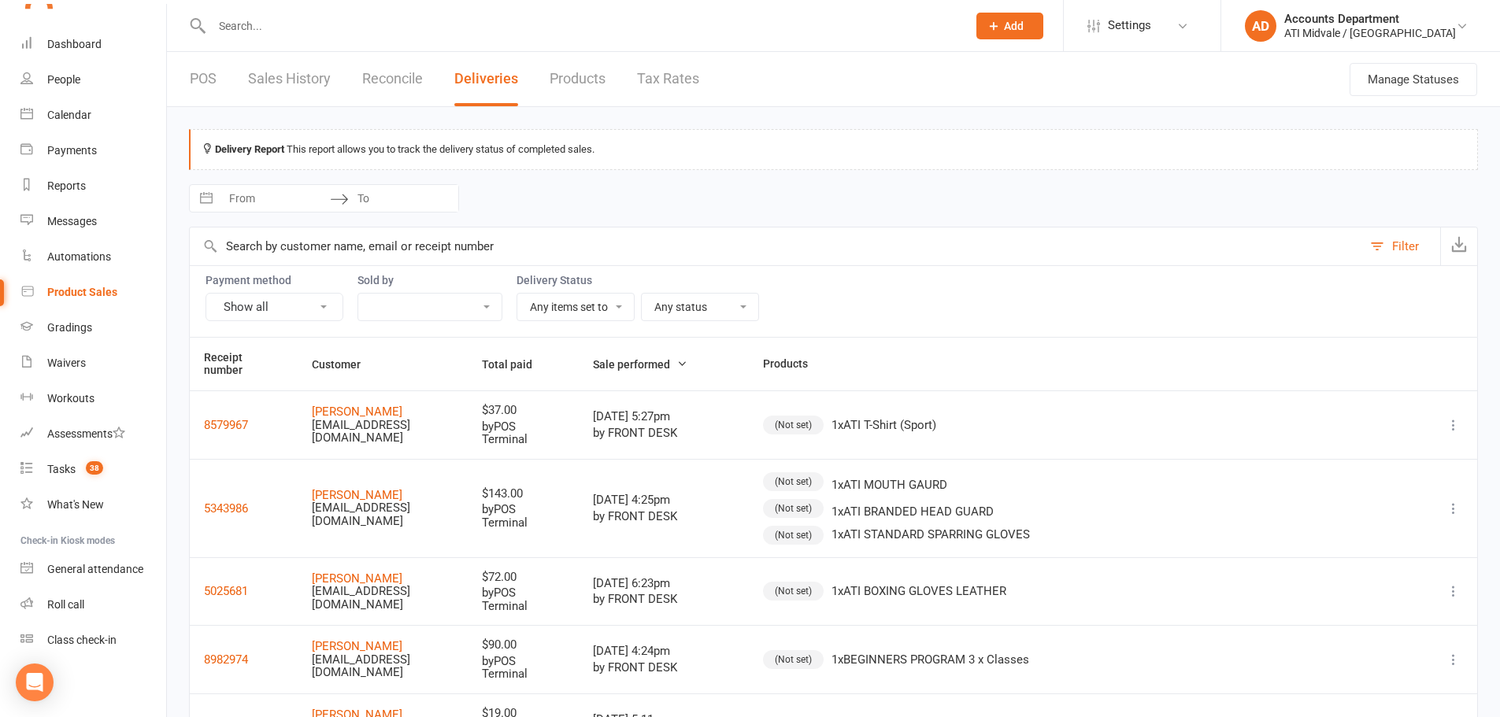
click at [417, 80] on link "Reconcile" at bounding box center [392, 79] width 61 height 54
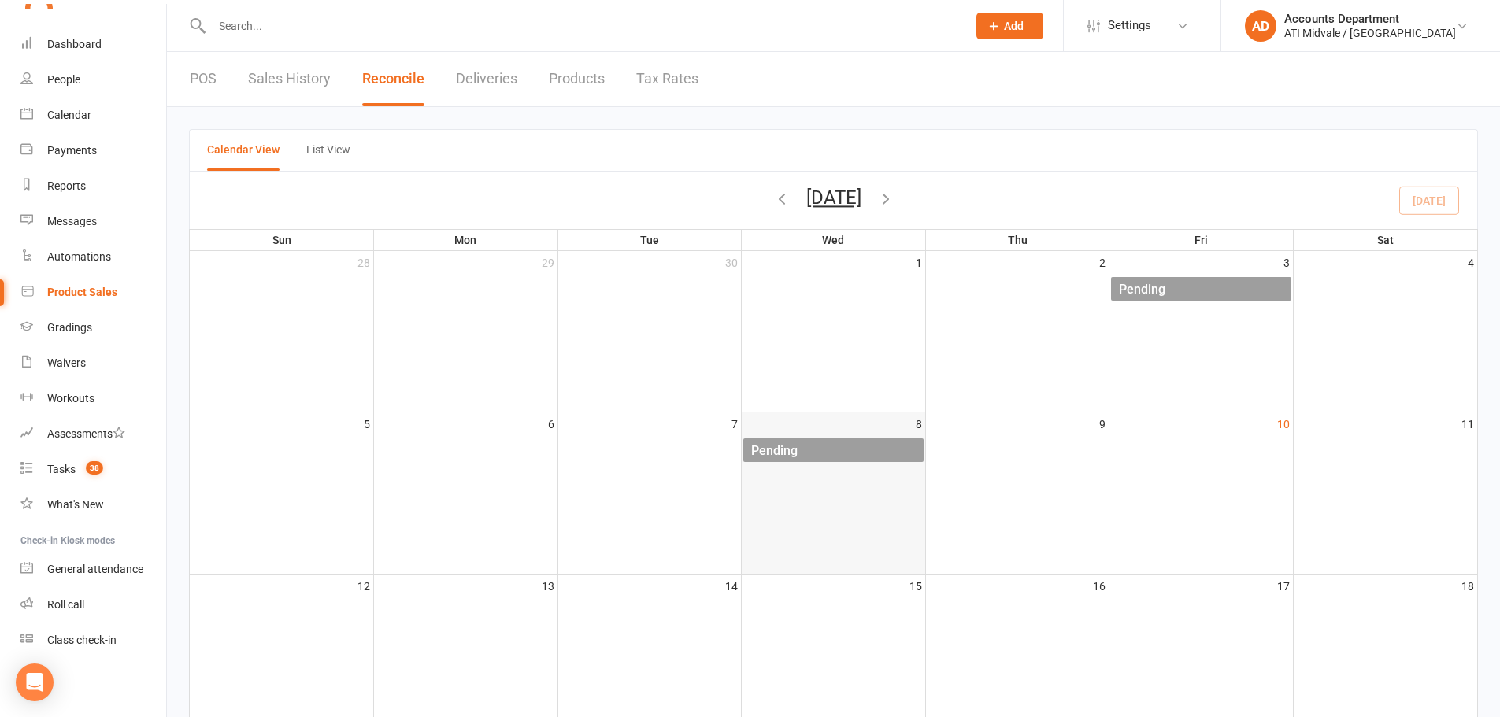
click at [823, 445] on div "Pending" at bounding box center [836, 451] width 173 height 25
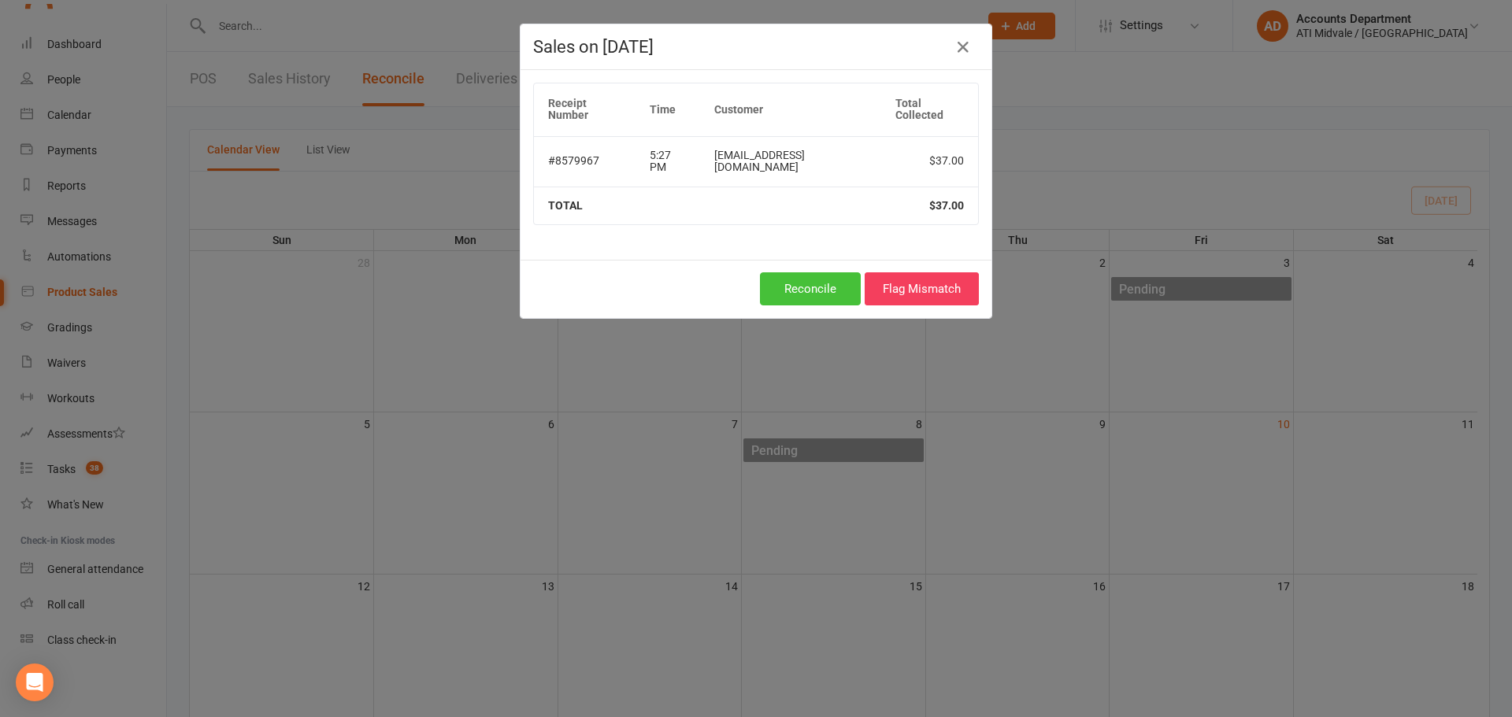
click at [839, 272] on button "Reconcile" at bounding box center [810, 288] width 101 height 33
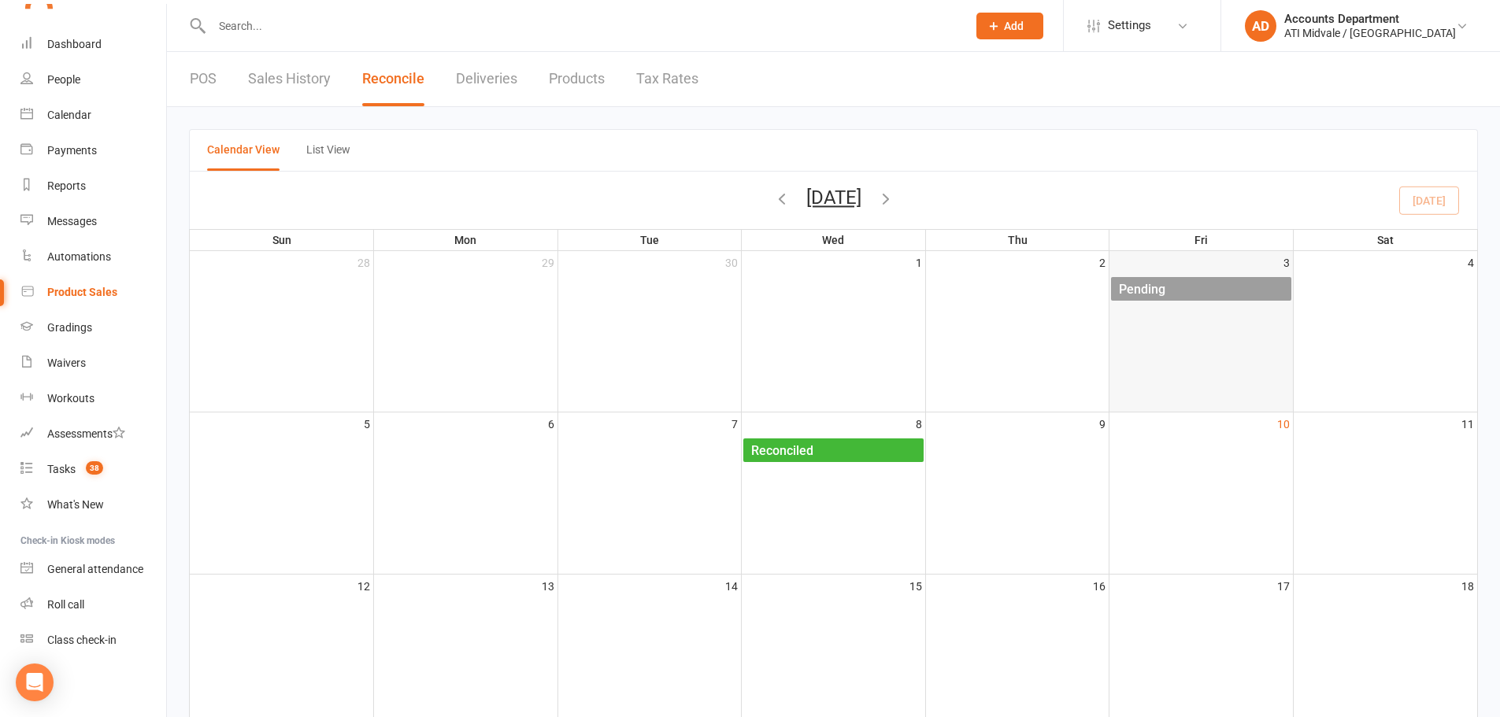
click at [1194, 295] on div "Pending" at bounding box center [1204, 289] width 173 height 25
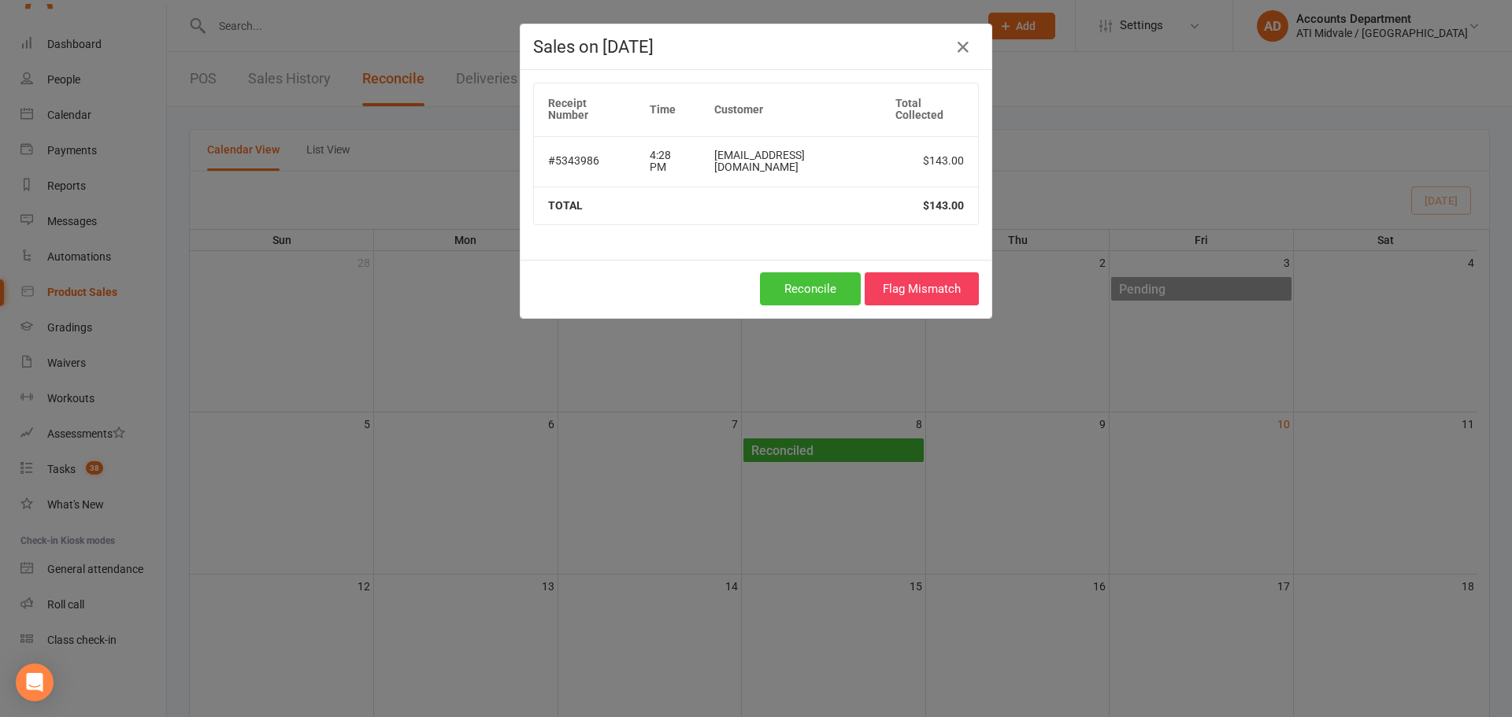
click at [841, 272] on button "Reconcile" at bounding box center [810, 288] width 101 height 33
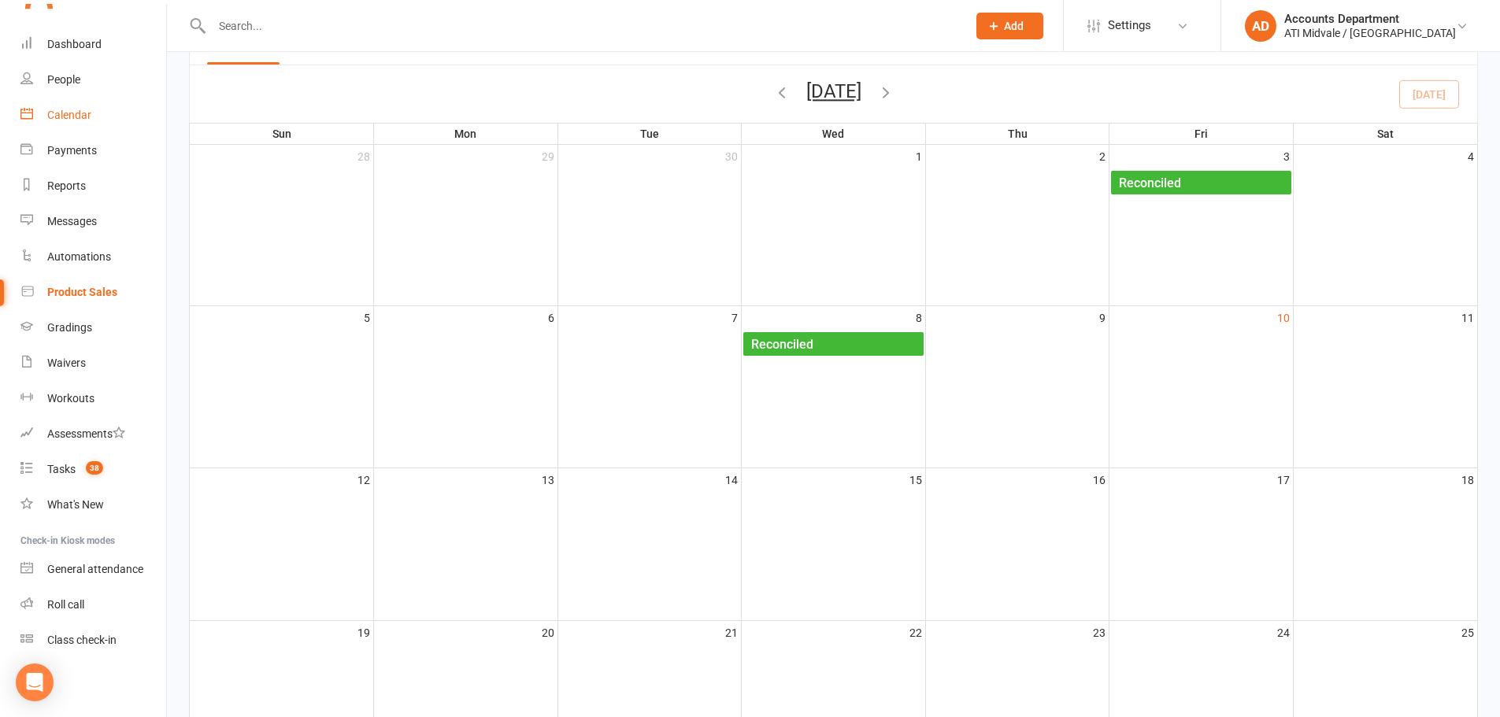
scroll to position [79, 0]
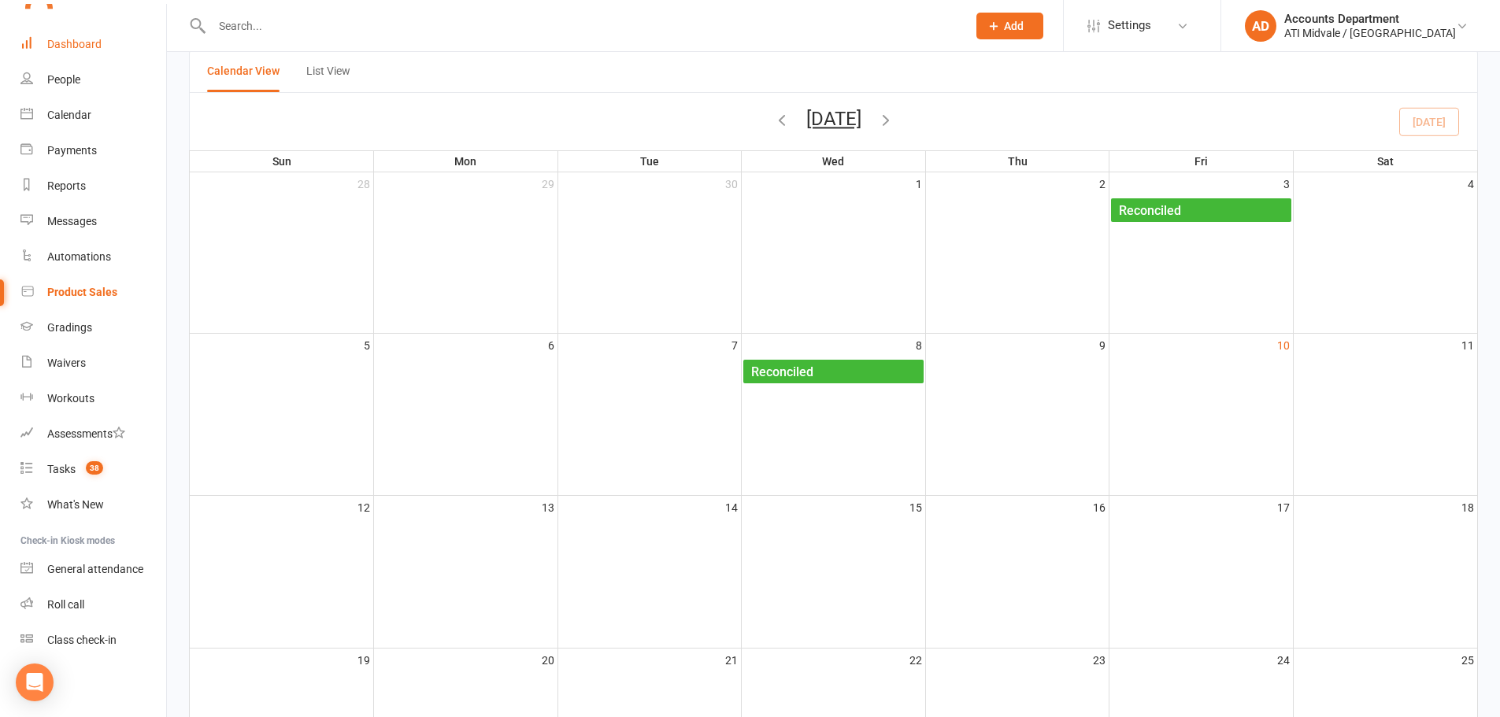
click at [76, 54] on link "Dashboard" at bounding box center [93, 44] width 146 height 35
